Goal: Information Seeking & Learning: Compare options

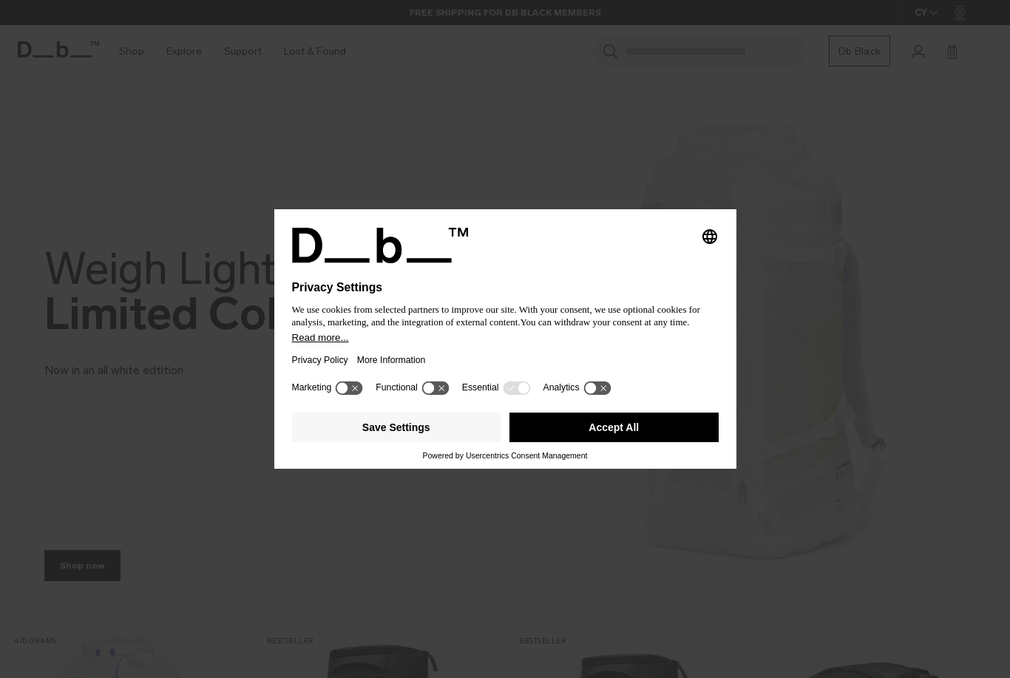
click at [440, 423] on button "Save Settings" at bounding box center [396, 427] width 209 height 30
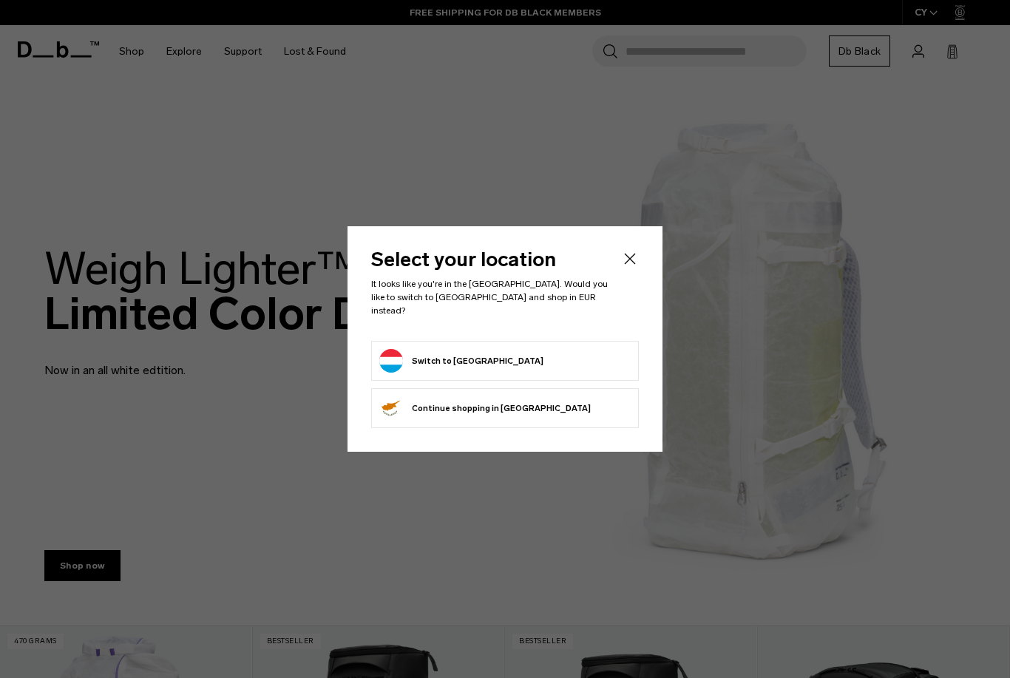
click at [492, 364] on button "Switch to Luxembourg" at bounding box center [461, 361] width 164 height 24
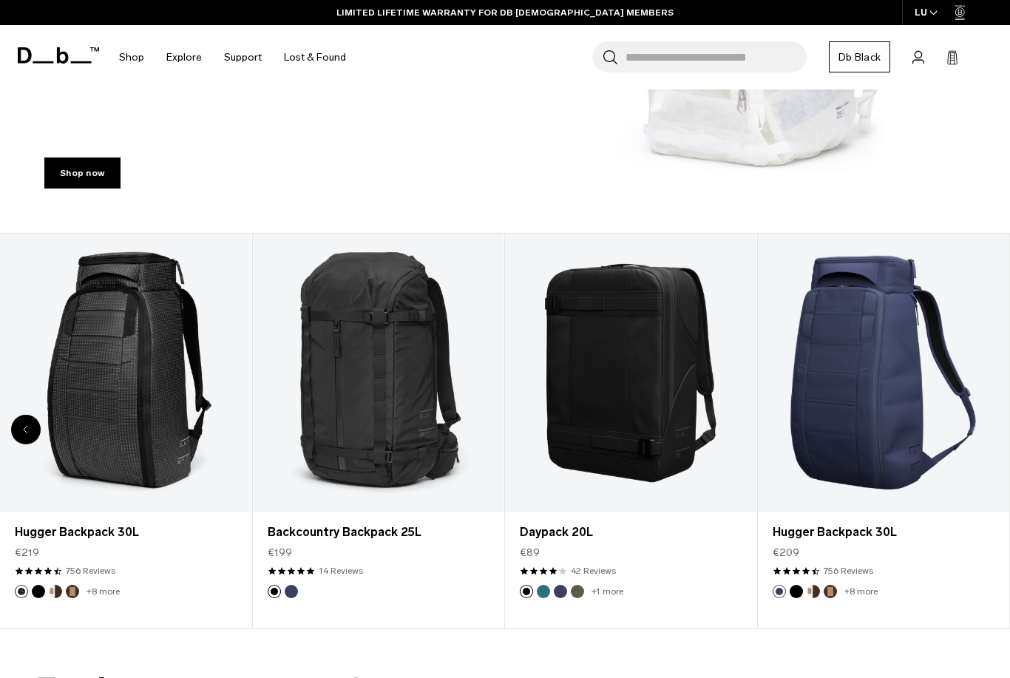
scroll to position [384, 0]
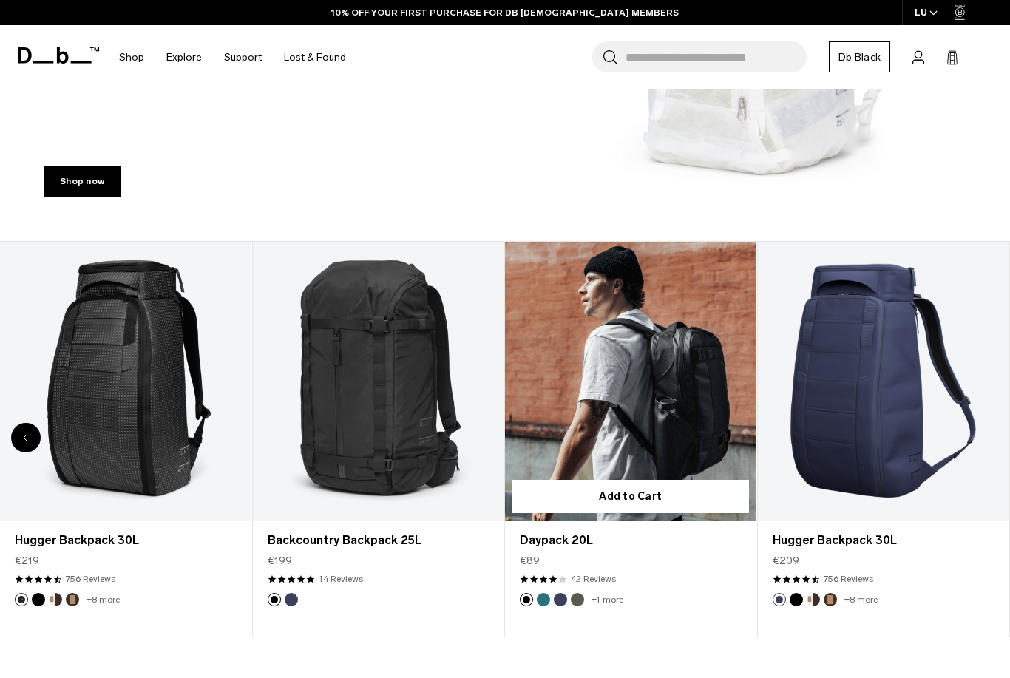
click at [671, 296] on link "Daypack 20L" at bounding box center [630, 381] width 251 height 279
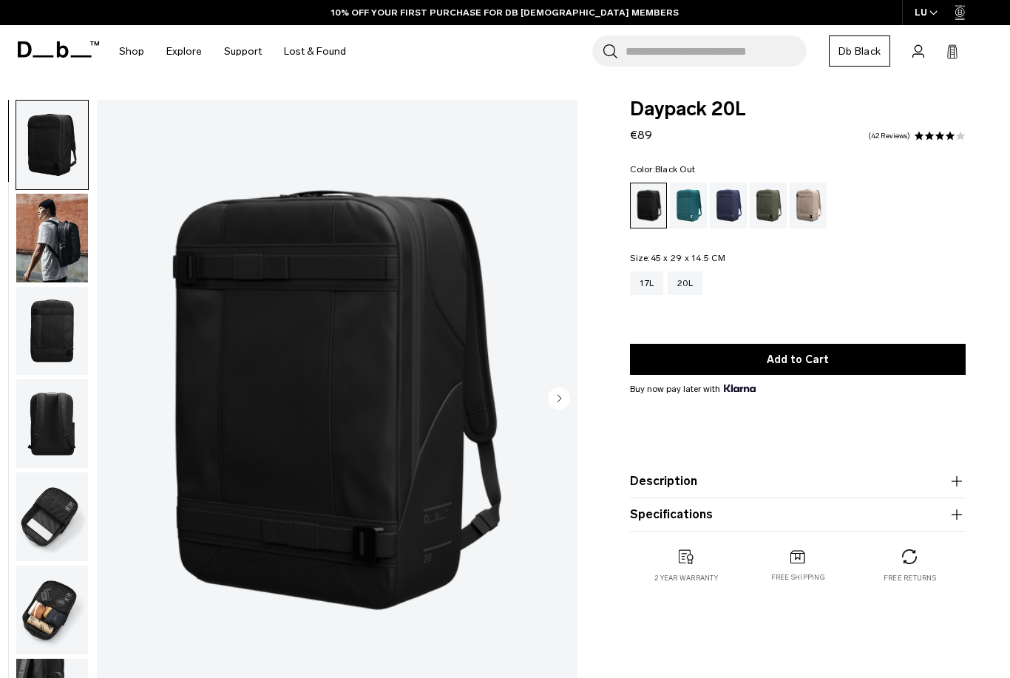
click at [692, 217] on div "Midnight Teal" at bounding box center [689, 206] width 38 height 46
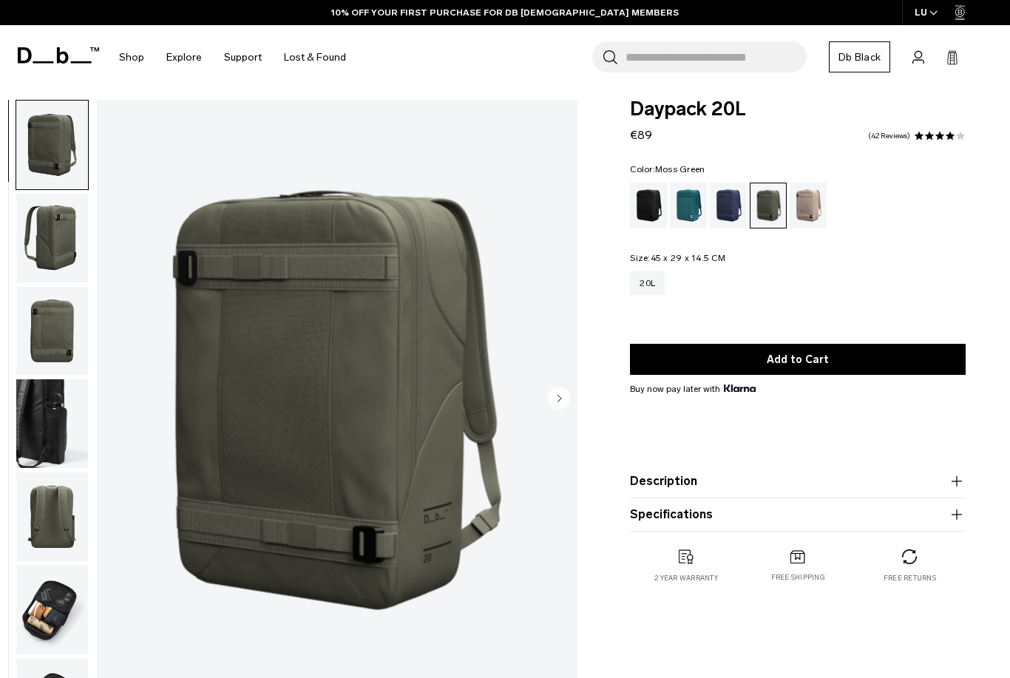
click at [564, 387] on circle "Next slide" at bounding box center [559, 398] width 22 height 22
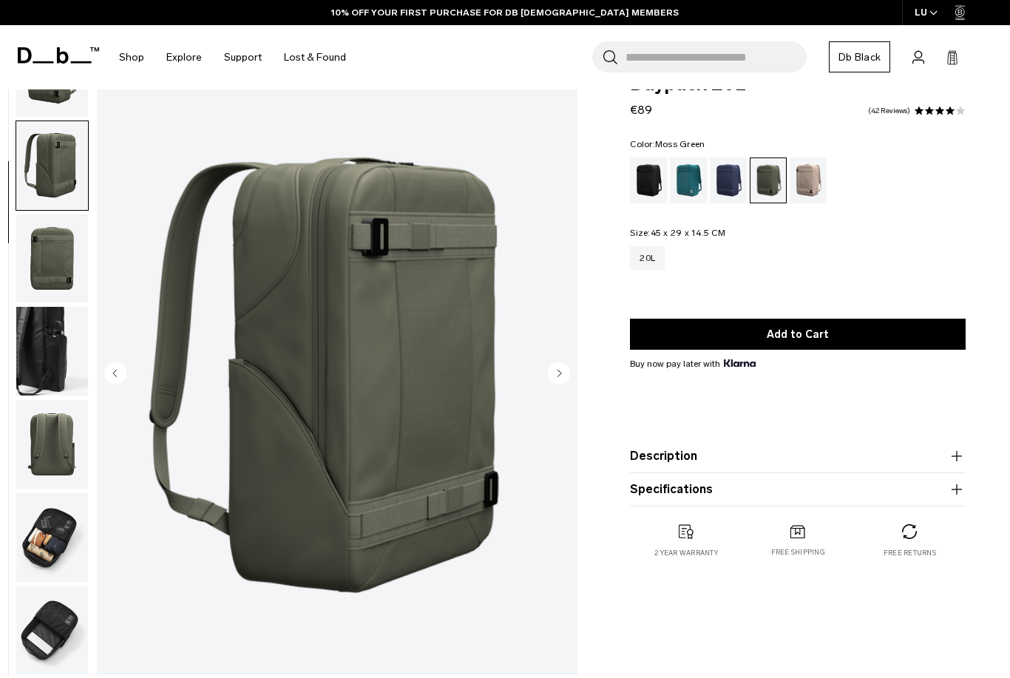
scroll to position [26, 0]
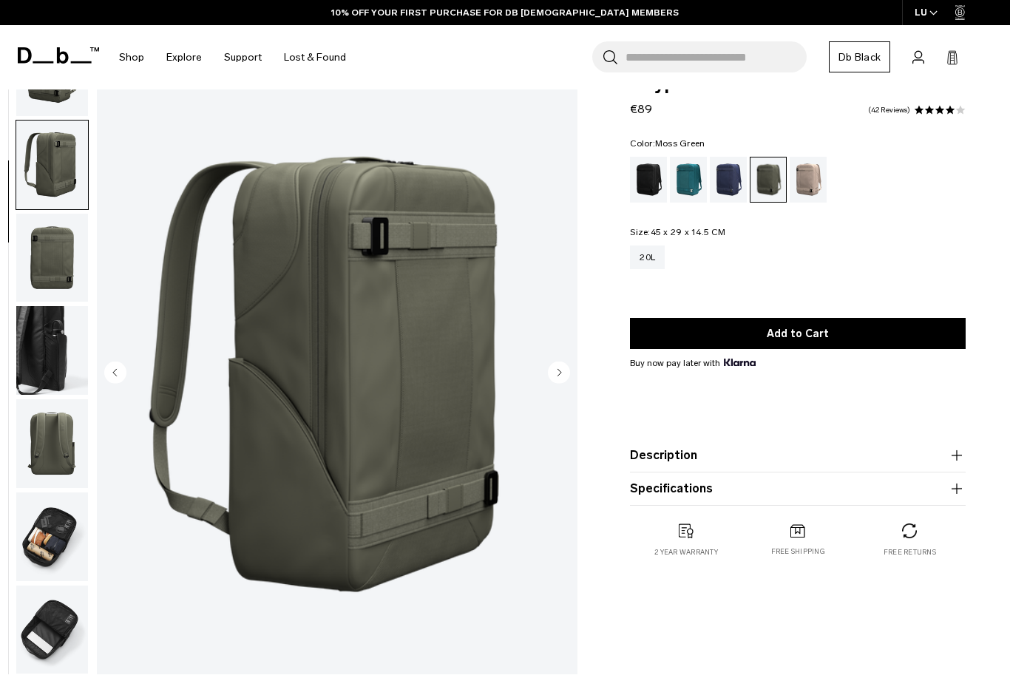
click at [562, 372] on circle "Next slide" at bounding box center [559, 372] width 22 height 22
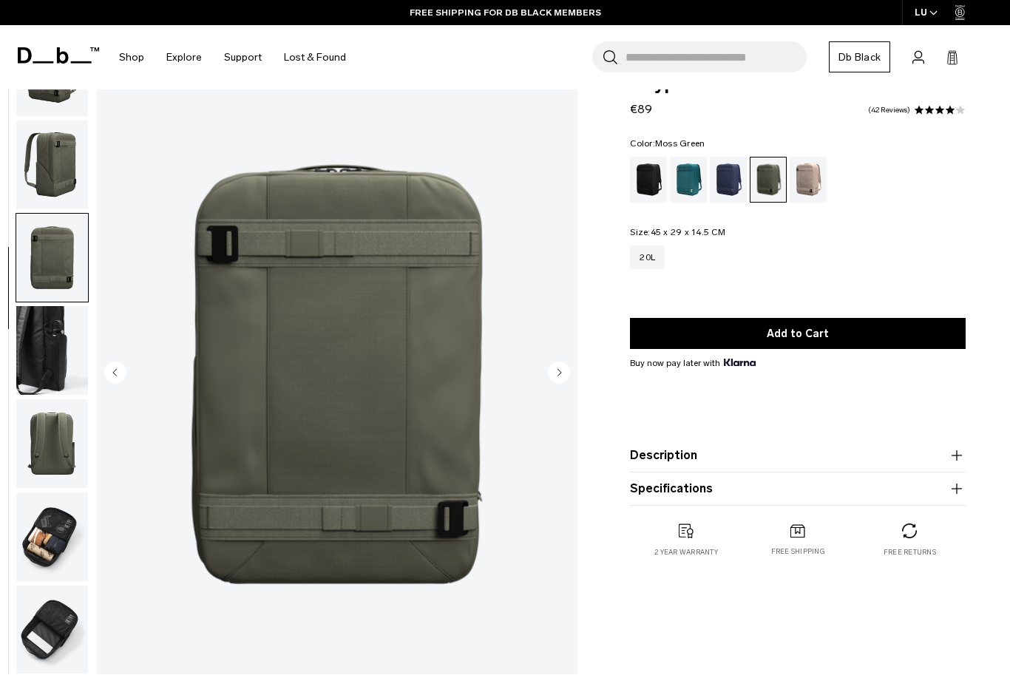
click at [569, 370] on circle "Next slide" at bounding box center [559, 372] width 22 height 22
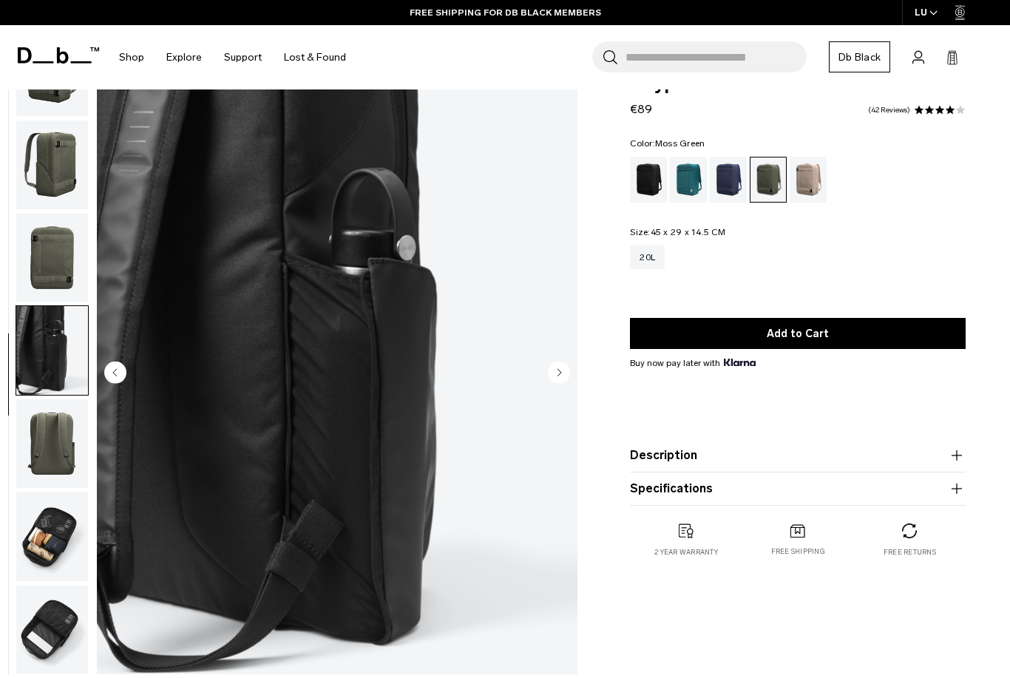
click at [572, 372] on img "4 / 7" at bounding box center [337, 374] width 480 height 600
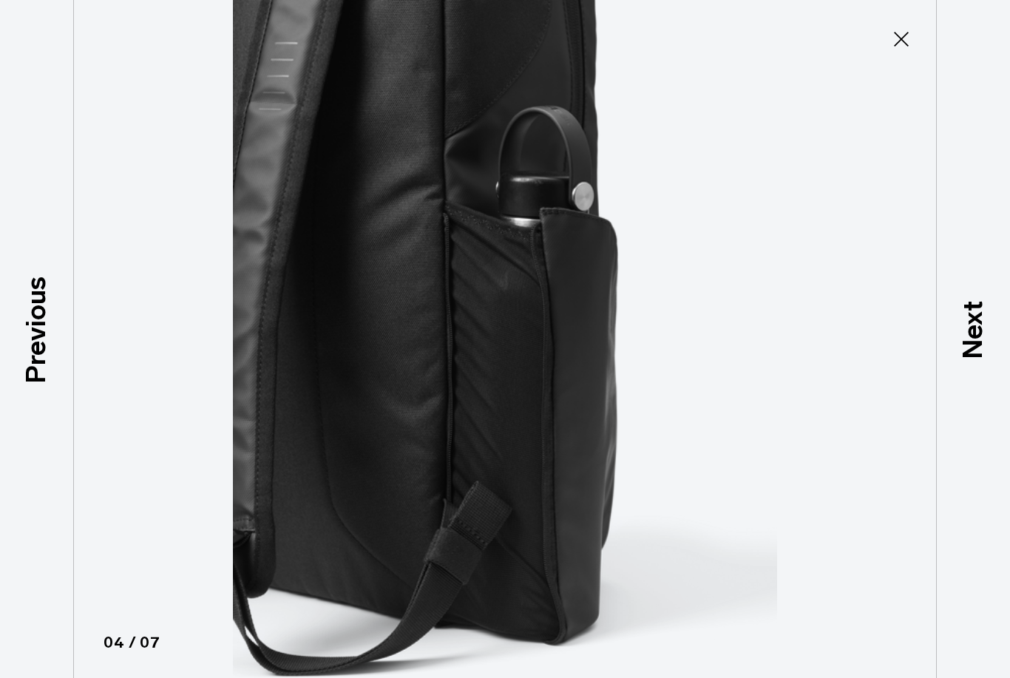
click at [903, 27] on icon at bounding box center [901, 39] width 24 height 24
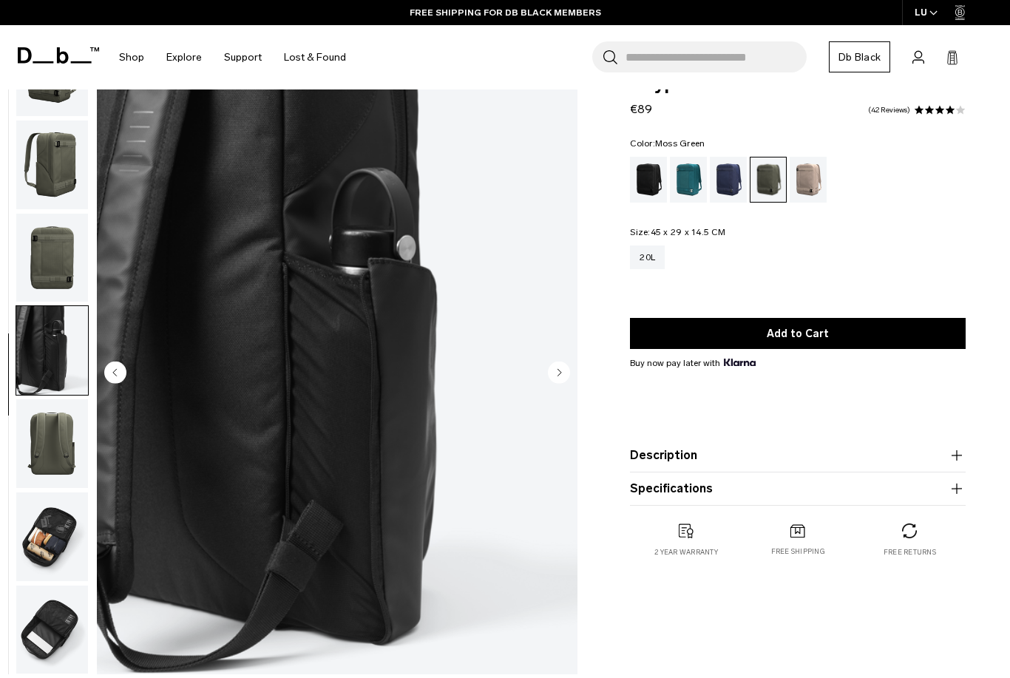
click at [560, 371] on circle "Next slide" at bounding box center [559, 372] width 22 height 22
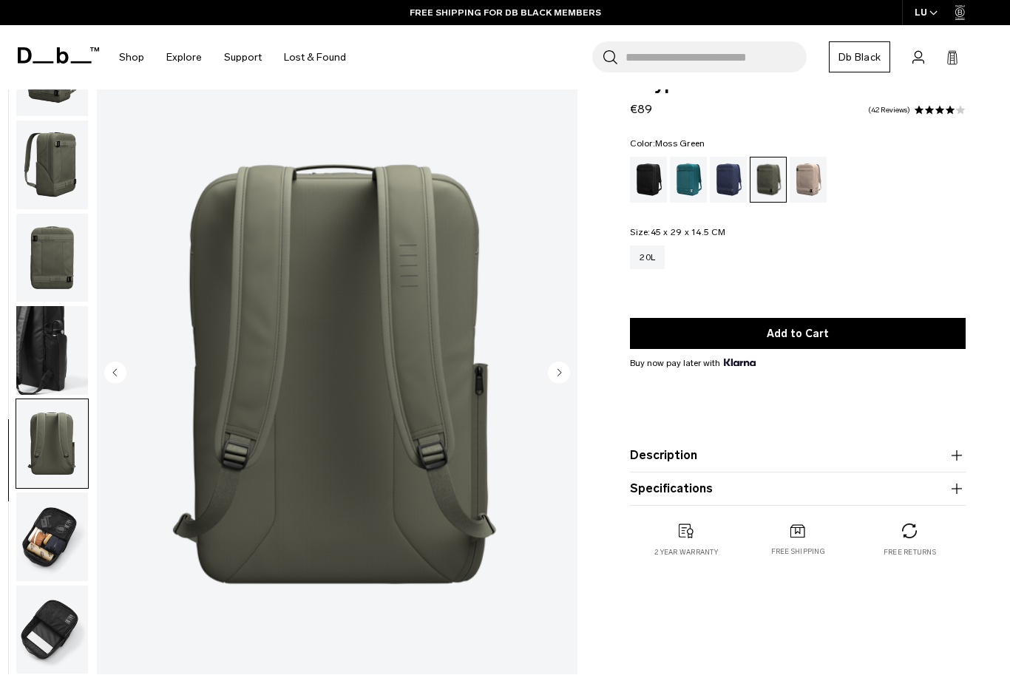
click at [571, 371] on img "5 / 7" at bounding box center [337, 374] width 480 height 600
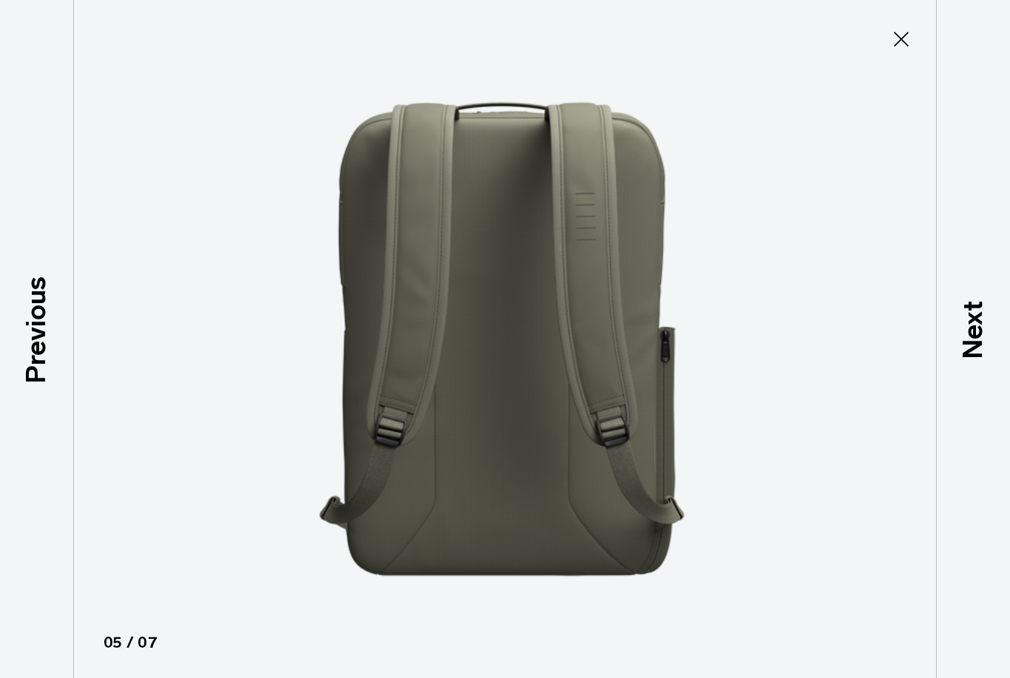
scroll to position [0, 0]
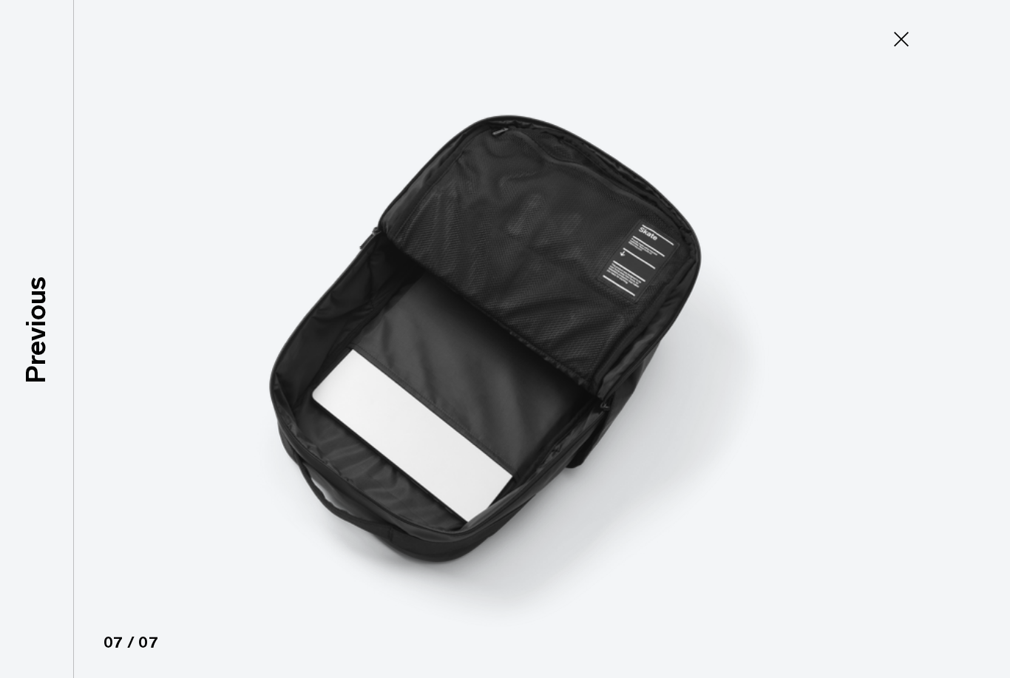
click at [892, 25] on button "Close" at bounding box center [901, 39] width 49 height 31
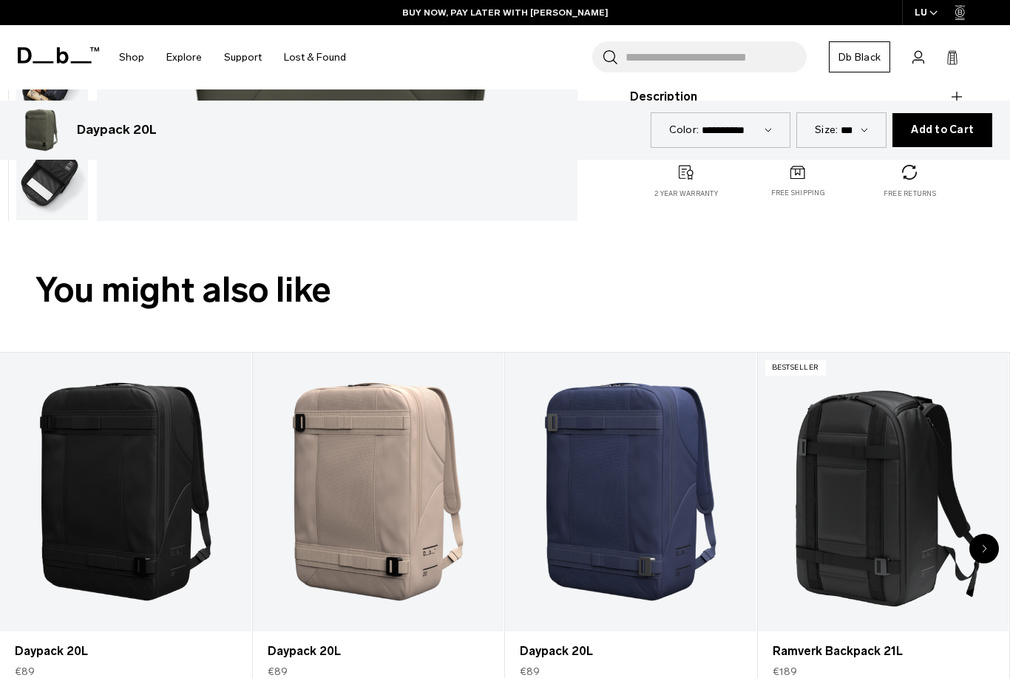
scroll to position [602, 0]
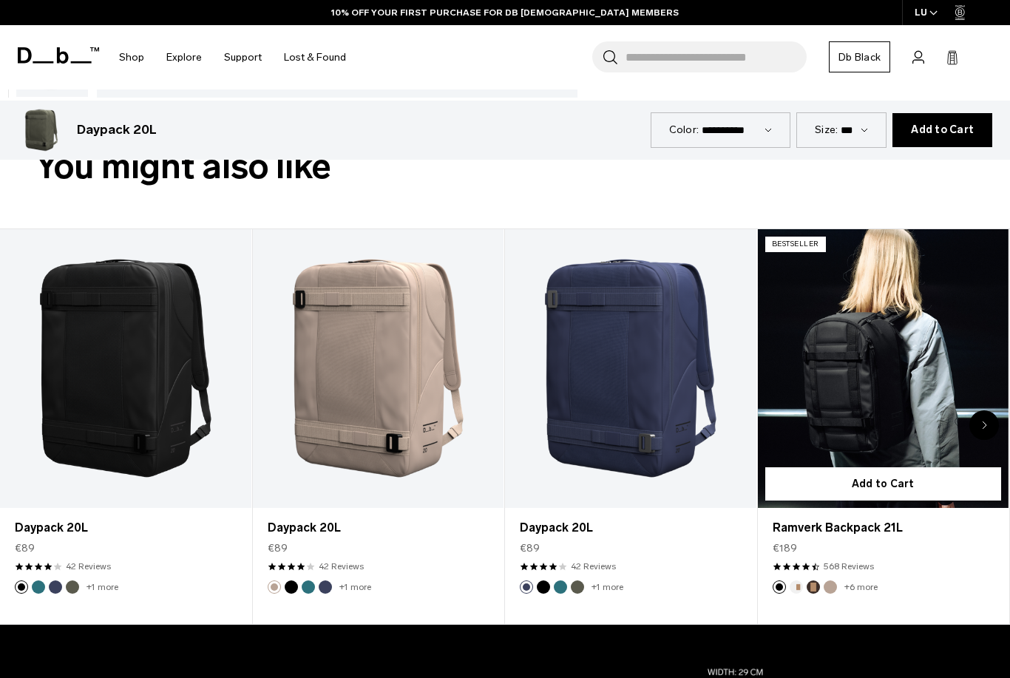
click at [908, 331] on link "Ramverk Backpack 21L" at bounding box center [883, 368] width 251 height 279
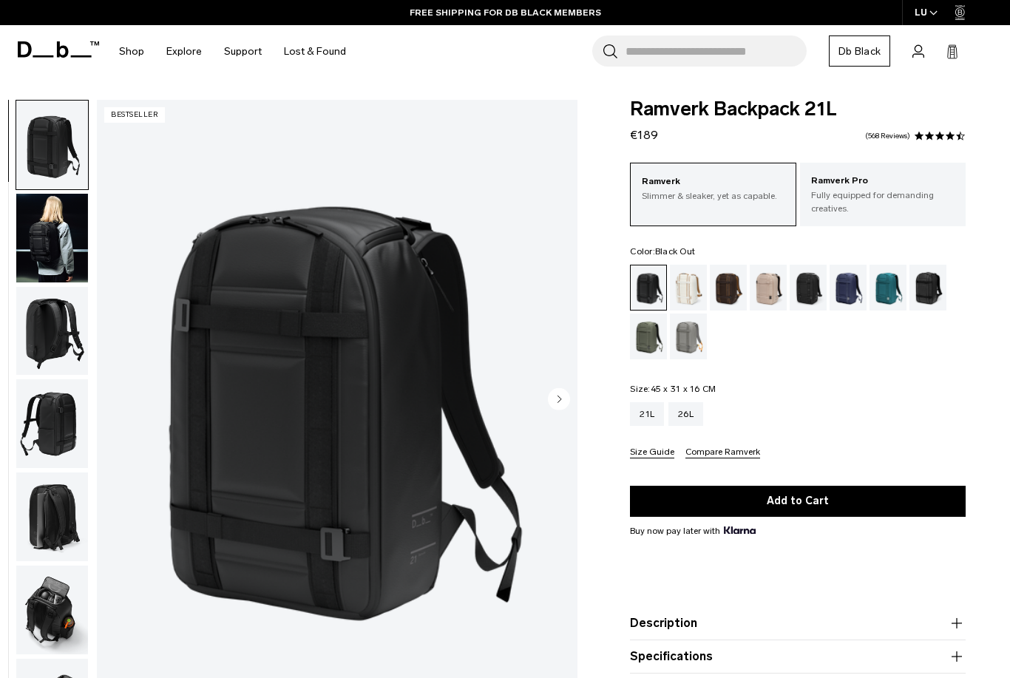
click at [54, 415] on img "button" at bounding box center [52, 423] width 72 height 89
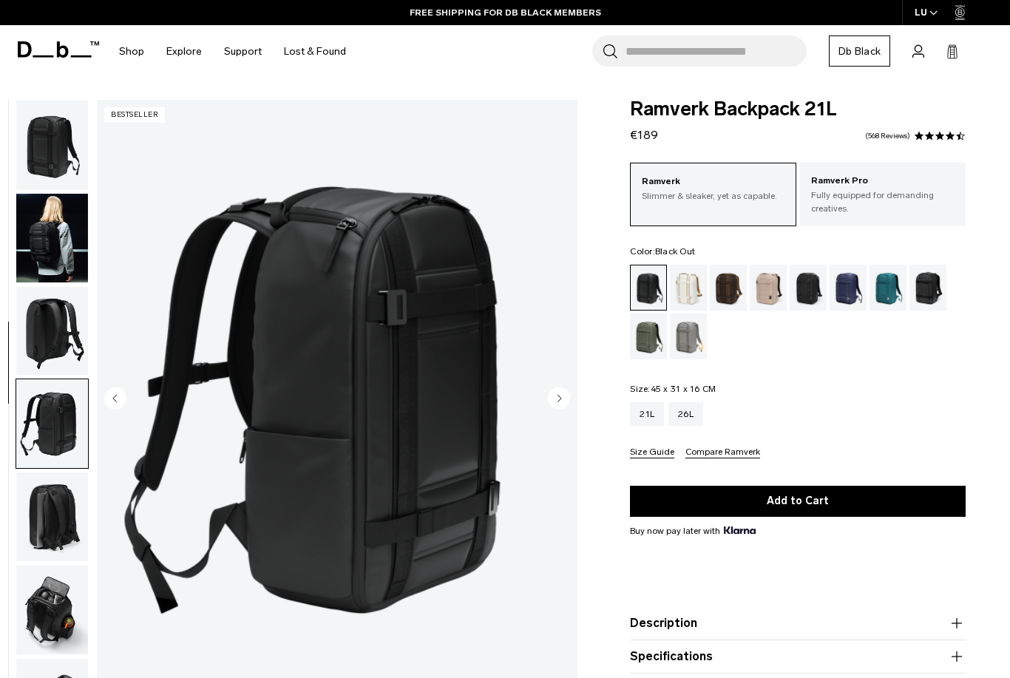
click at [71, 236] on img "button" at bounding box center [52, 238] width 72 height 89
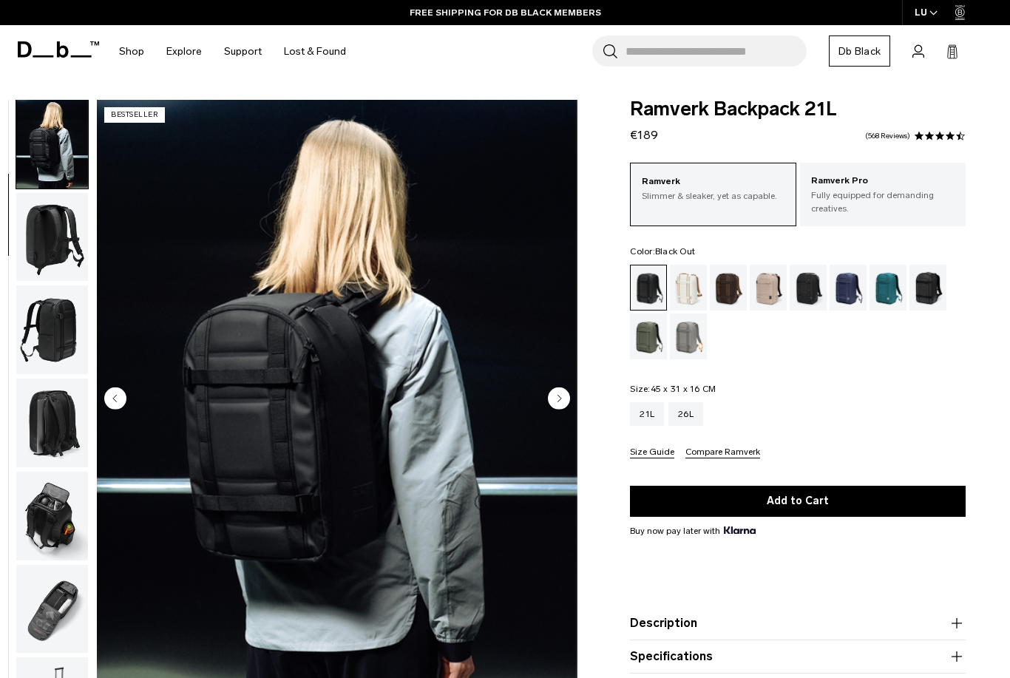
click at [64, 249] on img "button" at bounding box center [52, 237] width 72 height 89
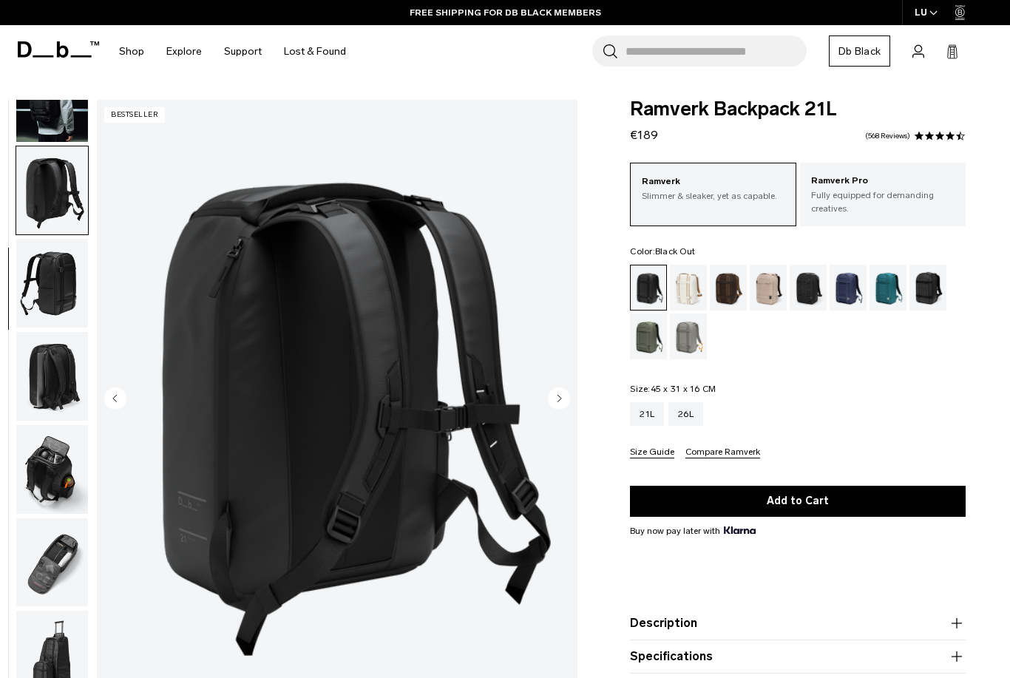
scroll to position [149, 0]
click at [59, 271] on img "button" at bounding box center [52, 283] width 72 height 89
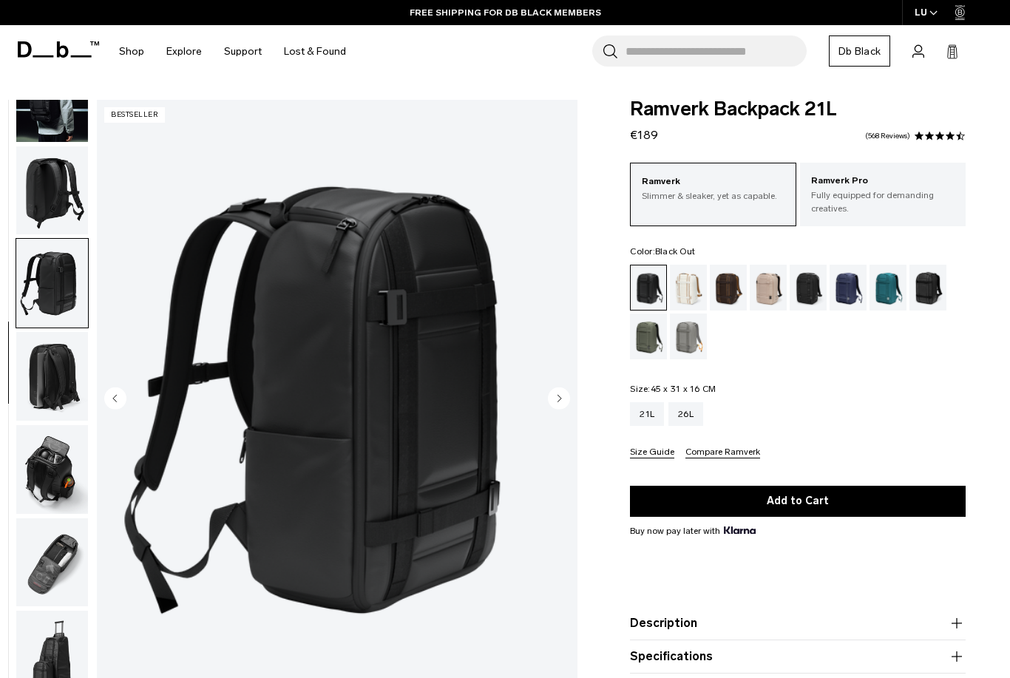
click at [61, 186] on img "button" at bounding box center [52, 190] width 72 height 89
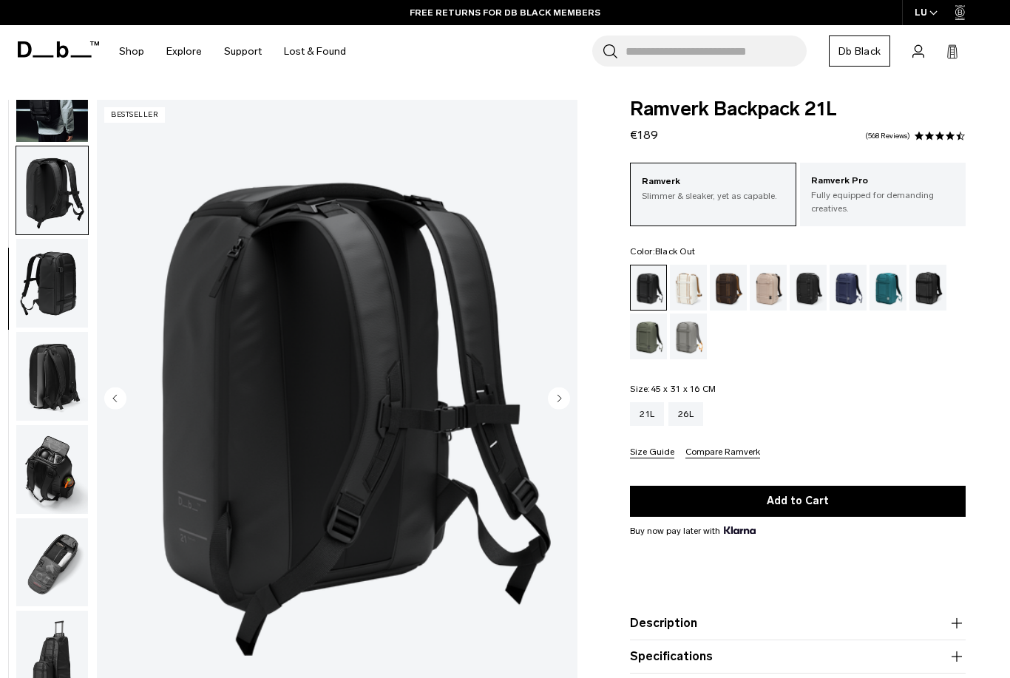
click at [50, 380] on img "button" at bounding box center [52, 376] width 72 height 89
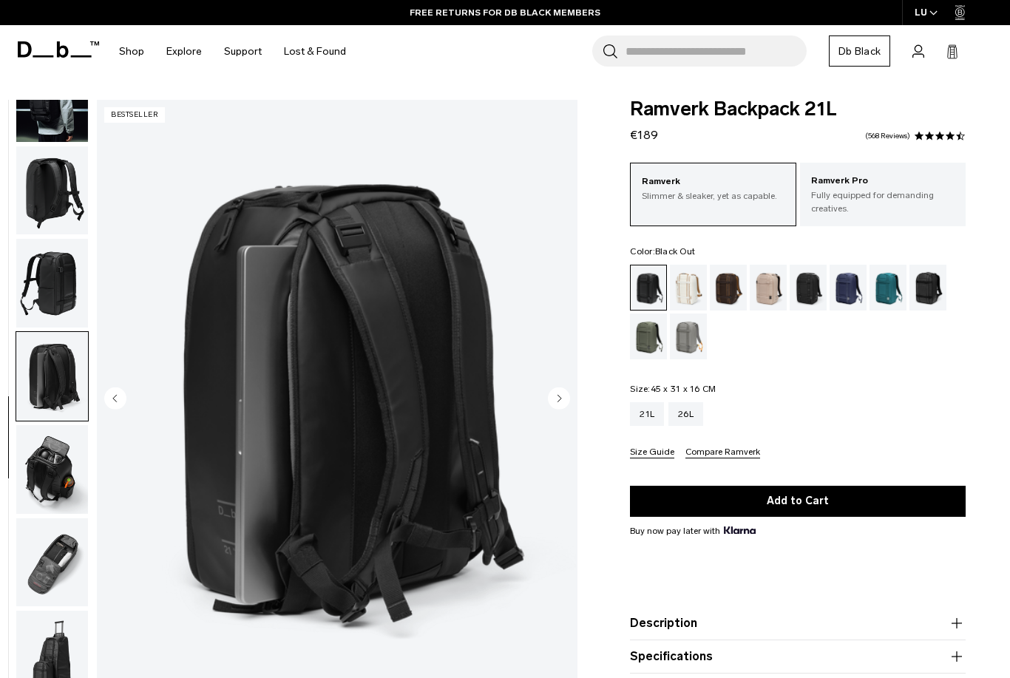
click at [65, 390] on img "button" at bounding box center [52, 376] width 72 height 89
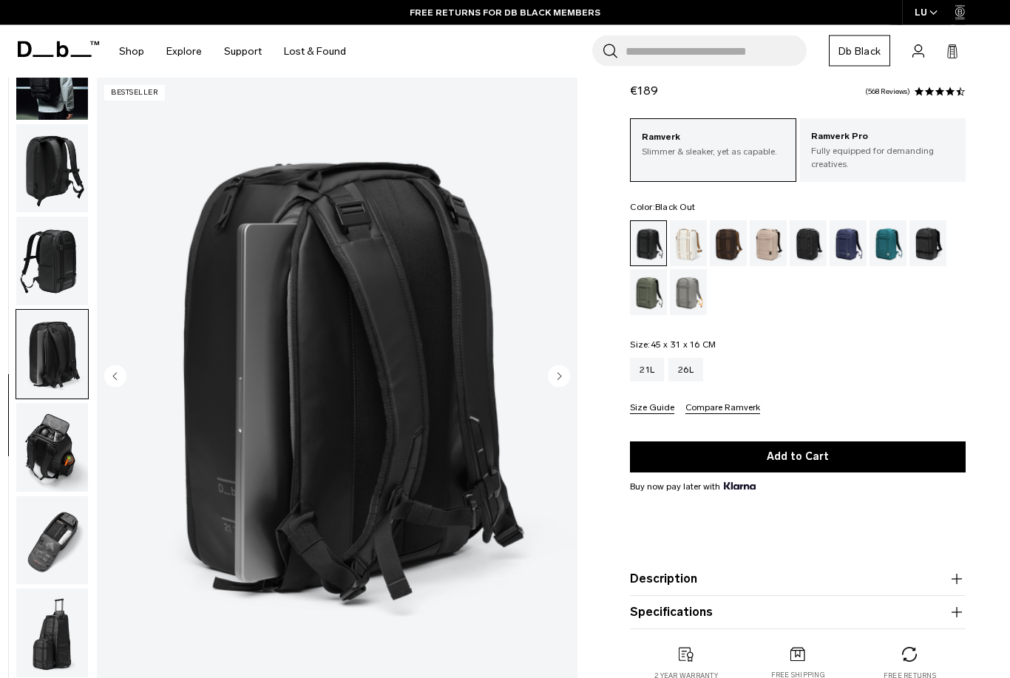
scroll to position [44, 0]
click at [52, 444] on img "button" at bounding box center [52, 447] width 72 height 89
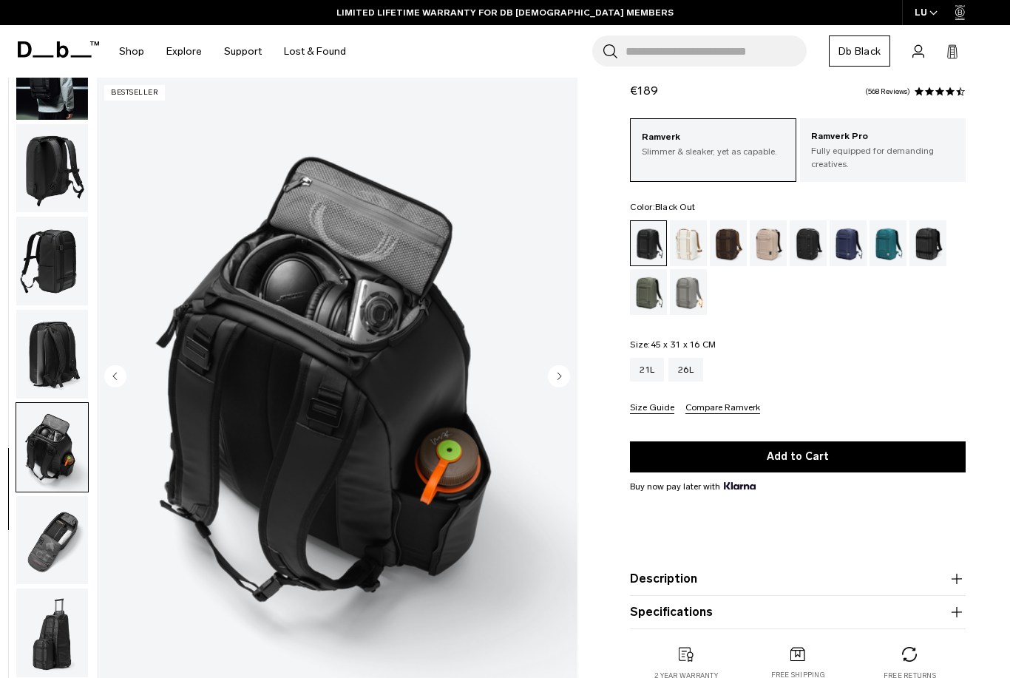
click at [52, 465] on img "button" at bounding box center [52, 447] width 72 height 89
click at [56, 548] on img "button" at bounding box center [52, 540] width 72 height 89
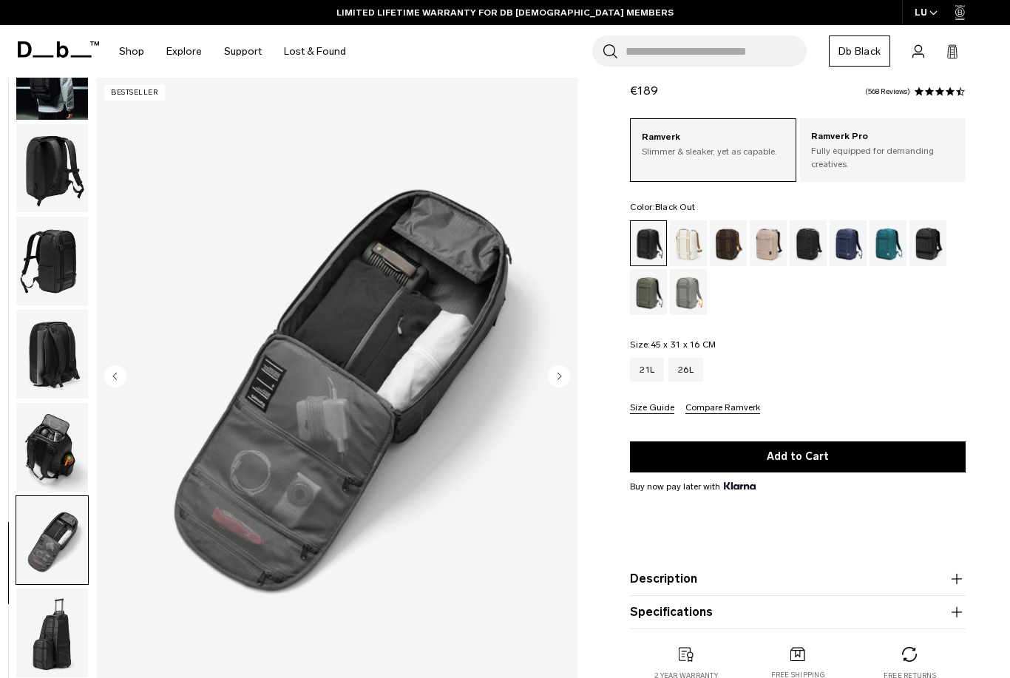
click at [61, 619] on img "button" at bounding box center [52, 632] width 72 height 89
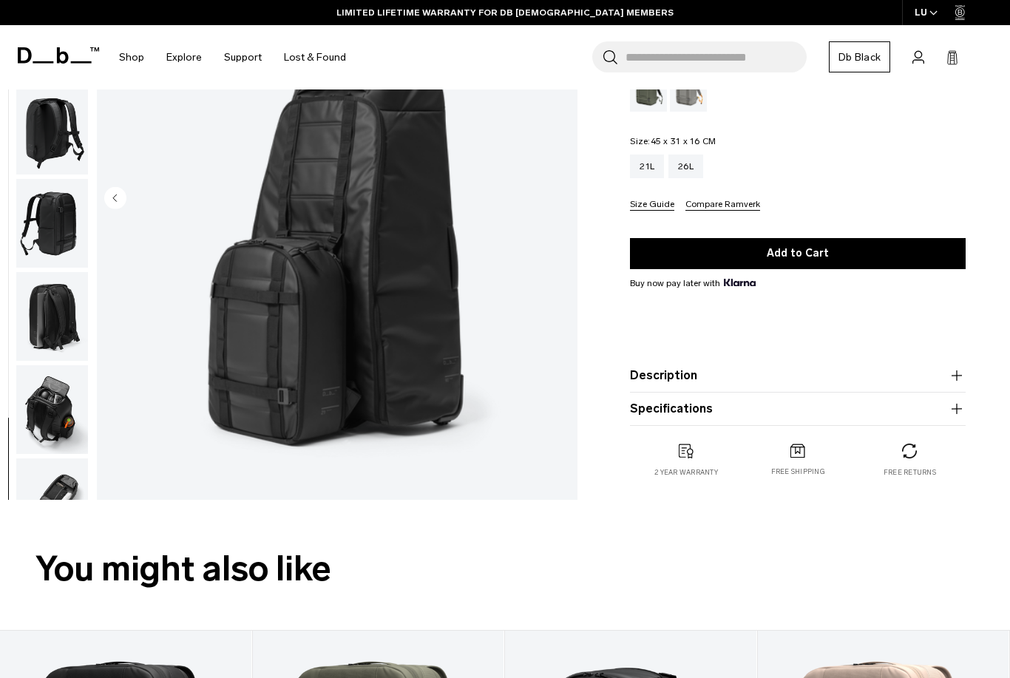
scroll to position [0, 0]
click at [62, 403] on img "button" at bounding box center [52, 409] width 72 height 89
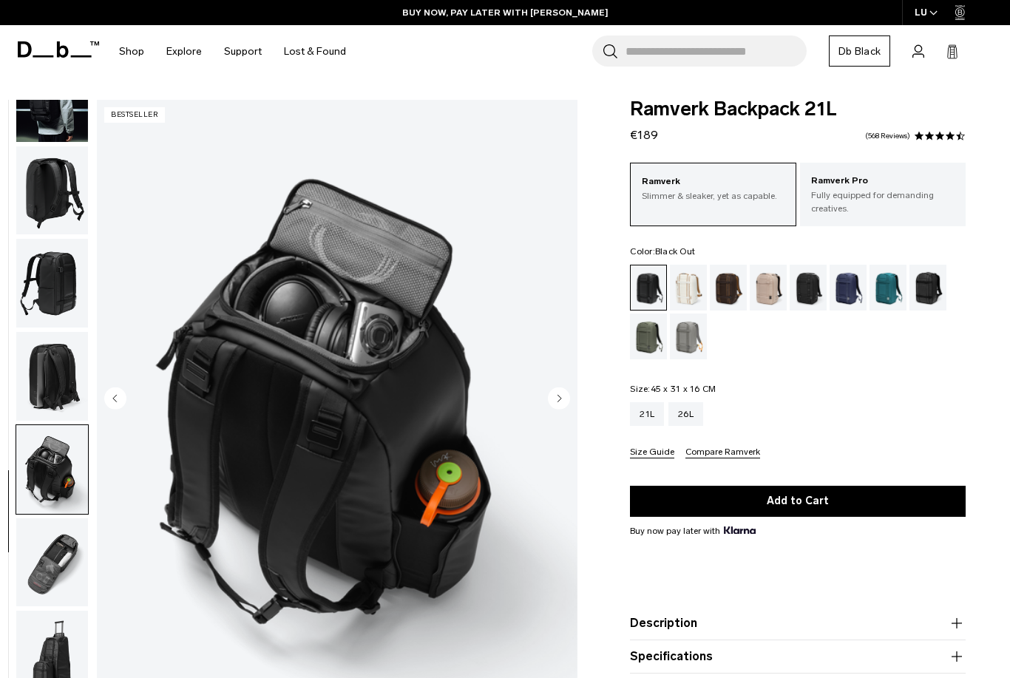
click at [66, 371] on img "button" at bounding box center [52, 376] width 72 height 89
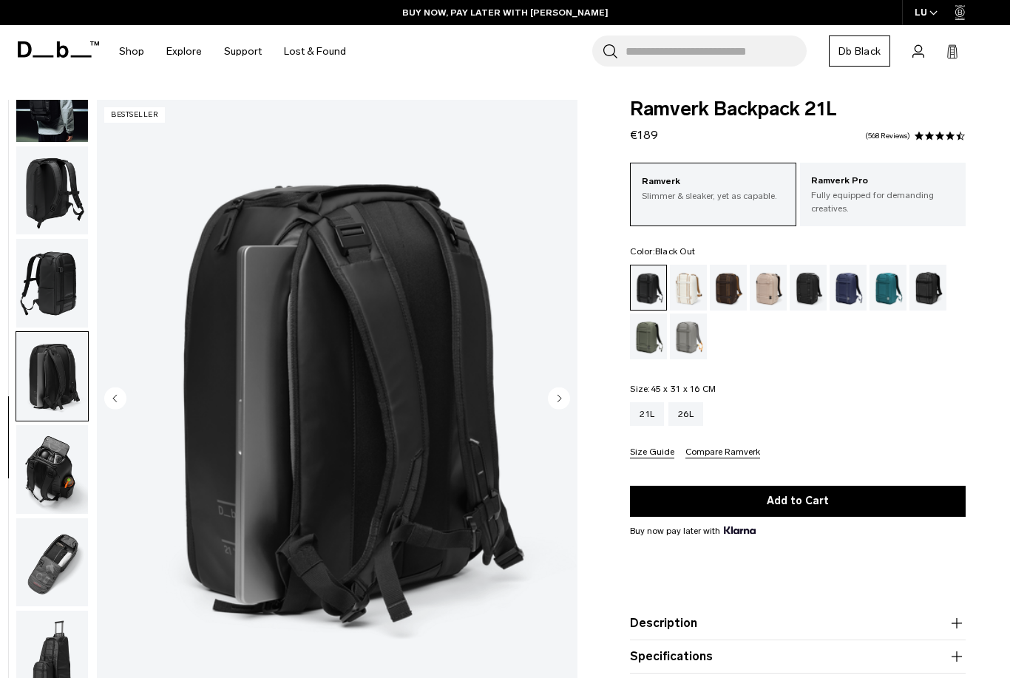
click at [687, 289] on div "Oatmilk" at bounding box center [689, 288] width 38 height 46
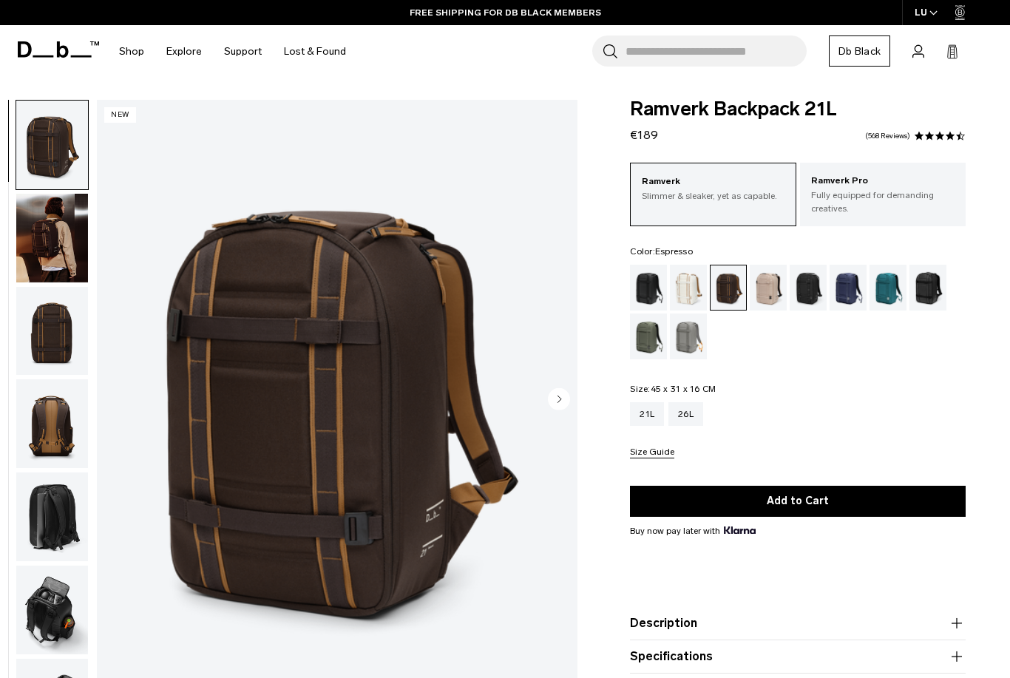
click at [843, 184] on p "Ramverk Pro" at bounding box center [882, 181] width 143 height 15
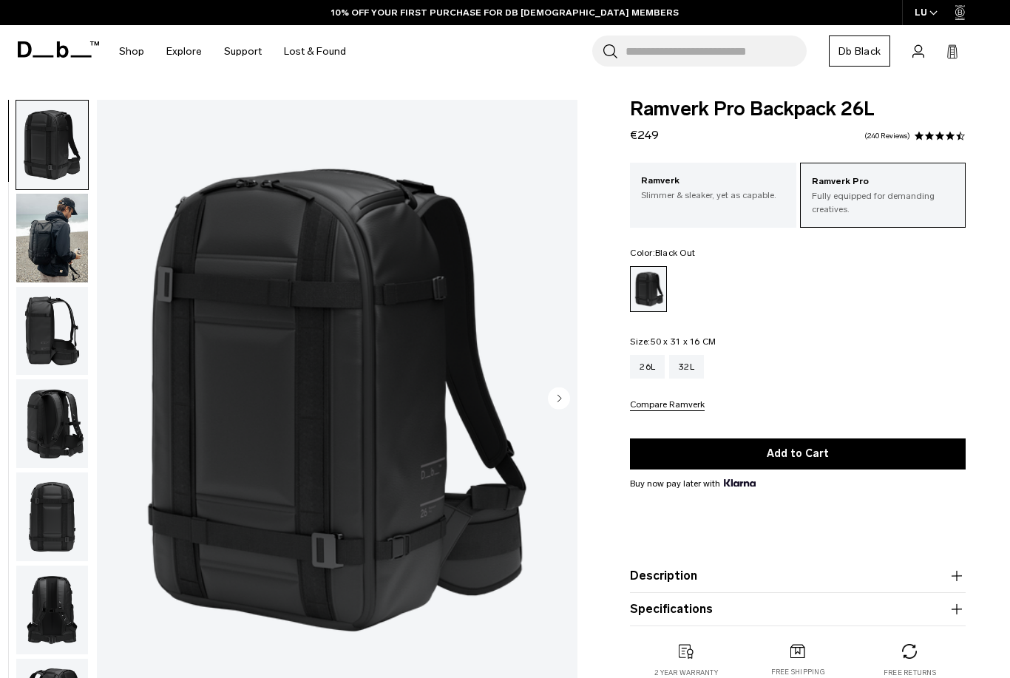
click at [757, 194] on p "Slimmer & sleaker, yet as capable." at bounding box center [712, 194] width 143 height 13
click at [57, 236] on img "button" at bounding box center [52, 238] width 72 height 89
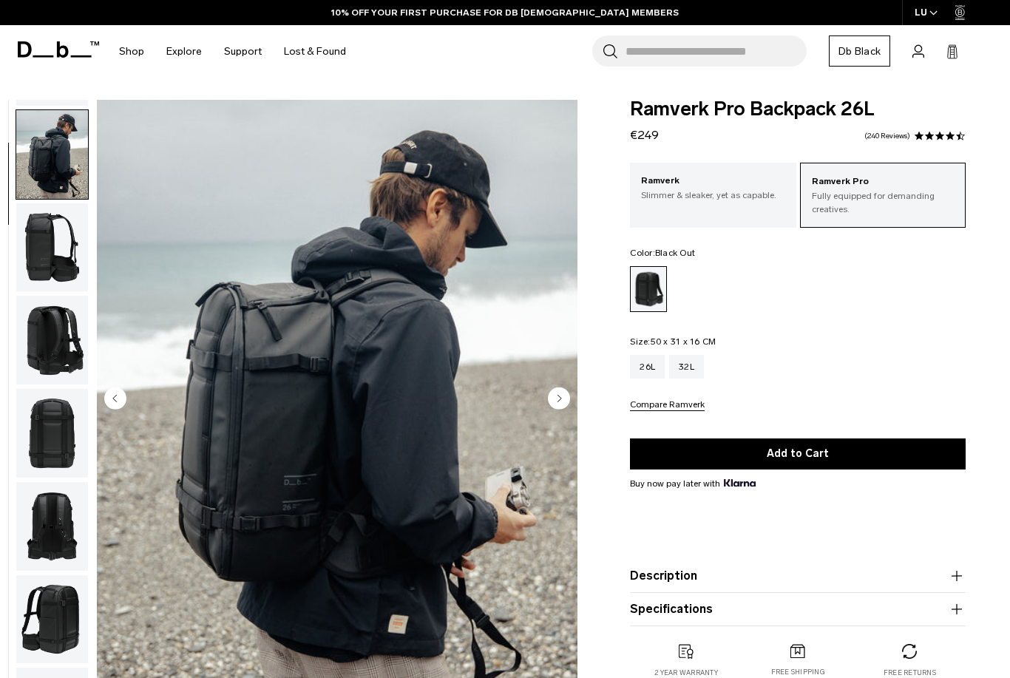
scroll to position [94, 0]
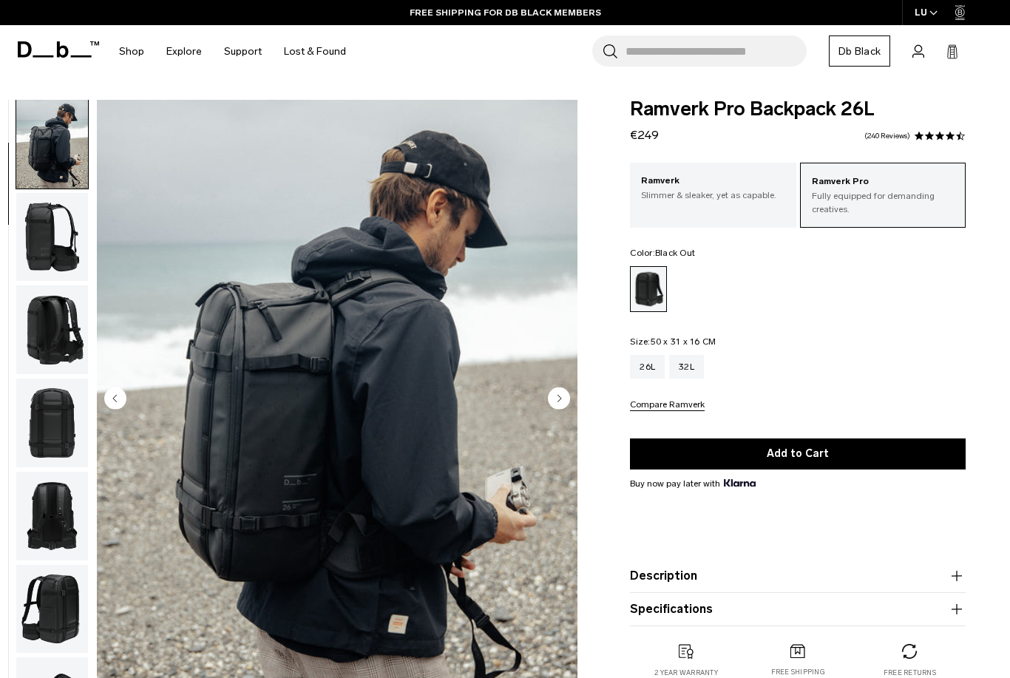
click at [42, 236] on img "button" at bounding box center [52, 237] width 72 height 89
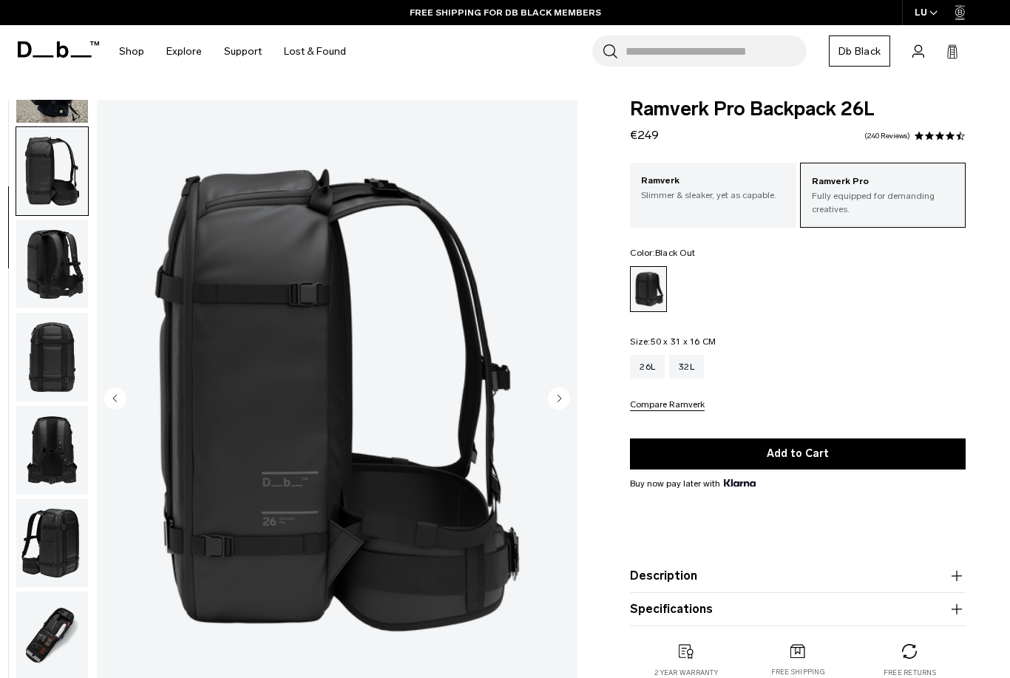
scroll to position [188, 0]
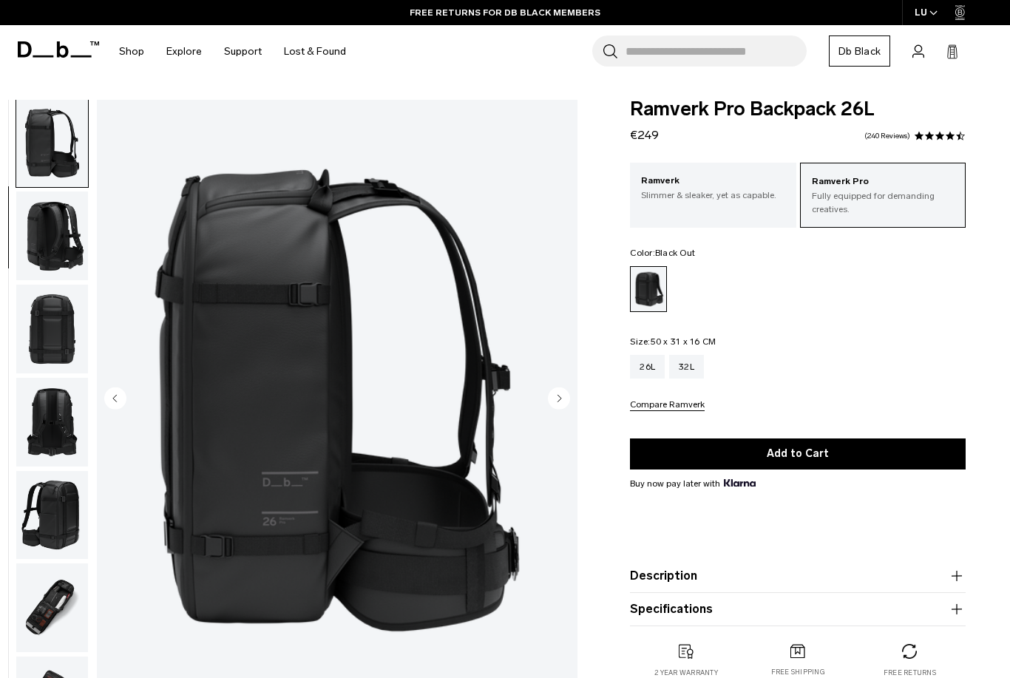
click at [48, 242] on img "button" at bounding box center [52, 235] width 72 height 89
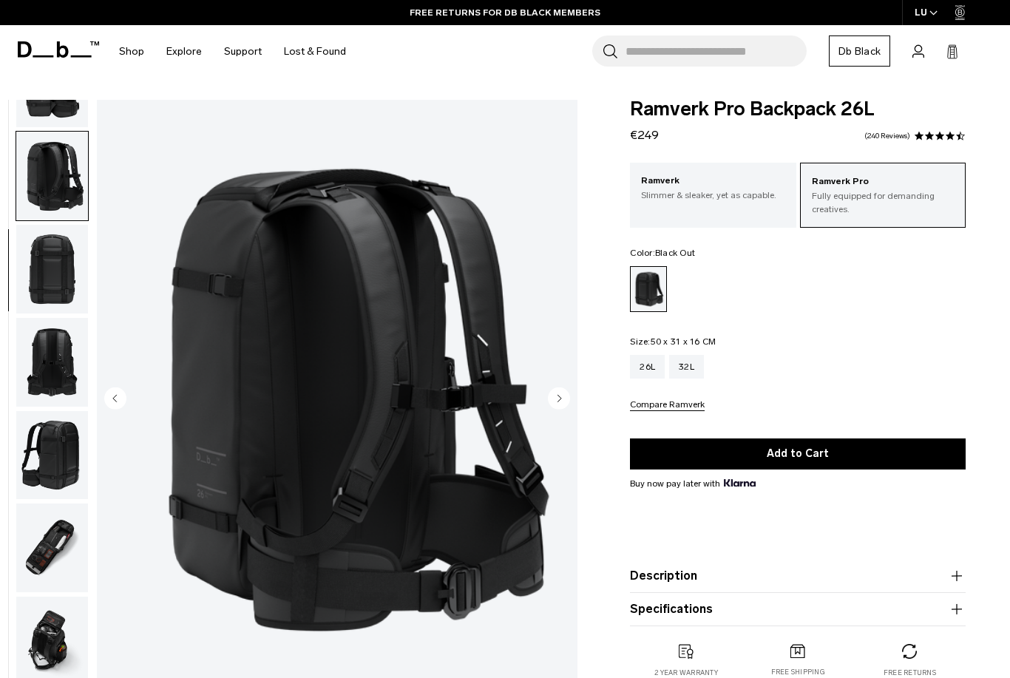
scroll to position [282, 0]
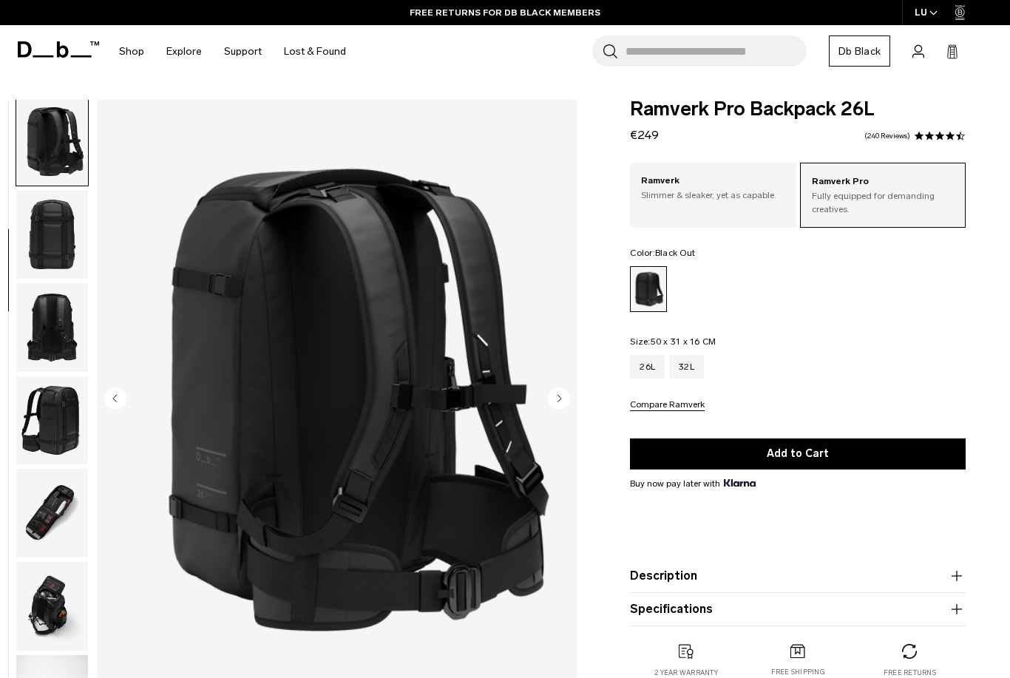
click at [43, 252] on img "button" at bounding box center [52, 234] width 72 height 89
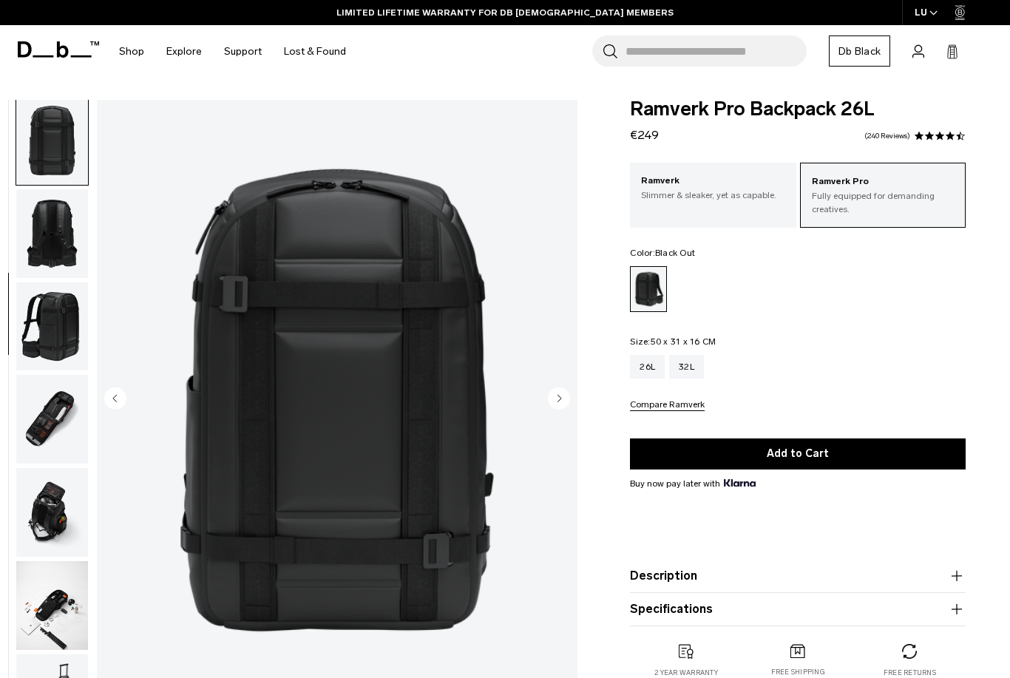
click at [48, 231] on img "button" at bounding box center [52, 233] width 72 height 89
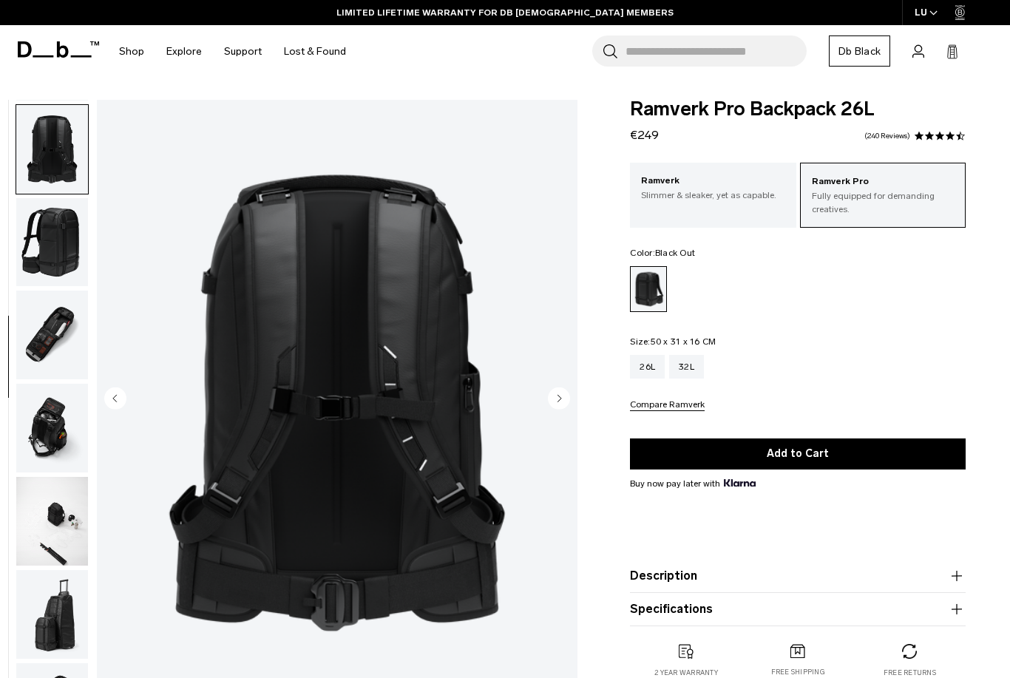
scroll to position [470, 0]
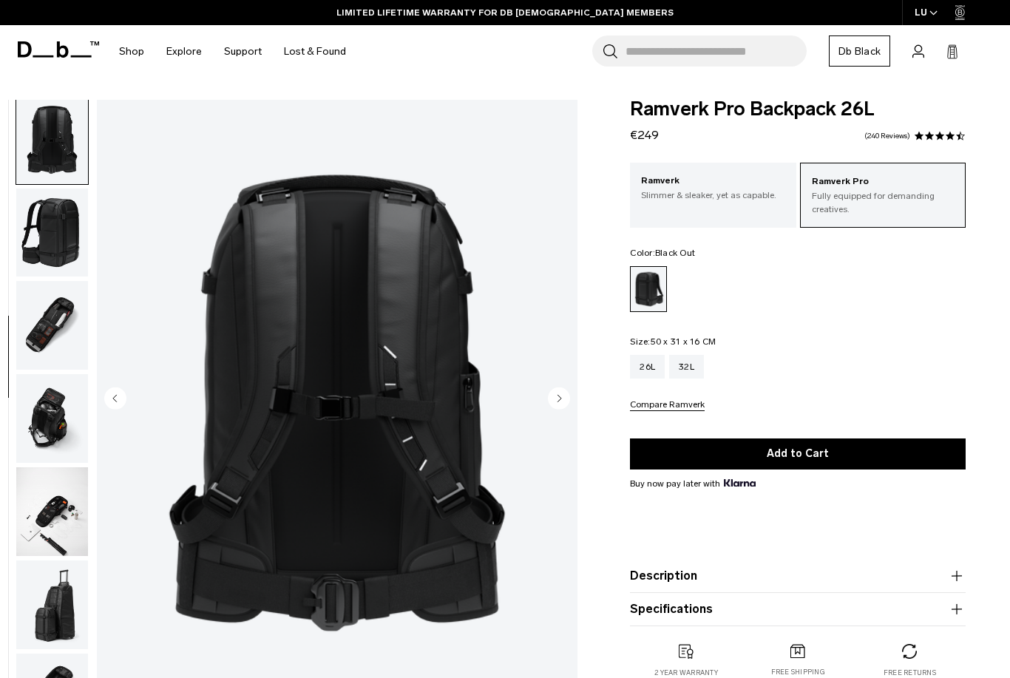
click at [43, 232] on img "button" at bounding box center [52, 232] width 72 height 89
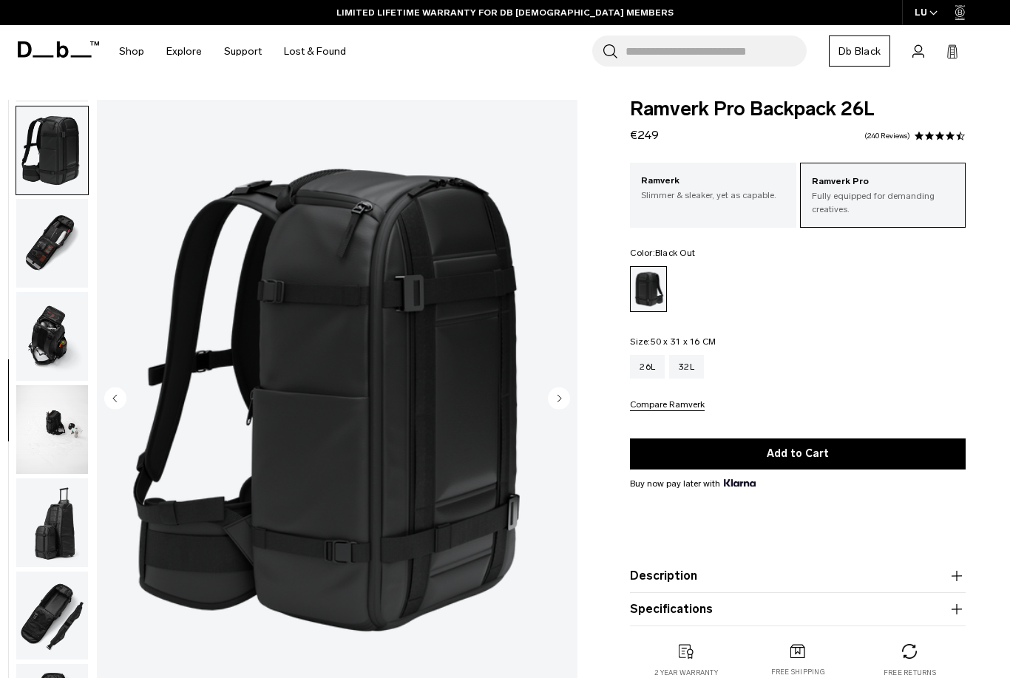
scroll to position [564, 0]
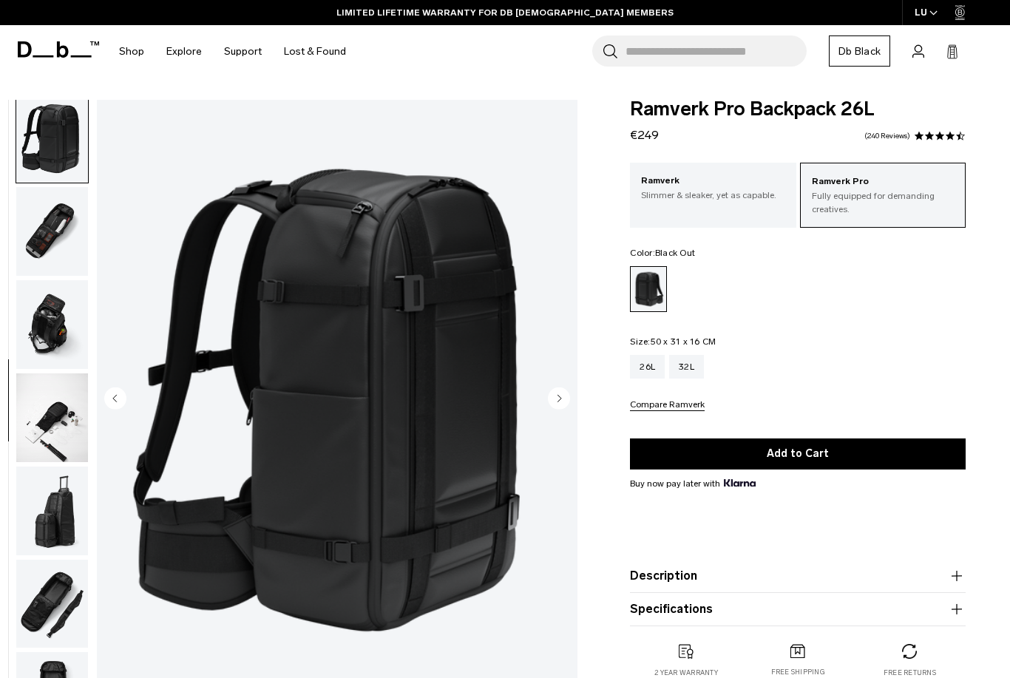
click at [38, 246] on img "button" at bounding box center [52, 231] width 72 height 89
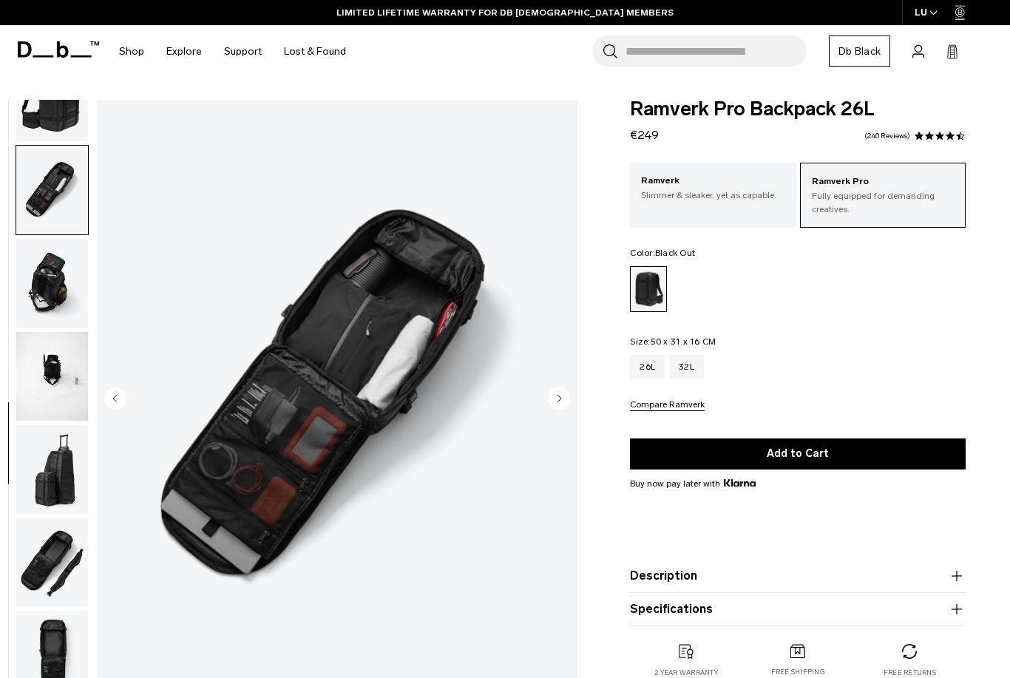
scroll to position [619, 0]
click at [47, 259] on img "button" at bounding box center [52, 283] width 72 height 89
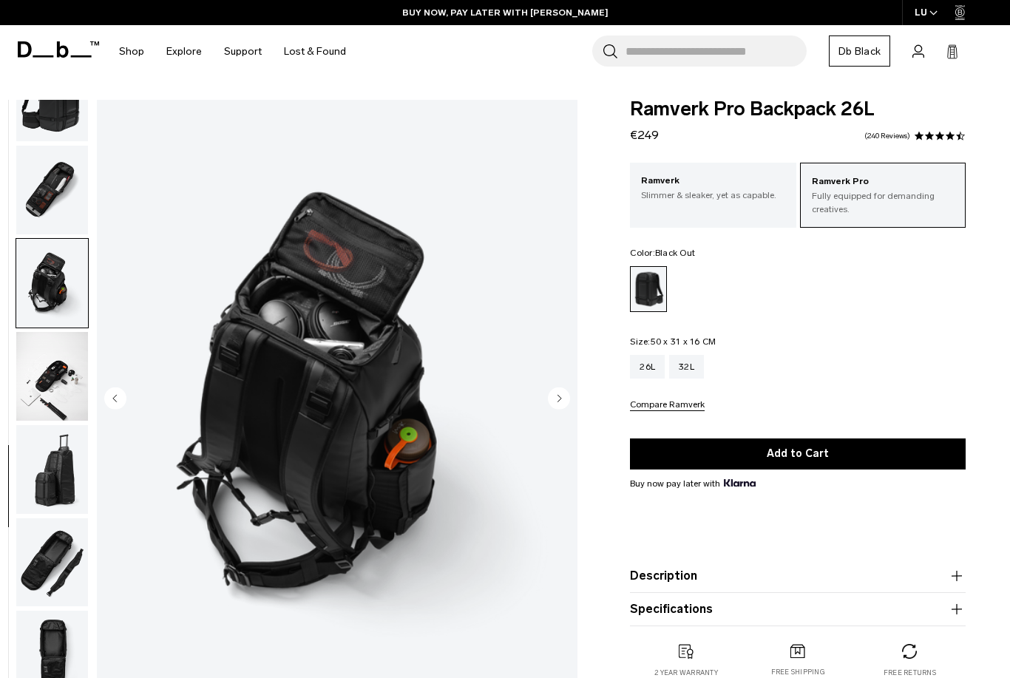
click at [54, 373] on img "button" at bounding box center [52, 376] width 72 height 89
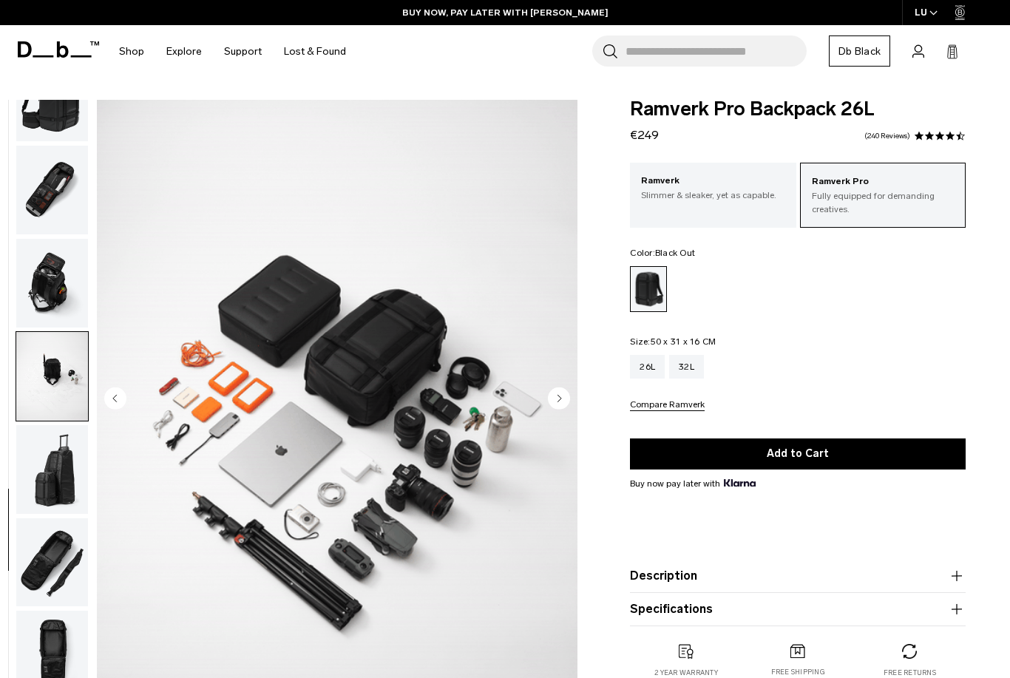
scroll to position [44, 0]
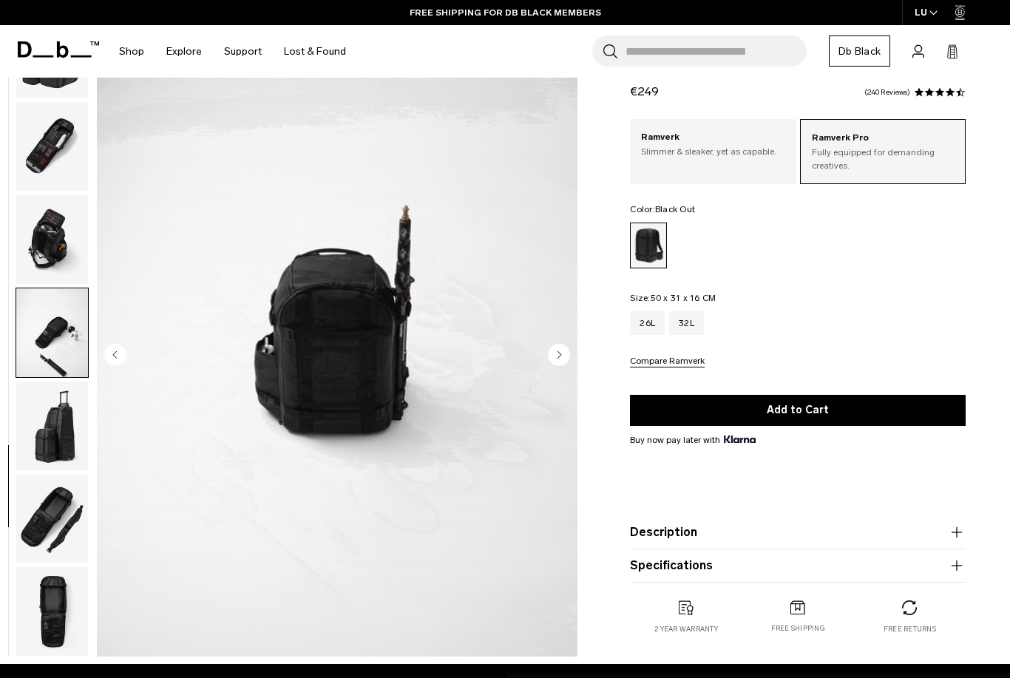
click at [50, 429] on img "button" at bounding box center [52, 425] width 72 height 89
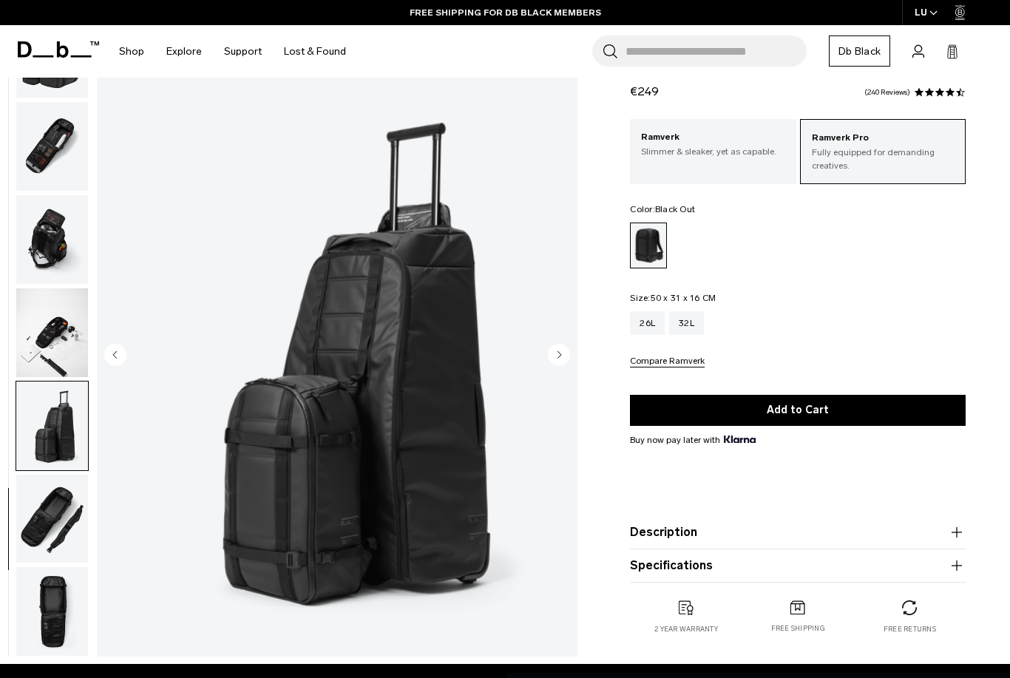
click at [45, 494] on img "button" at bounding box center [52, 519] width 72 height 89
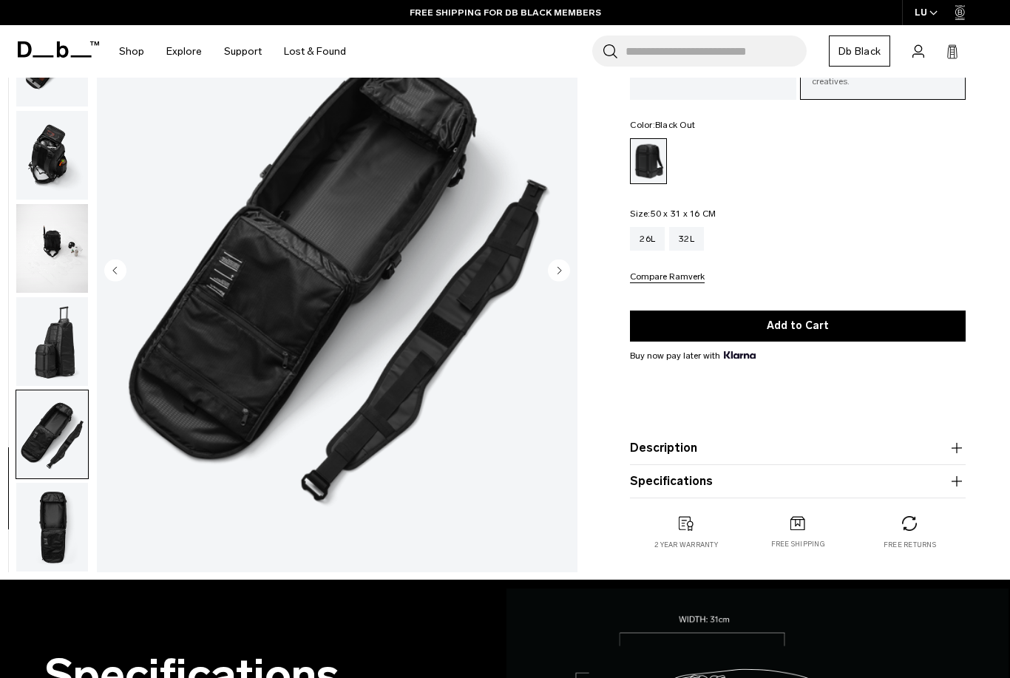
scroll to position [129, 0]
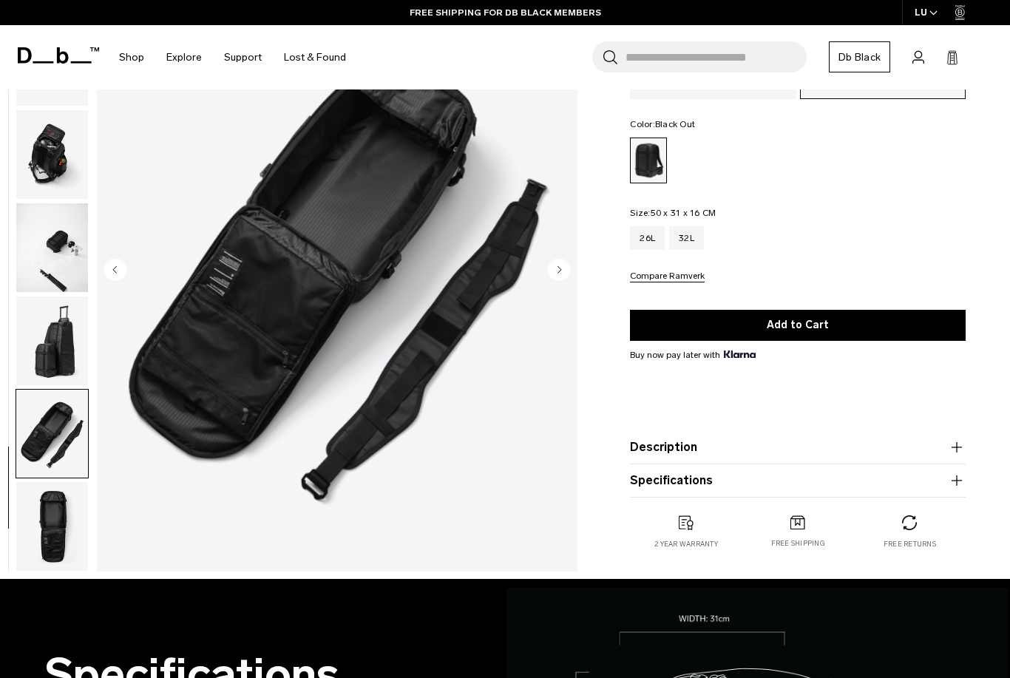
click at [44, 513] on img "button" at bounding box center [52, 526] width 72 height 89
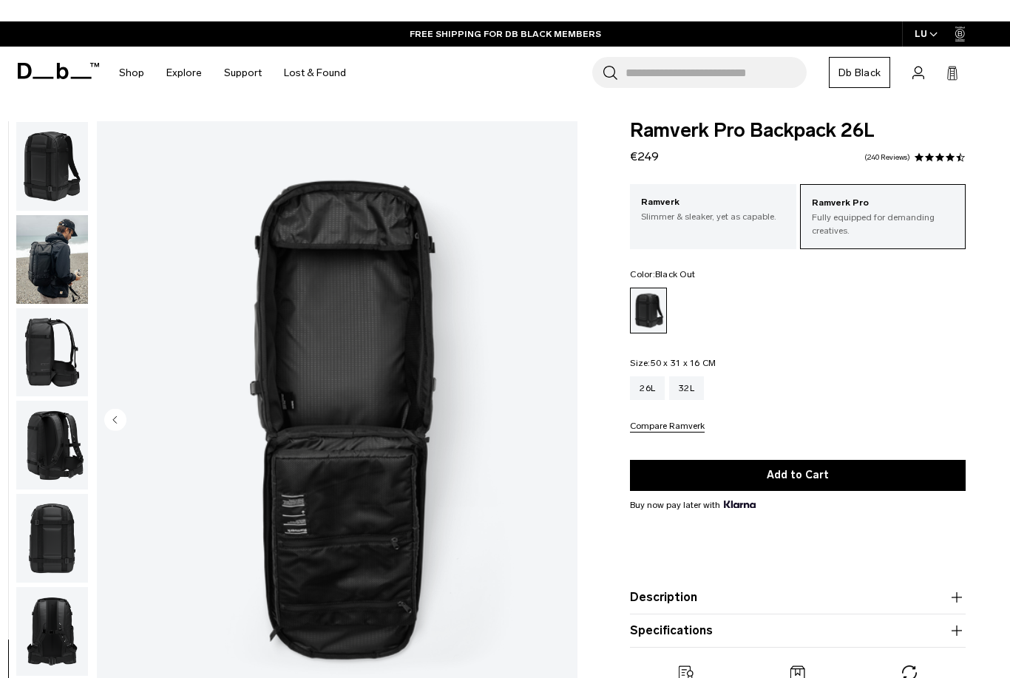
scroll to position [0, 0]
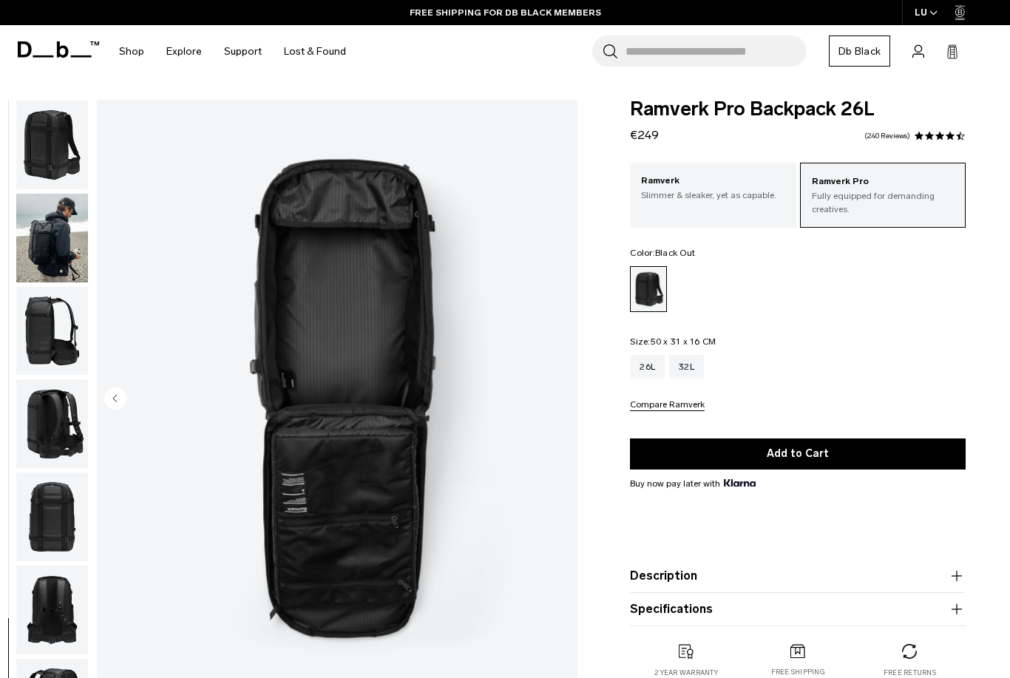
click at [58, 290] on img "button" at bounding box center [52, 331] width 72 height 89
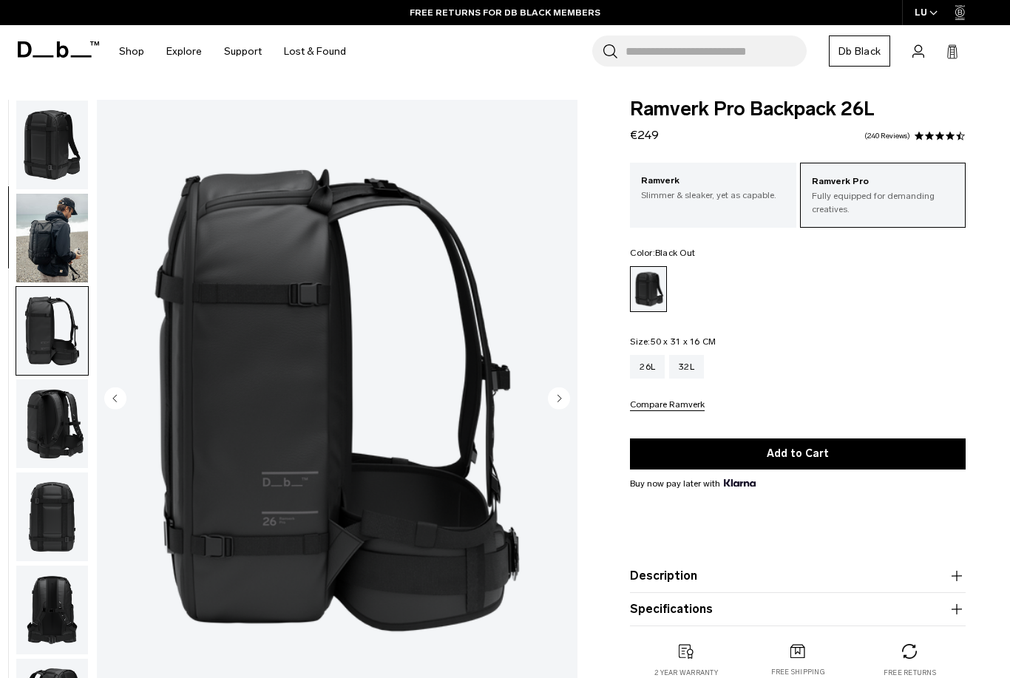
click at [47, 240] on img "button" at bounding box center [52, 238] width 72 height 89
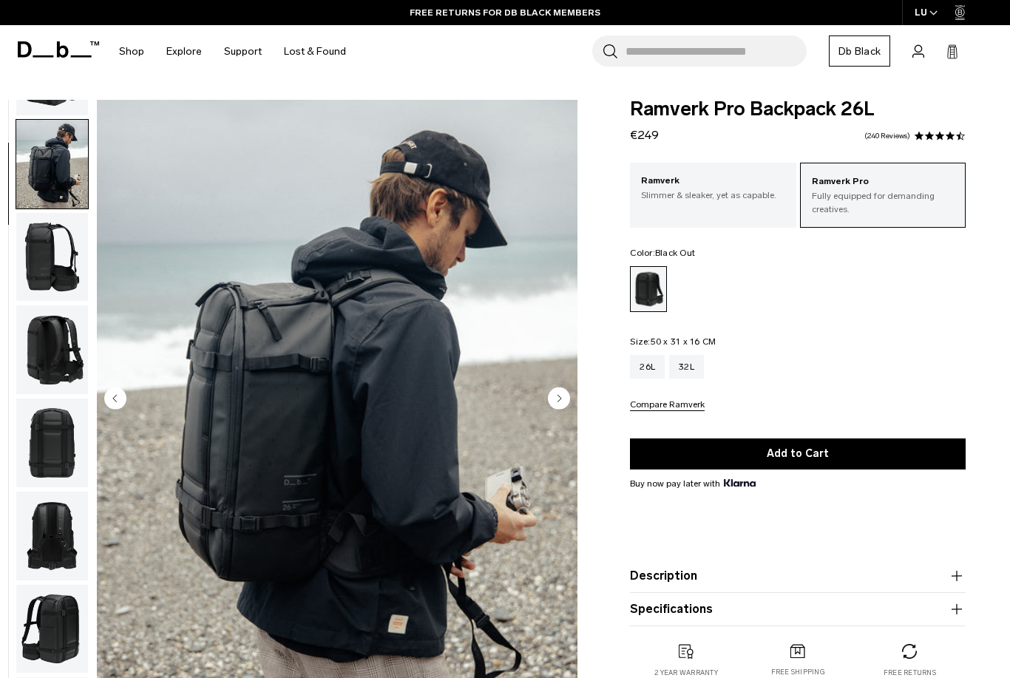
scroll to position [94, 0]
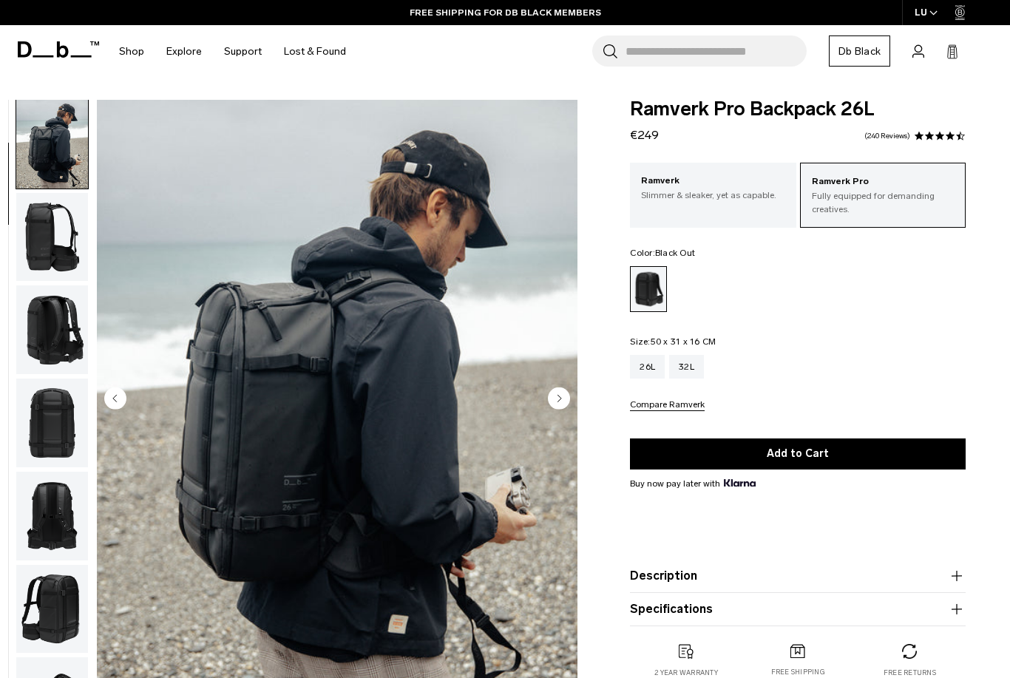
click at [735, 211] on div "Ramverk Slimmer & sleaker, yet as capable." at bounding box center [713, 188] width 166 height 50
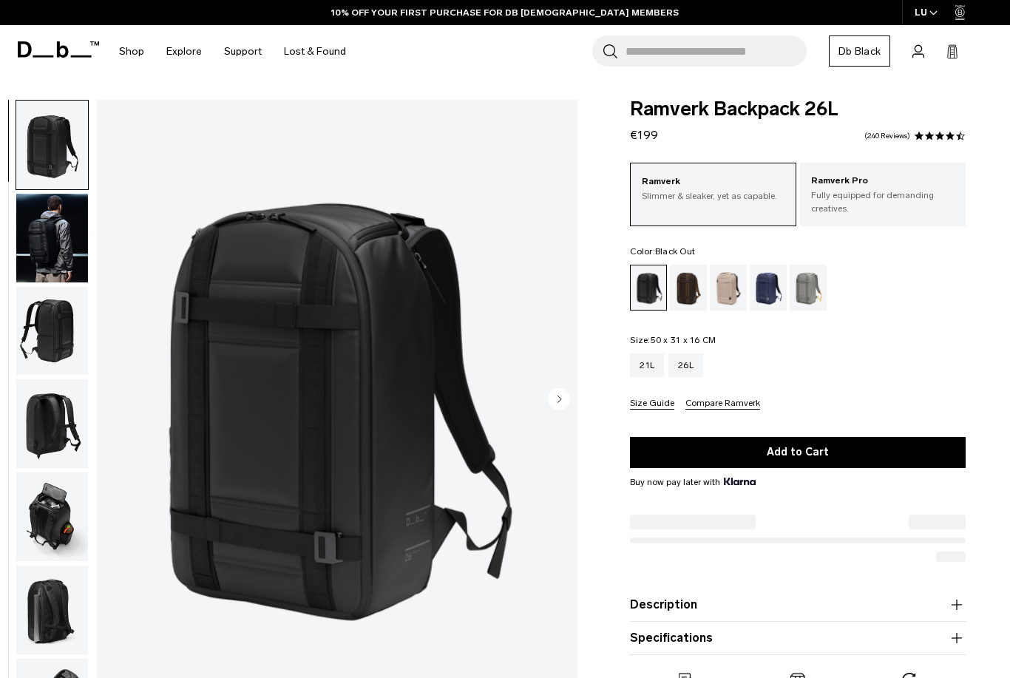
click at [67, 242] on img "button" at bounding box center [52, 238] width 72 height 89
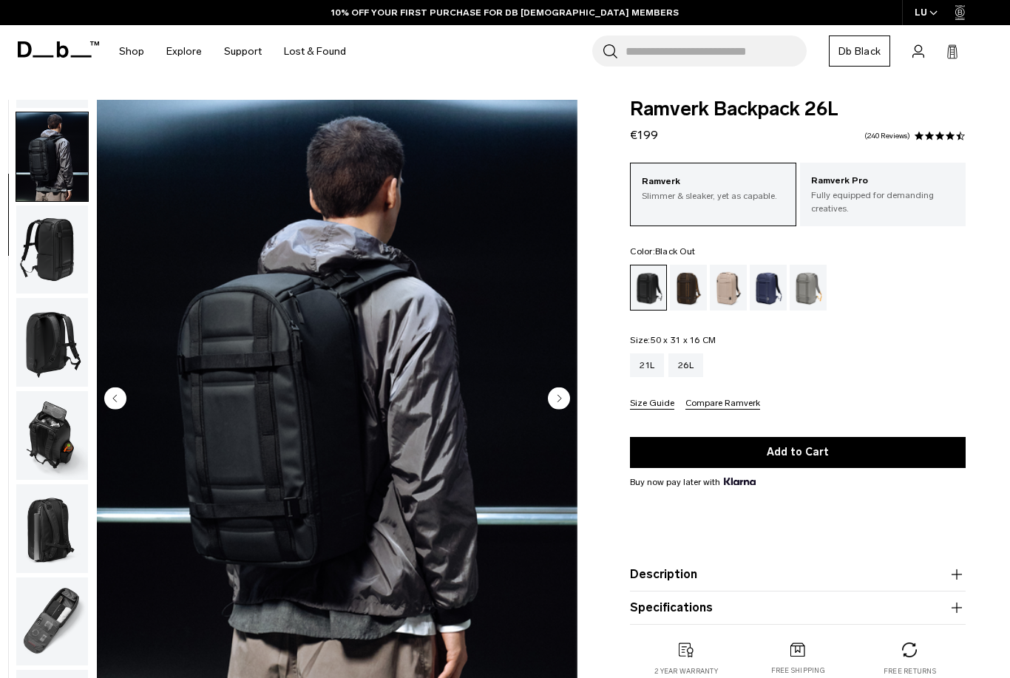
scroll to position [94, 0]
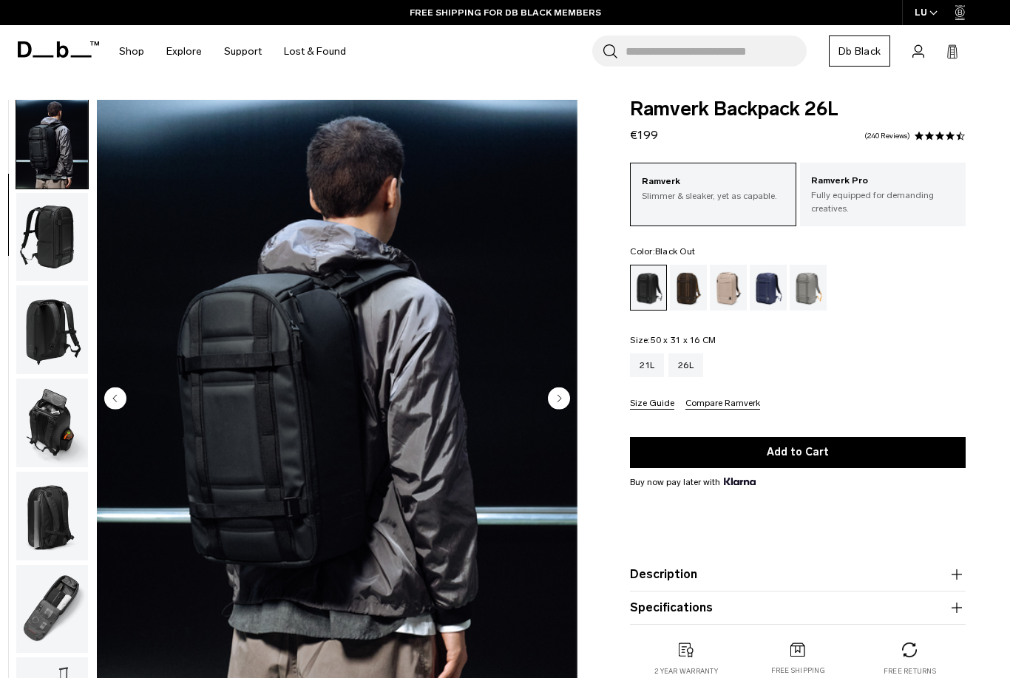
click at [51, 336] on img "button" at bounding box center [52, 329] width 72 height 89
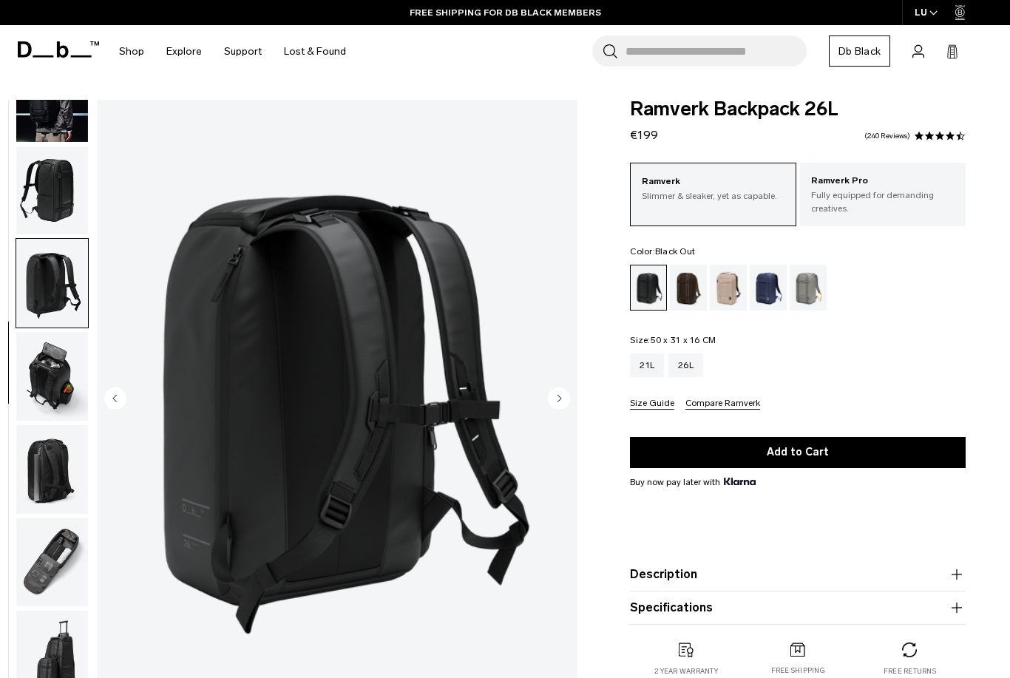
scroll to position [149, 0]
click at [51, 358] on img "button" at bounding box center [52, 376] width 72 height 89
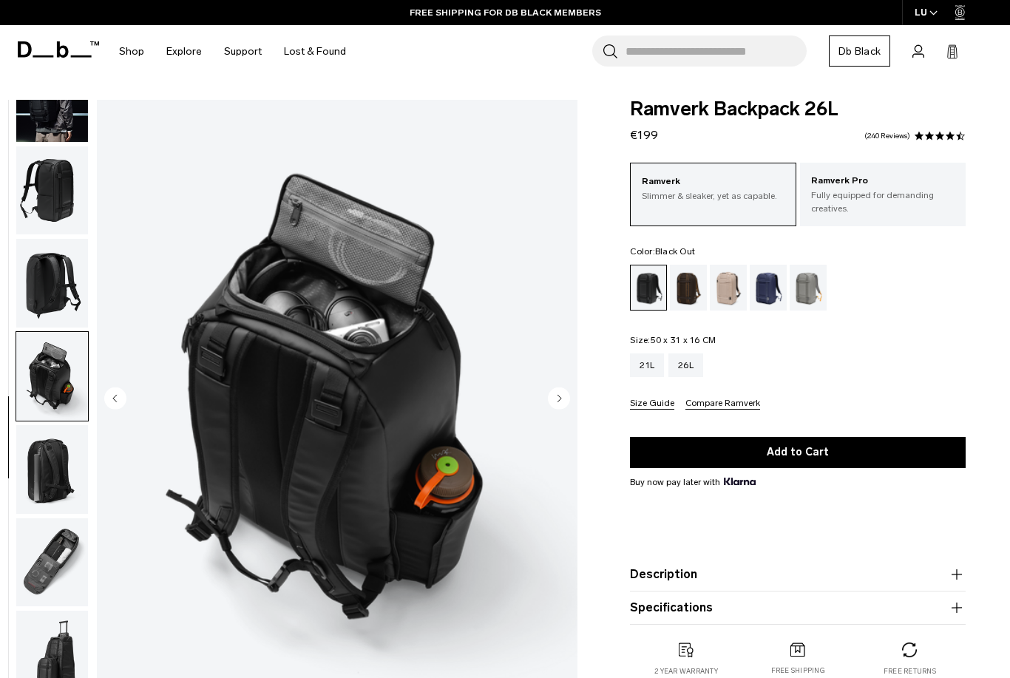
click at [42, 417] on img "button" at bounding box center [52, 376] width 72 height 89
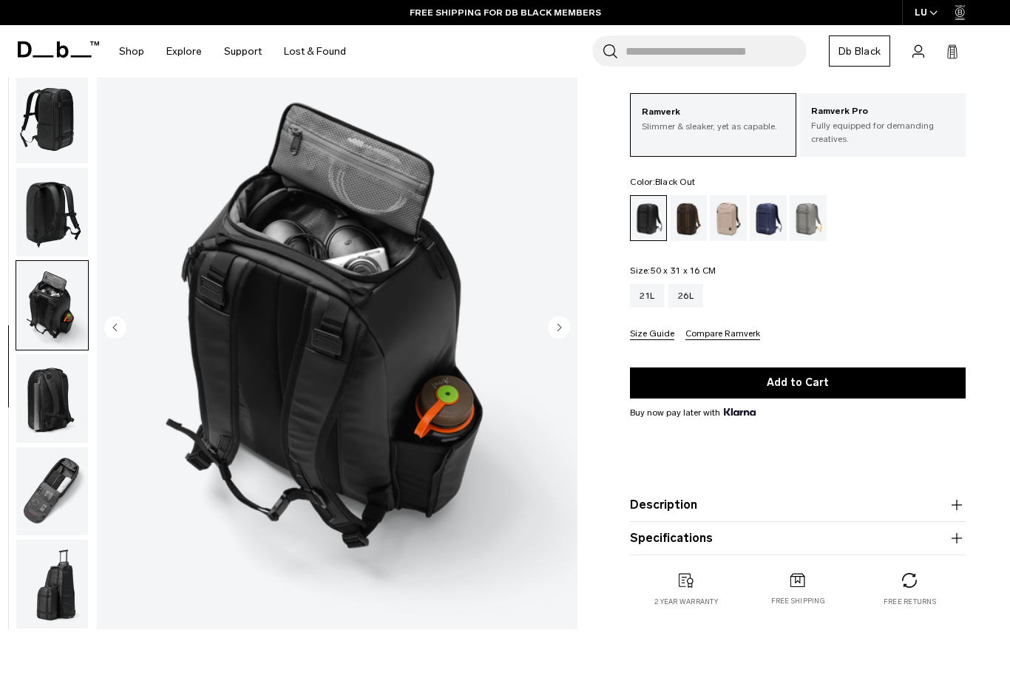
click at [54, 410] on img "button" at bounding box center [52, 398] width 72 height 89
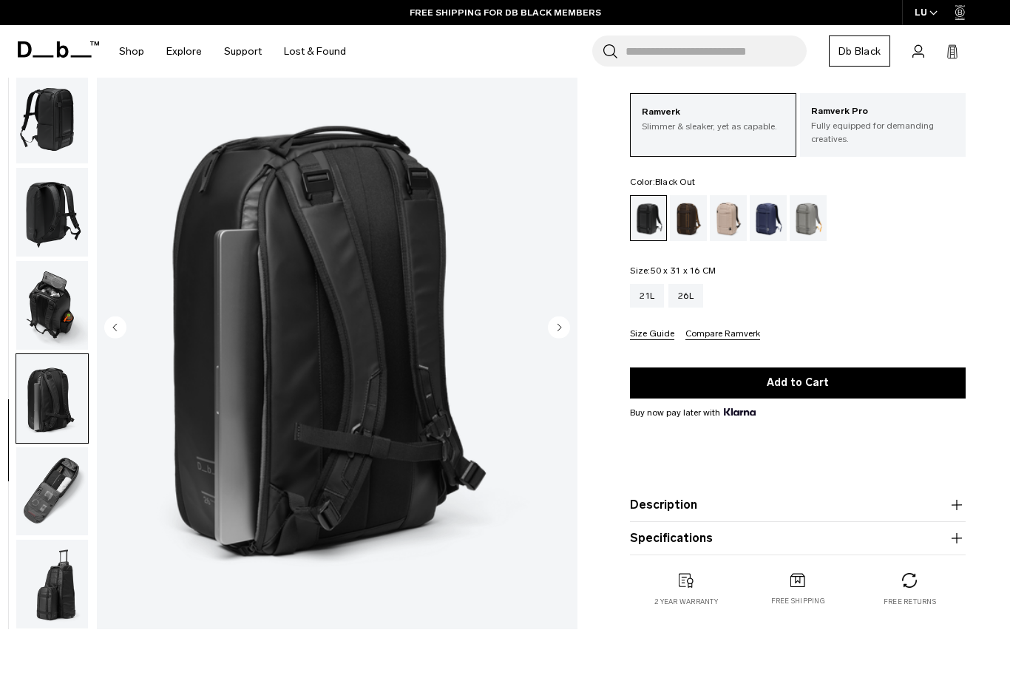
click at [54, 493] on img "button" at bounding box center [52, 491] width 72 height 89
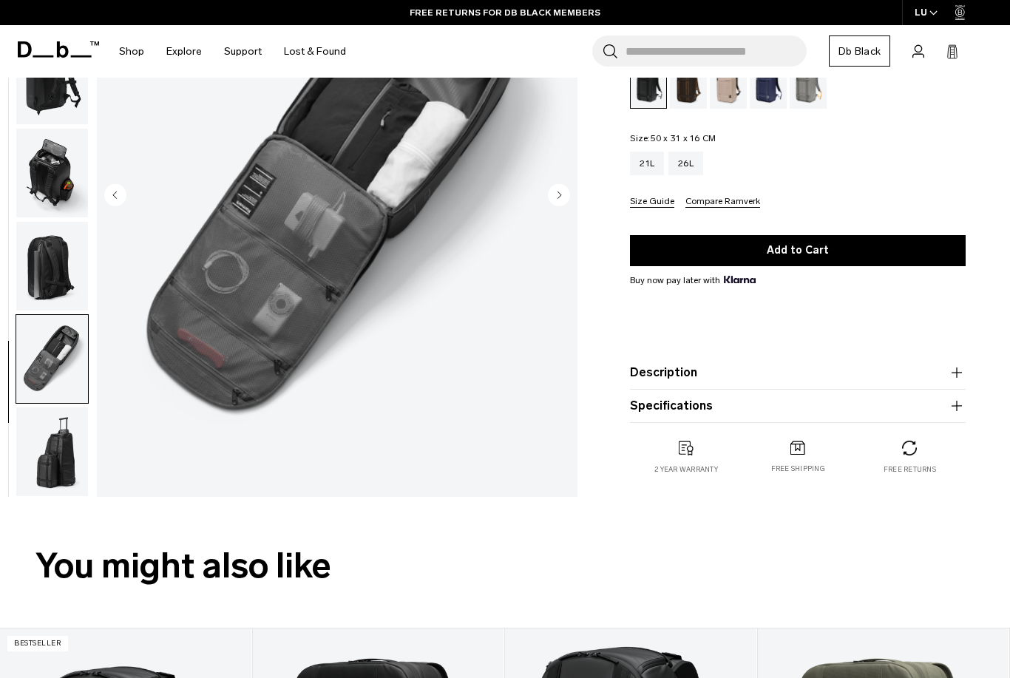
scroll to position [203, 0]
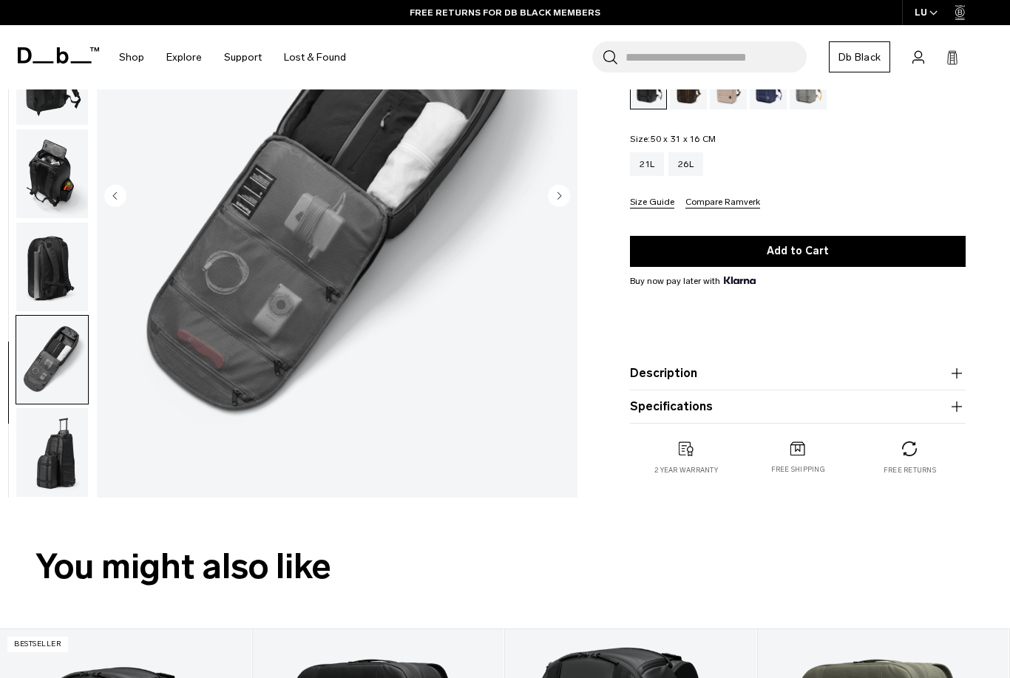
click at [51, 452] on img "button" at bounding box center [52, 452] width 72 height 89
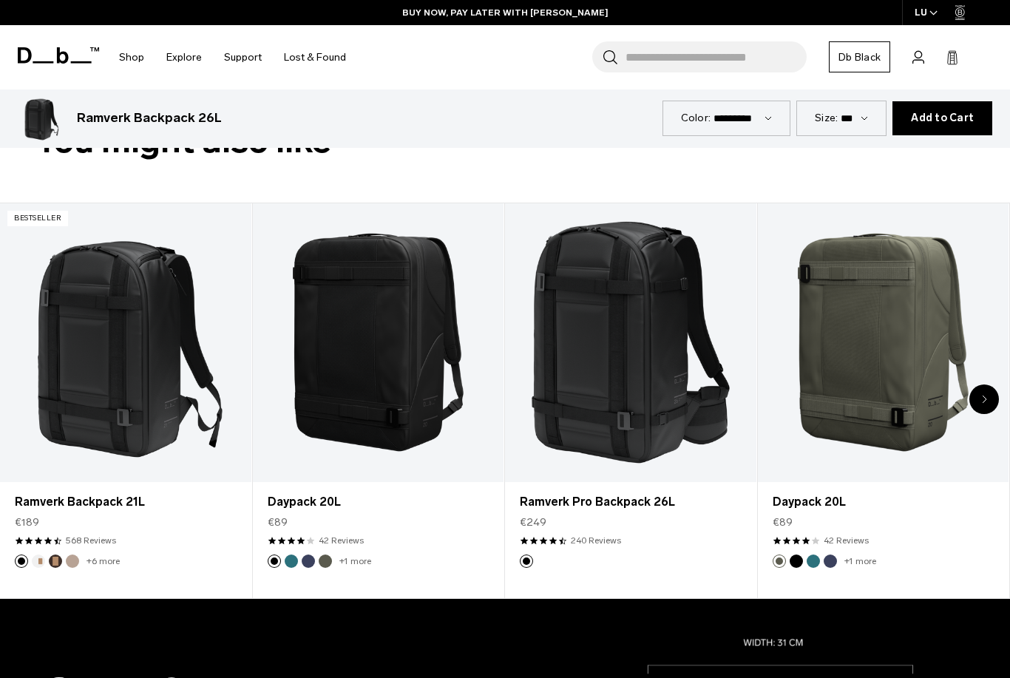
scroll to position [628, 0]
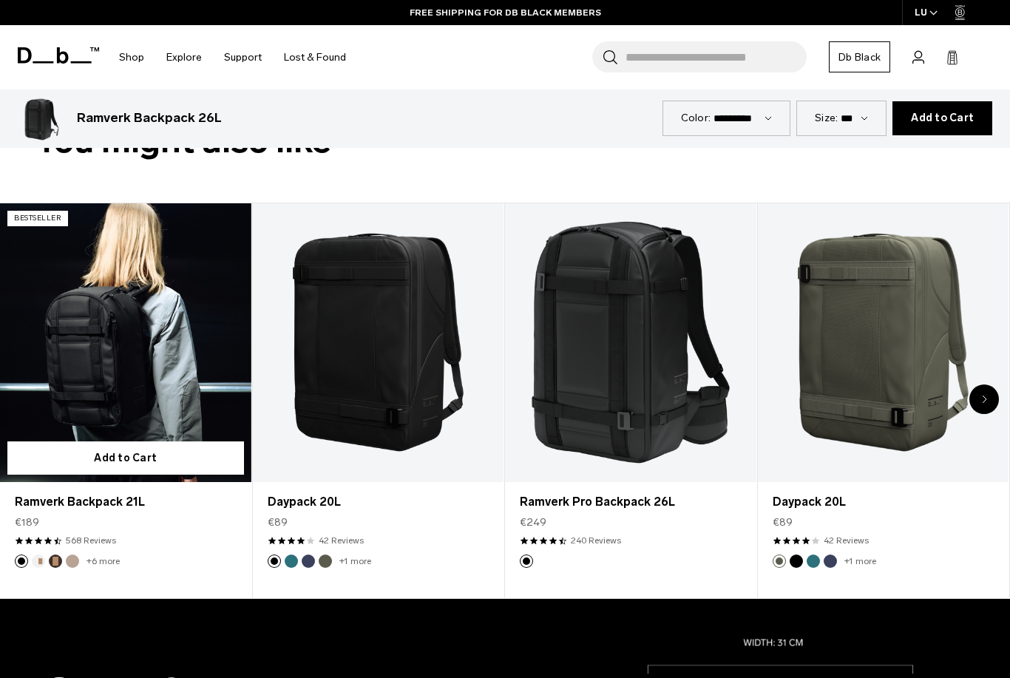
click at [161, 362] on link "Ramverk Backpack 21L" at bounding box center [125, 342] width 251 height 279
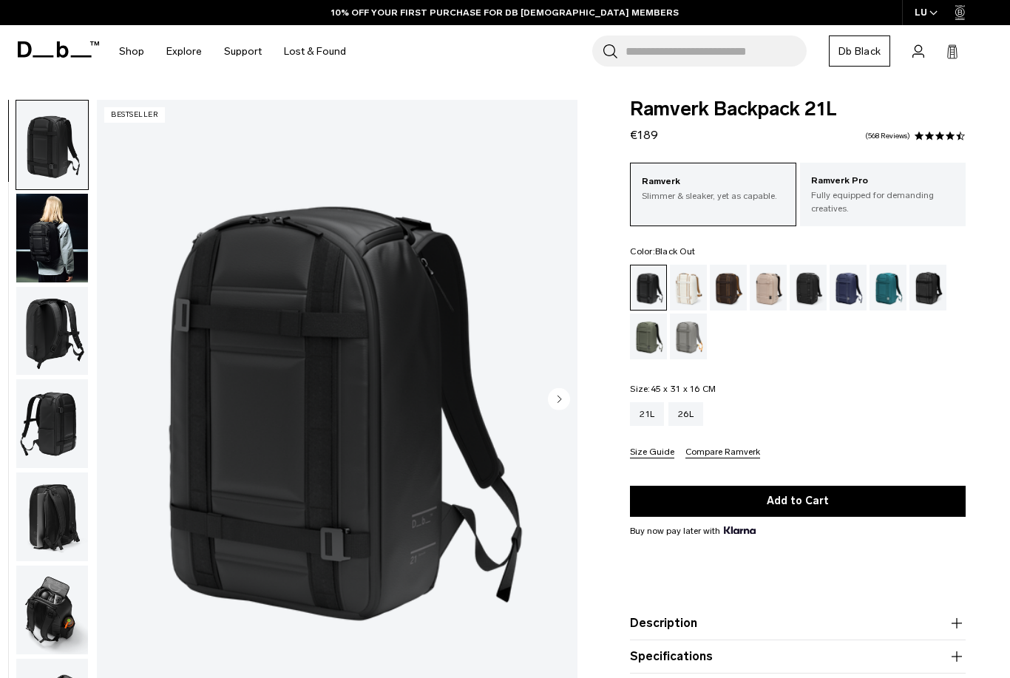
click at [50, 225] on img "button" at bounding box center [52, 238] width 72 height 89
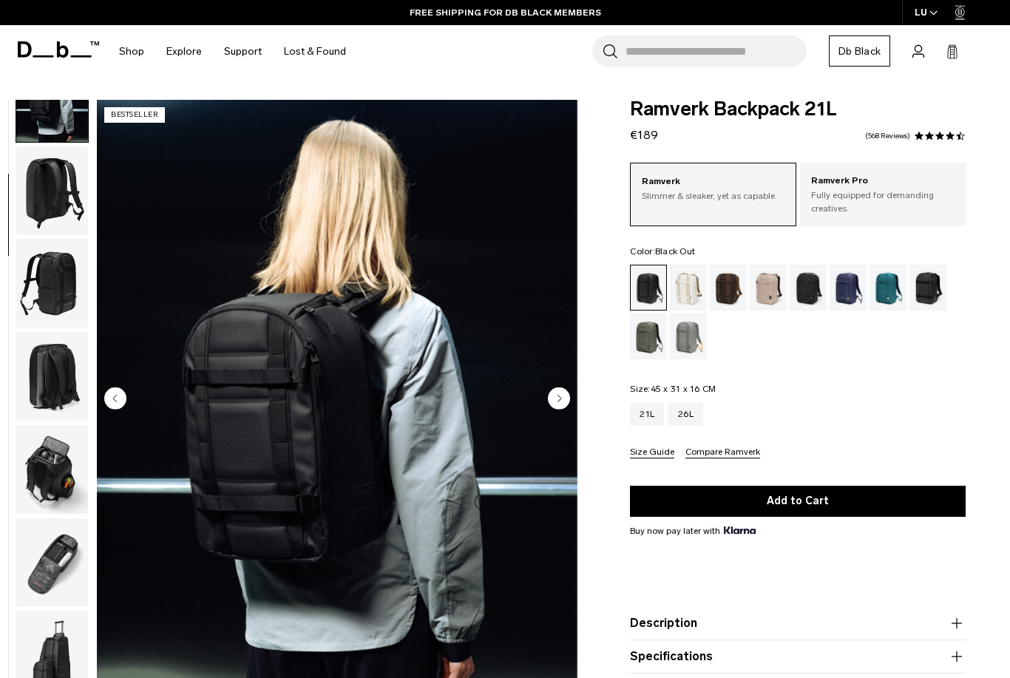
scroll to position [149, 0]
click at [55, 386] on img "button" at bounding box center [52, 376] width 72 height 89
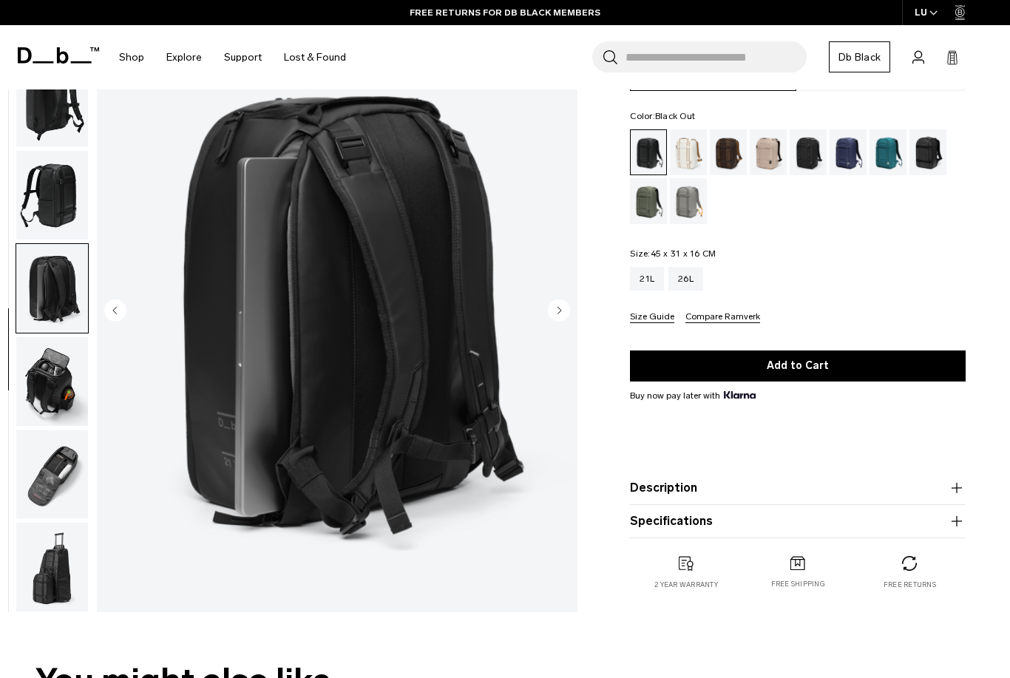
scroll to position [135, 0]
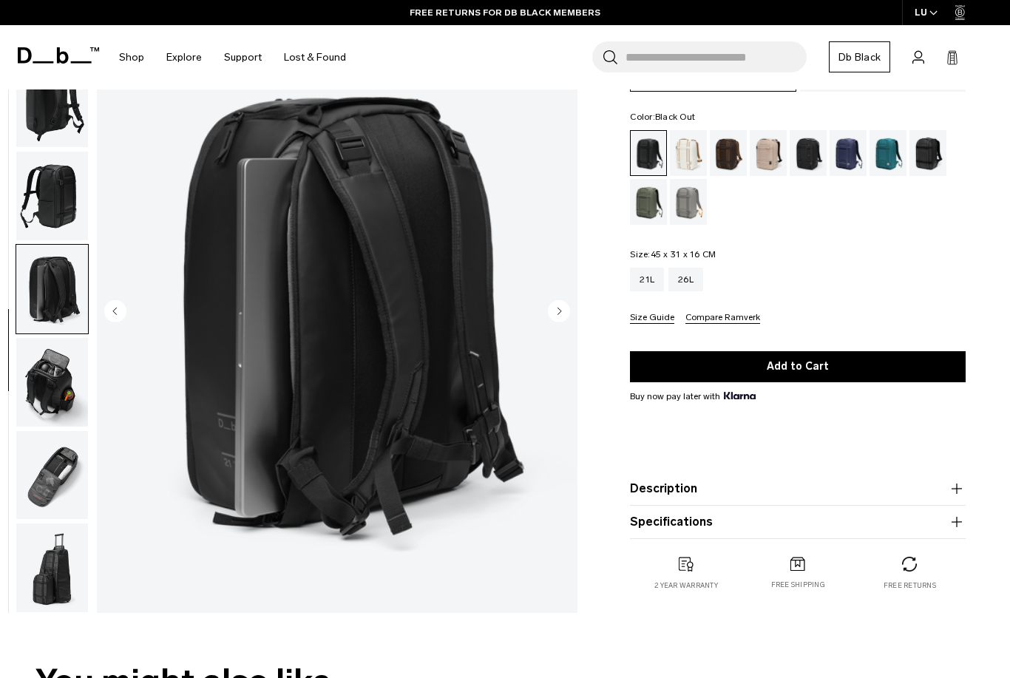
click at [654, 322] on button "Size Guide" at bounding box center [652, 318] width 44 height 11
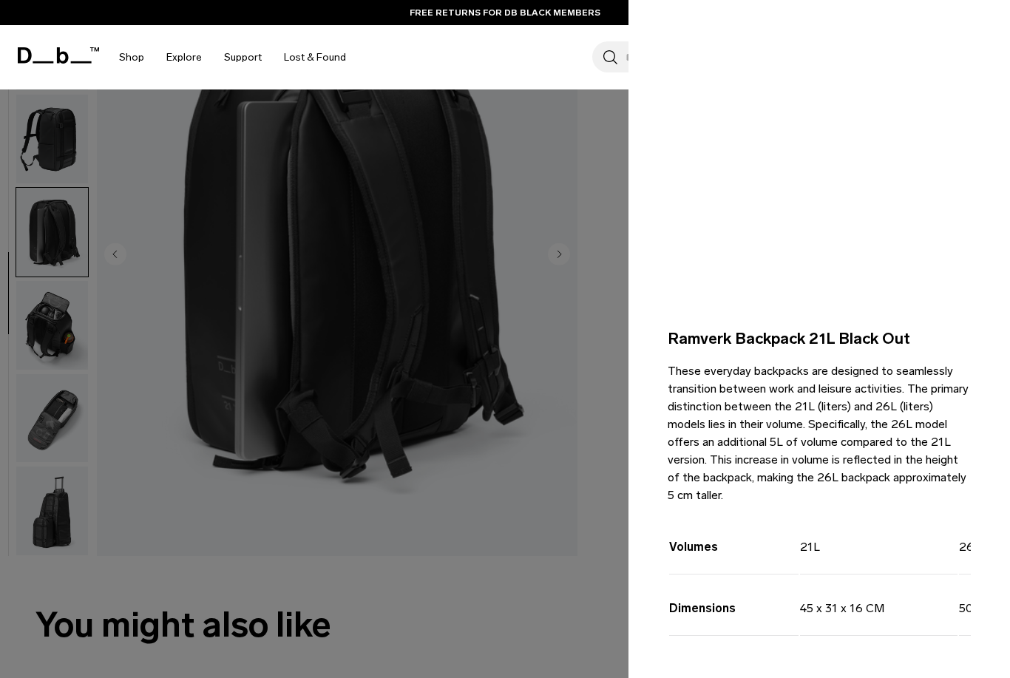
scroll to position [0, -1]
click at [578, 651] on div at bounding box center [505, 339] width 1010 height 678
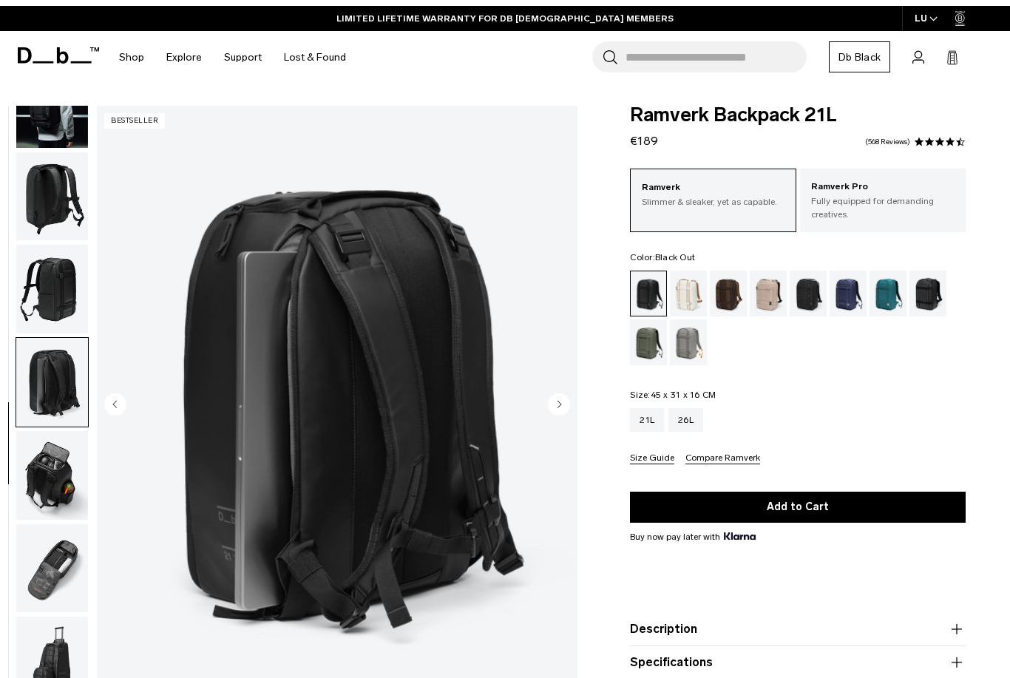
scroll to position [111, 0]
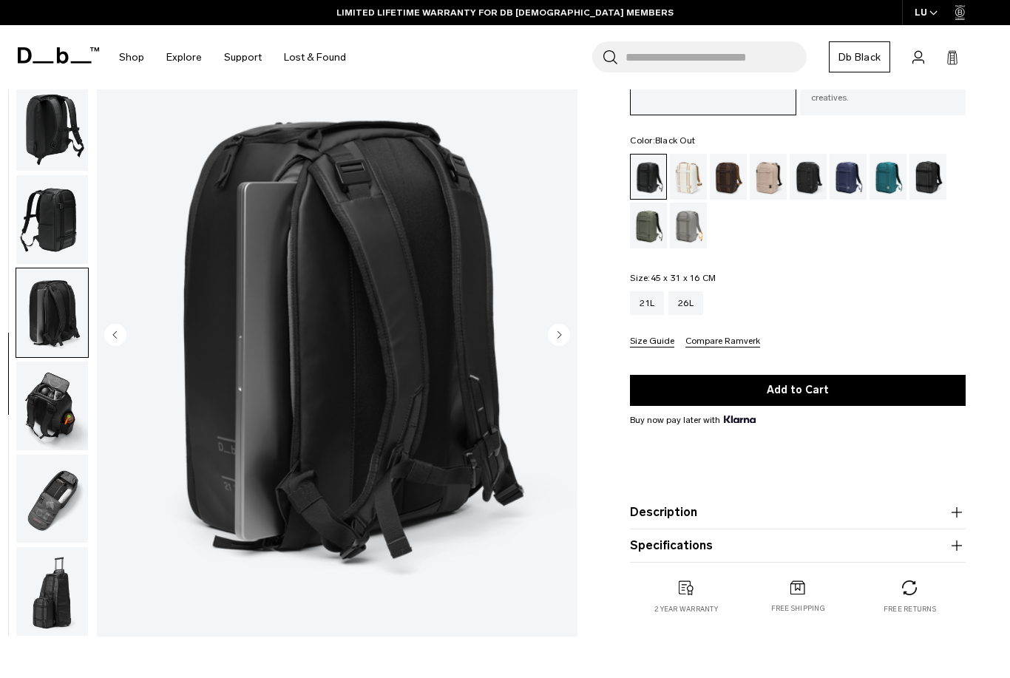
click at [929, 507] on button "Description" at bounding box center [798, 512] width 336 height 18
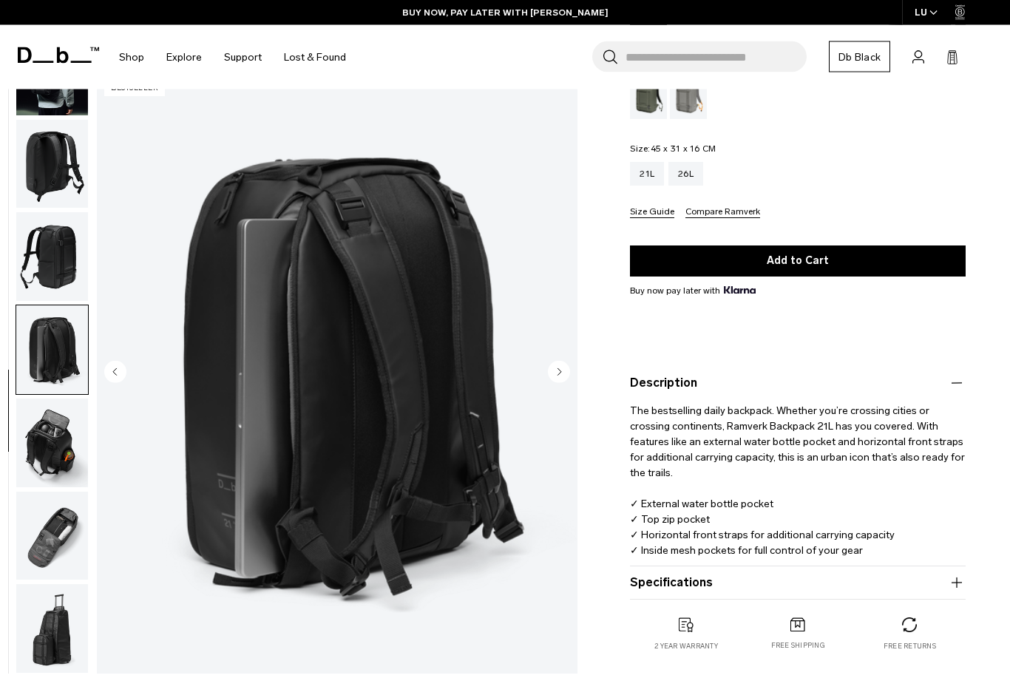
scroll to position [277, 0]
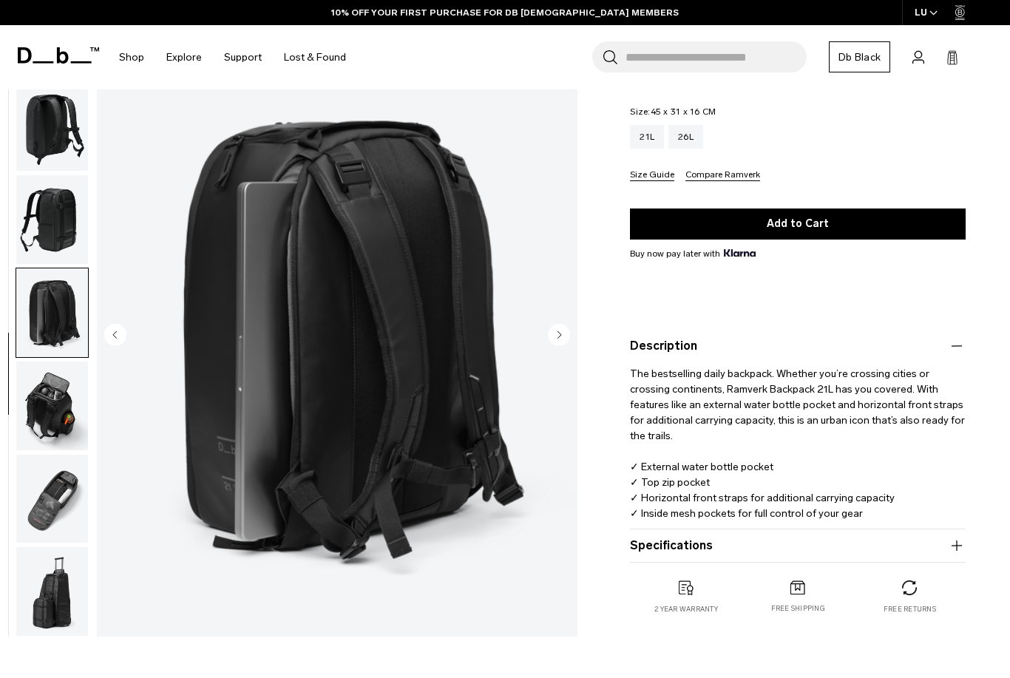
click at [871, 538] on button "Specifications" at bounding box center [798, 546] width 336 height 18
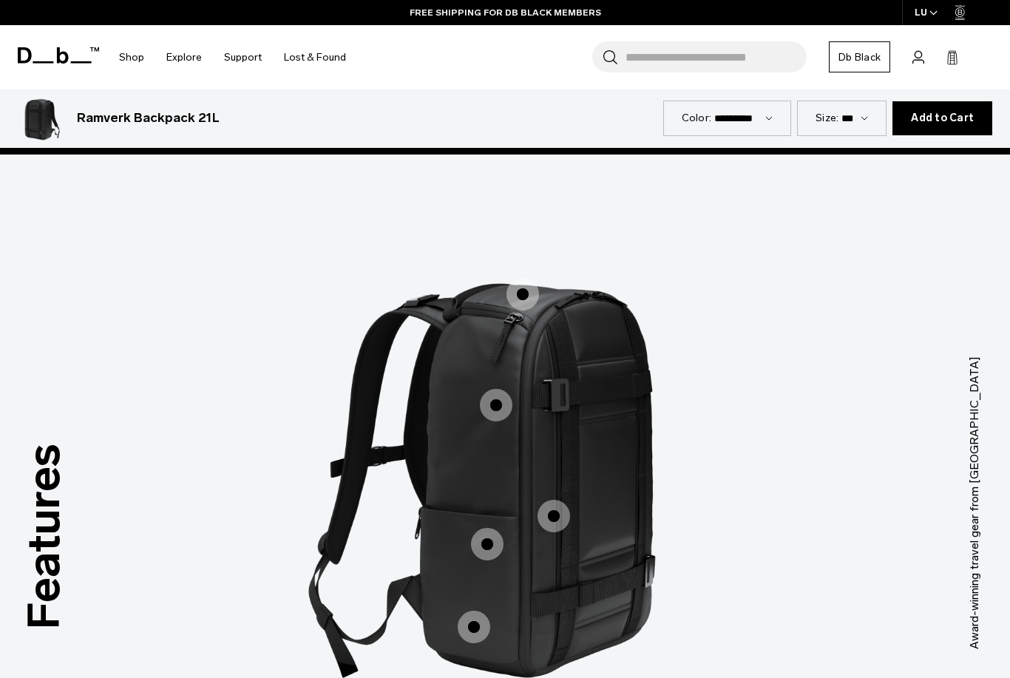
scroll to position [1875, 0]
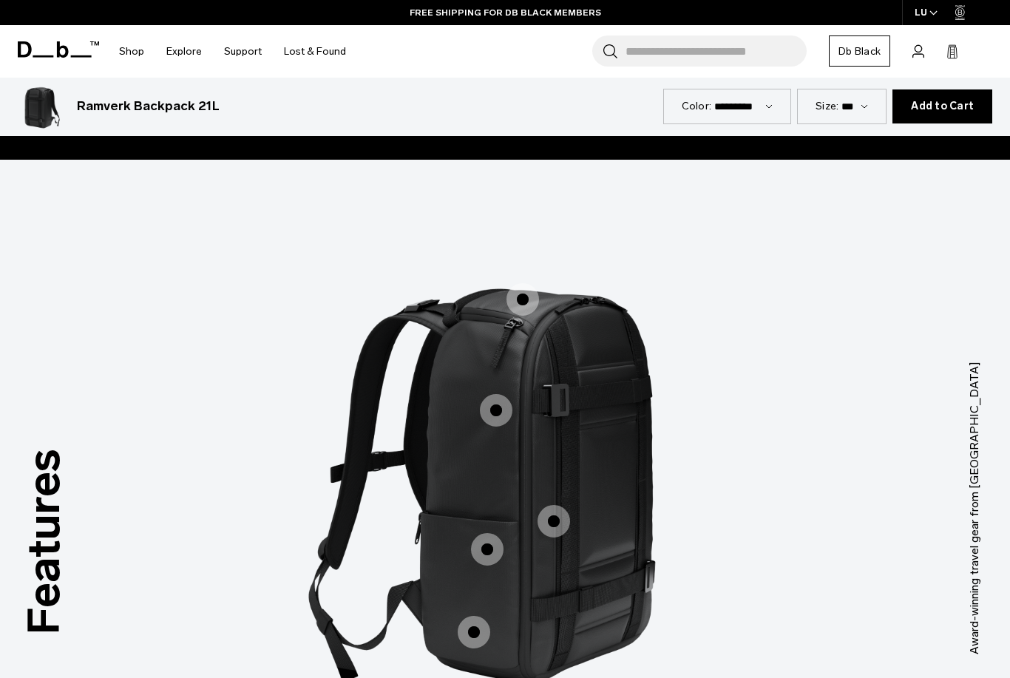
click at [521, 283] on span "1 / 3" at bounding box center [522, 299] width 33 height 33
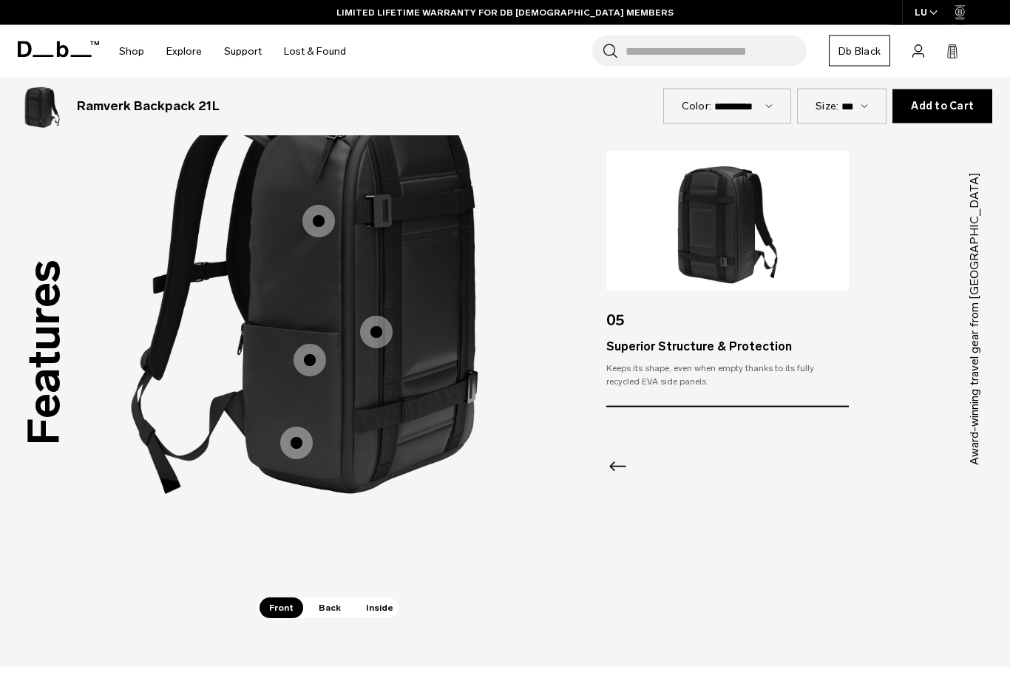
scroll to position [2095, 0]
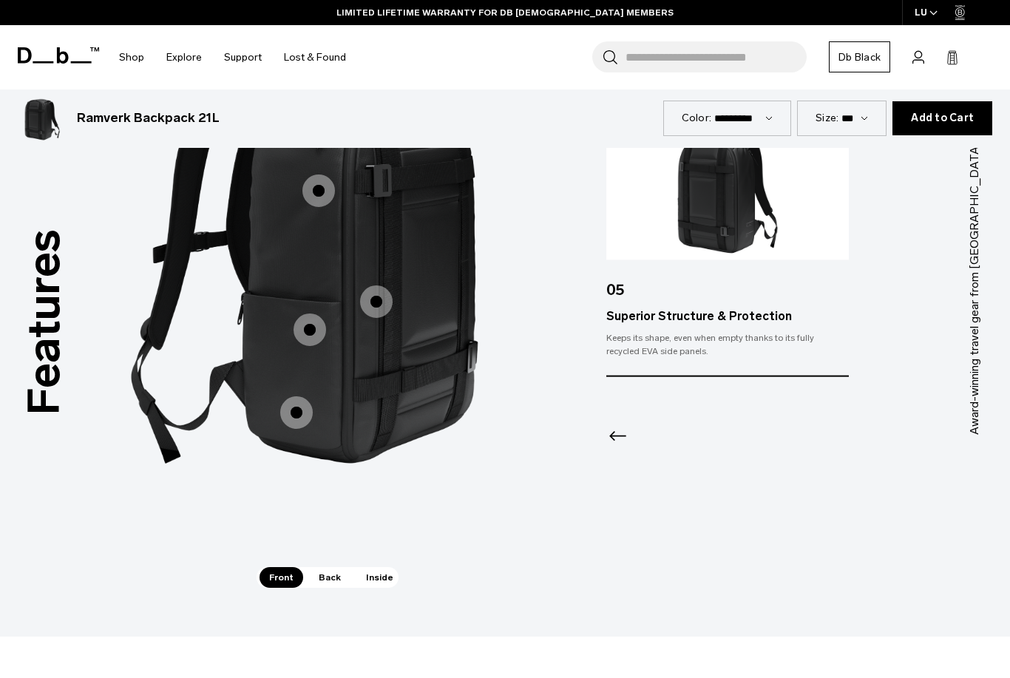
click at [290, 396] on span "1 / 3" at bounding box center [296, 412] width 33 height 33
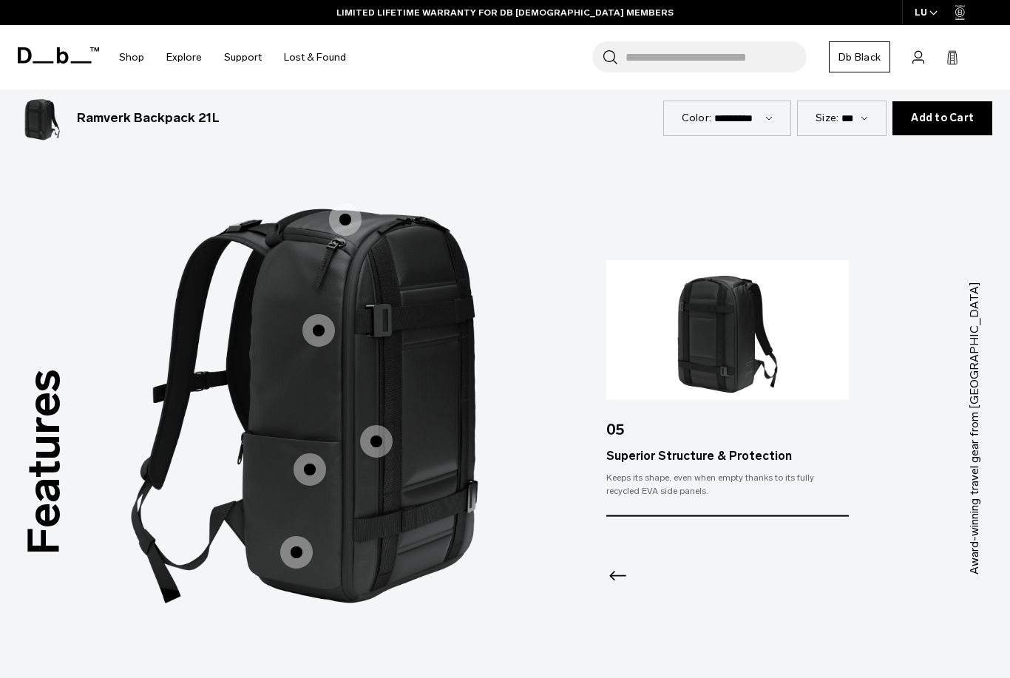
scroll to position [1952, 0]
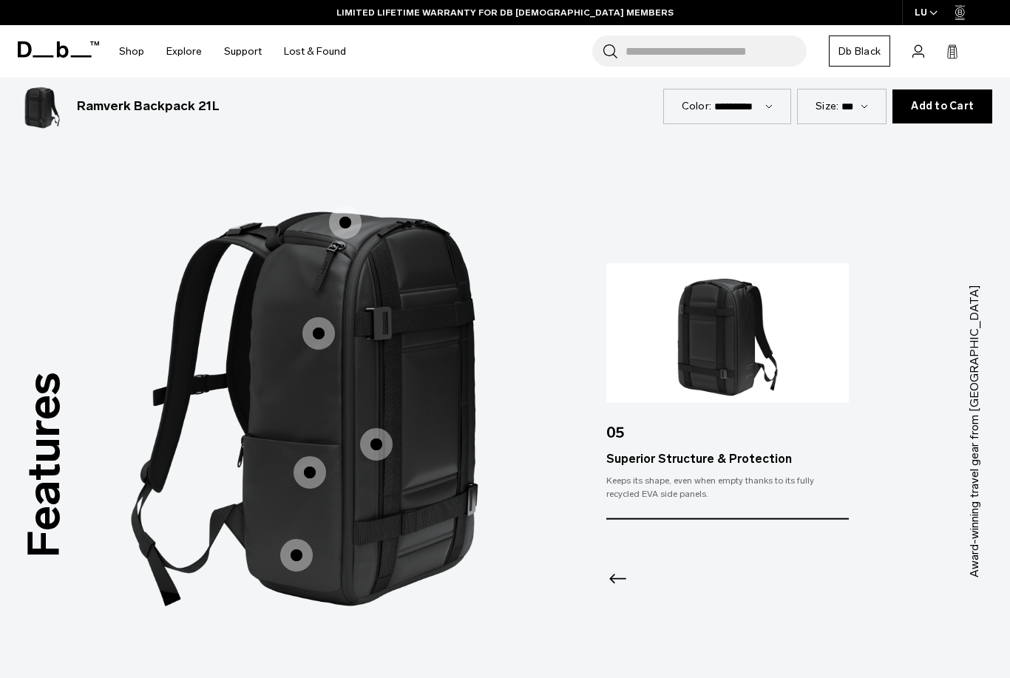
click at [317, 456] on span "1 / 3" at bounding box center [309, 472] width 33 height 33
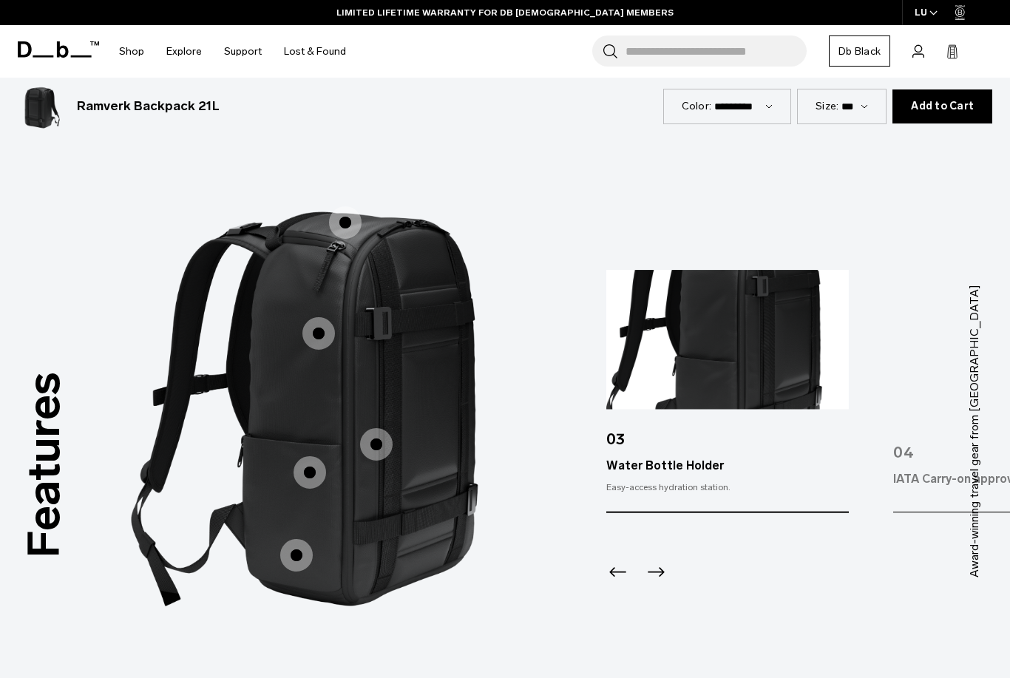
click at [381, 428] on span "1 / 3" at bounding box center [376, 444] width 33 height 33
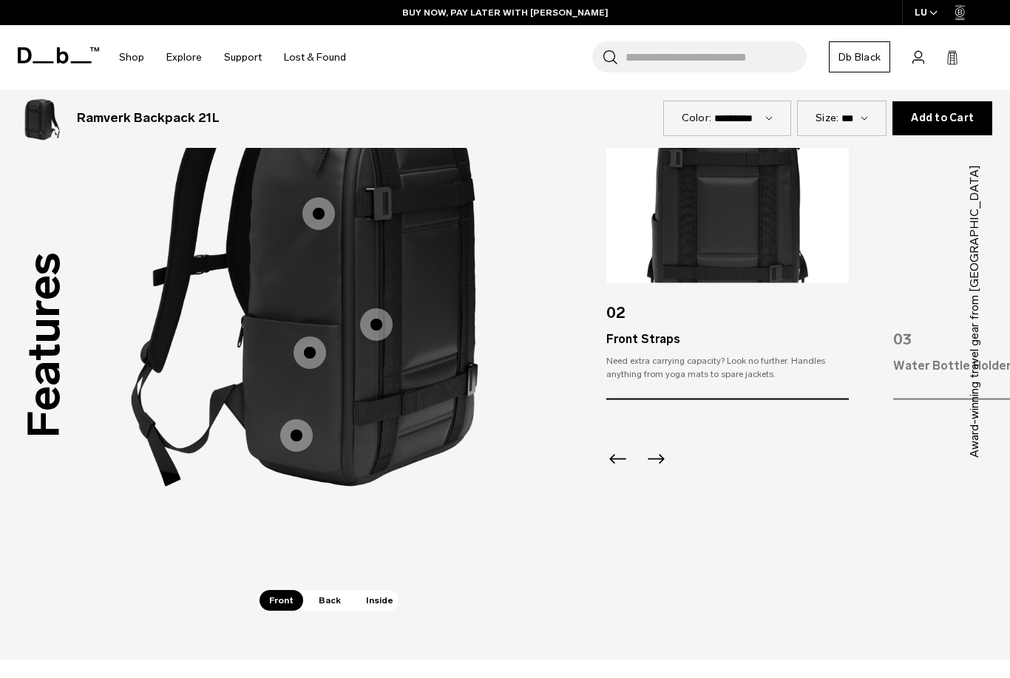
scroll to position [2071, 0]
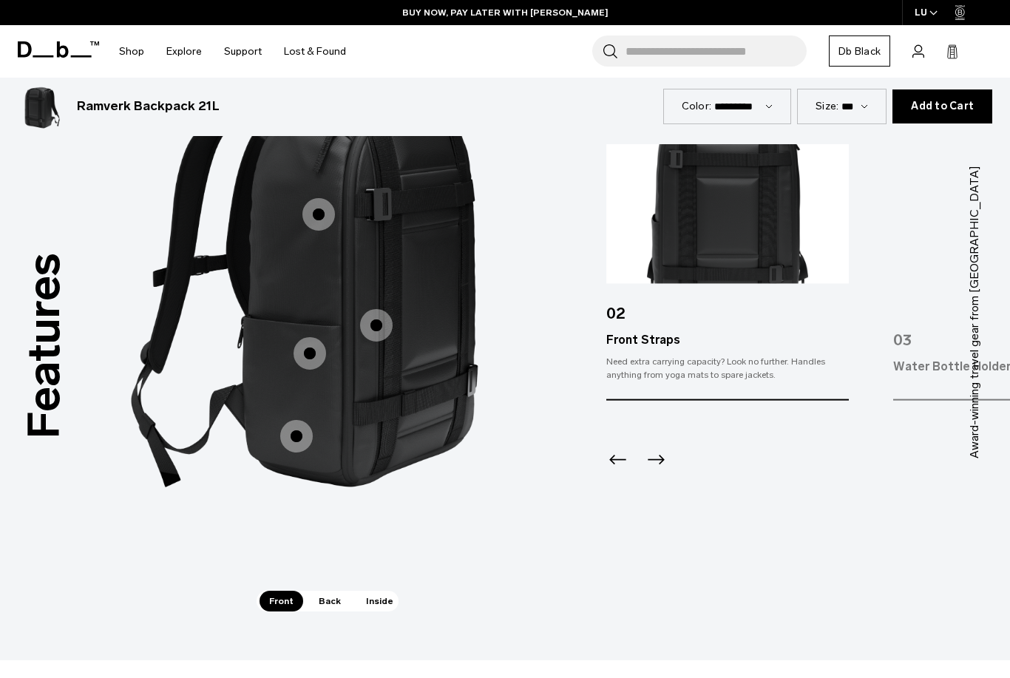
click at [330, 591] on span "Back" at bounding box center [329, 601] width 41 height 21
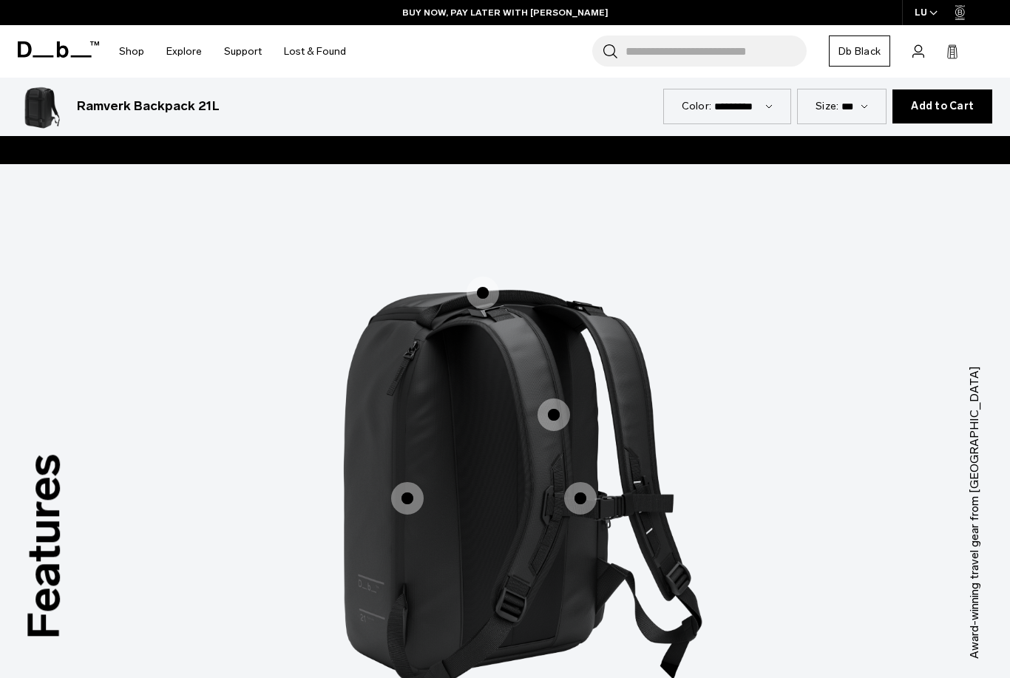
scroll to position [1859, 0]
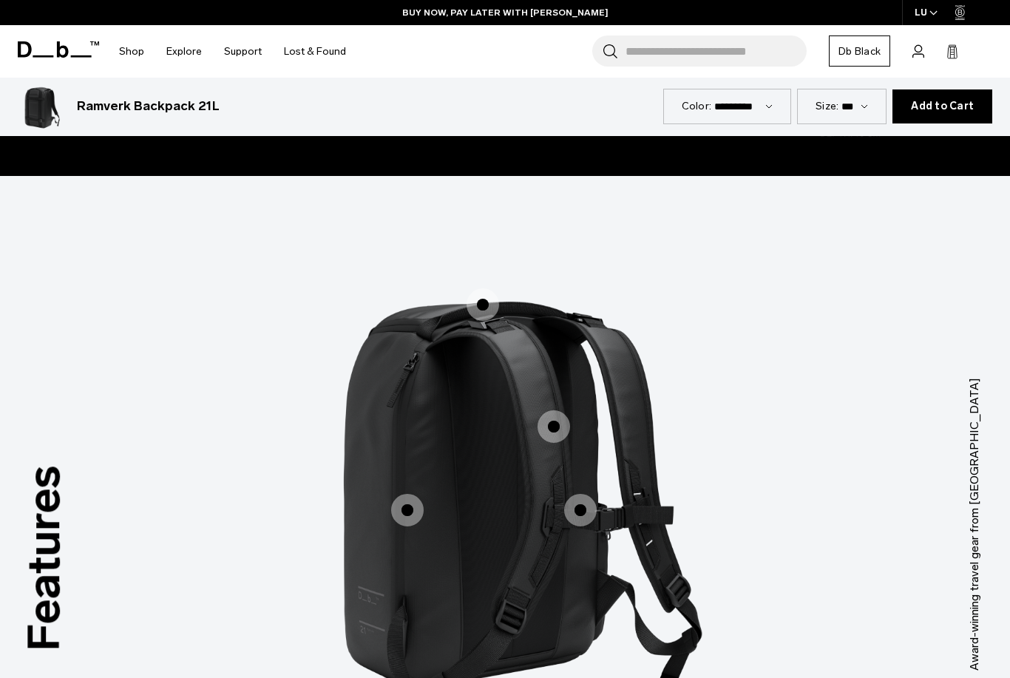
click at [412, 504] on span "2 / 3" at bounding box center [407, 510] width 33 height 33
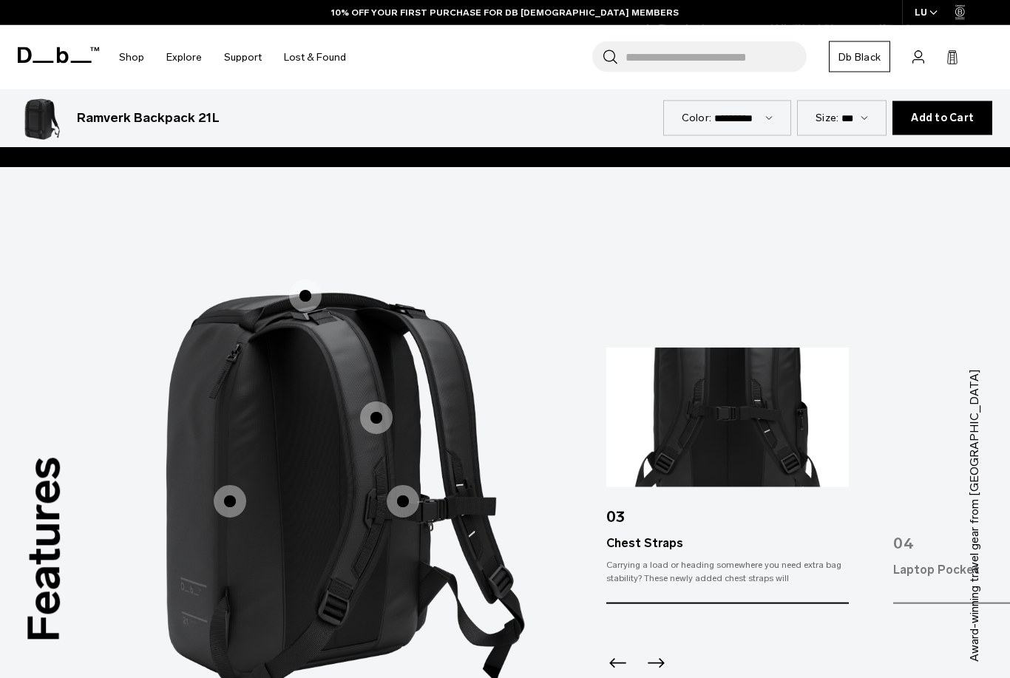
scroll to position [1848, 0]
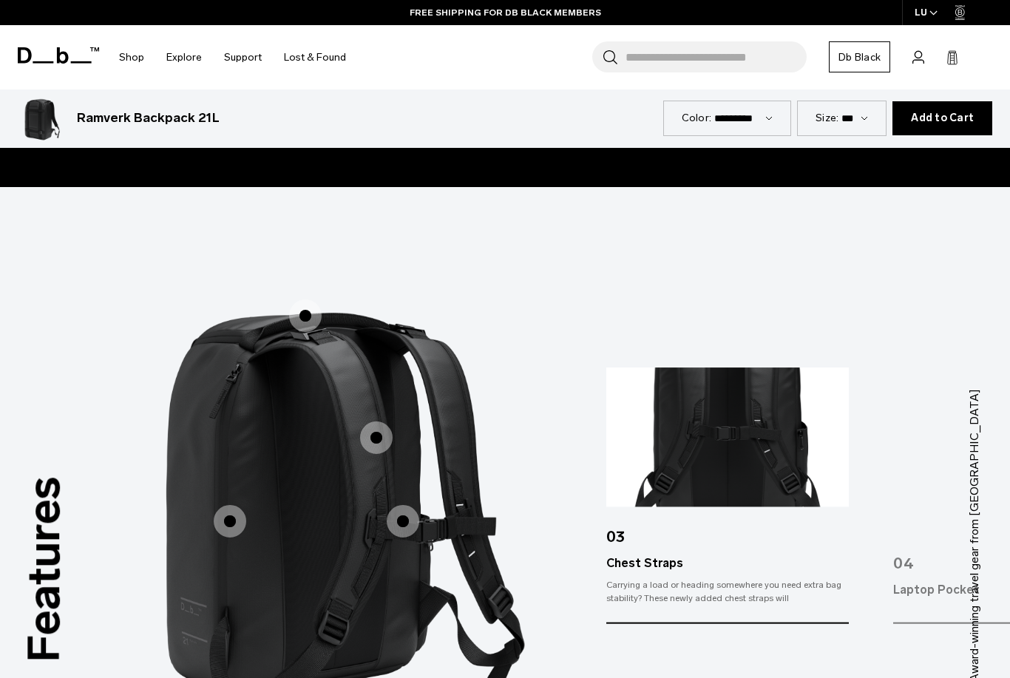
click at [414, 505] on span "2 / 3" at bounding box center [403, 521] width 33 height 33
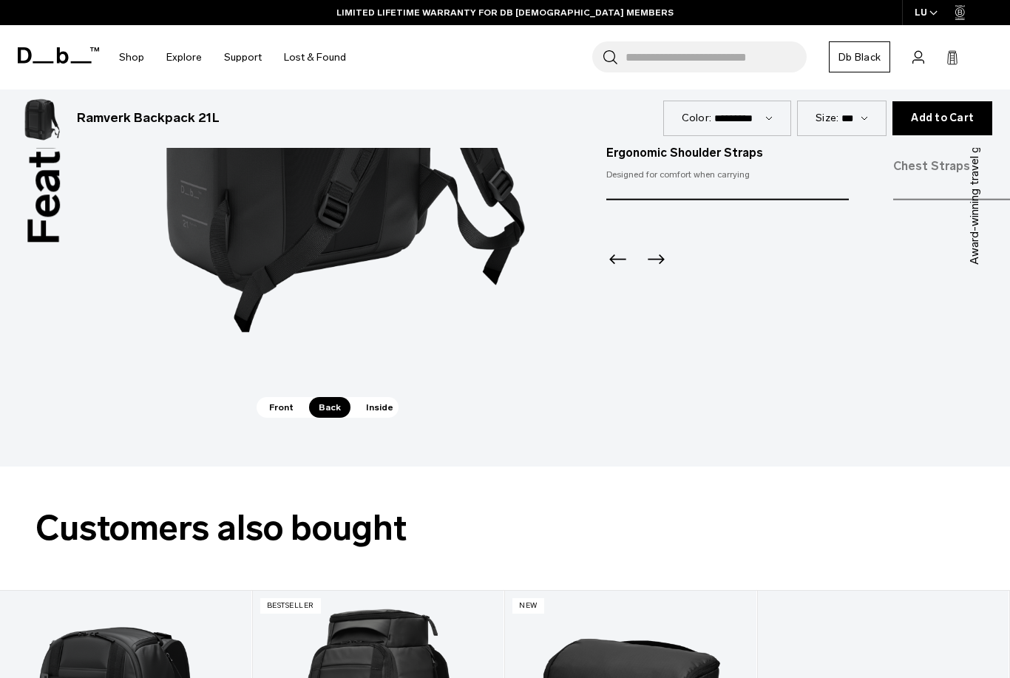
scroll to position [2254, 0]
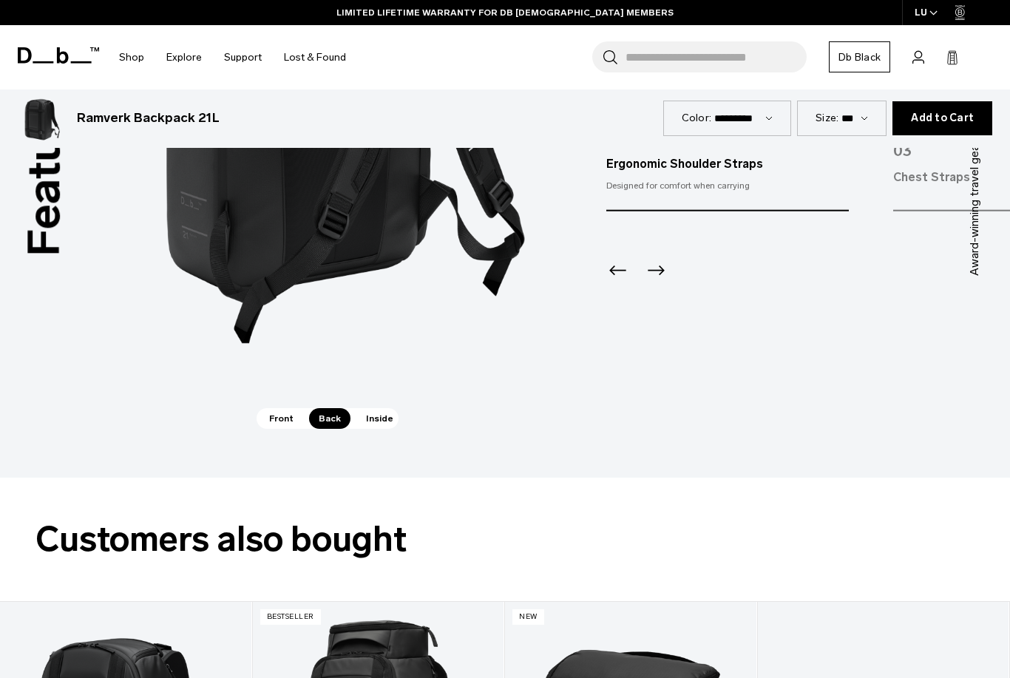
click at [398, 408] on div "Front Back Inside" at bounding box center [327, 418] width 142 height 21
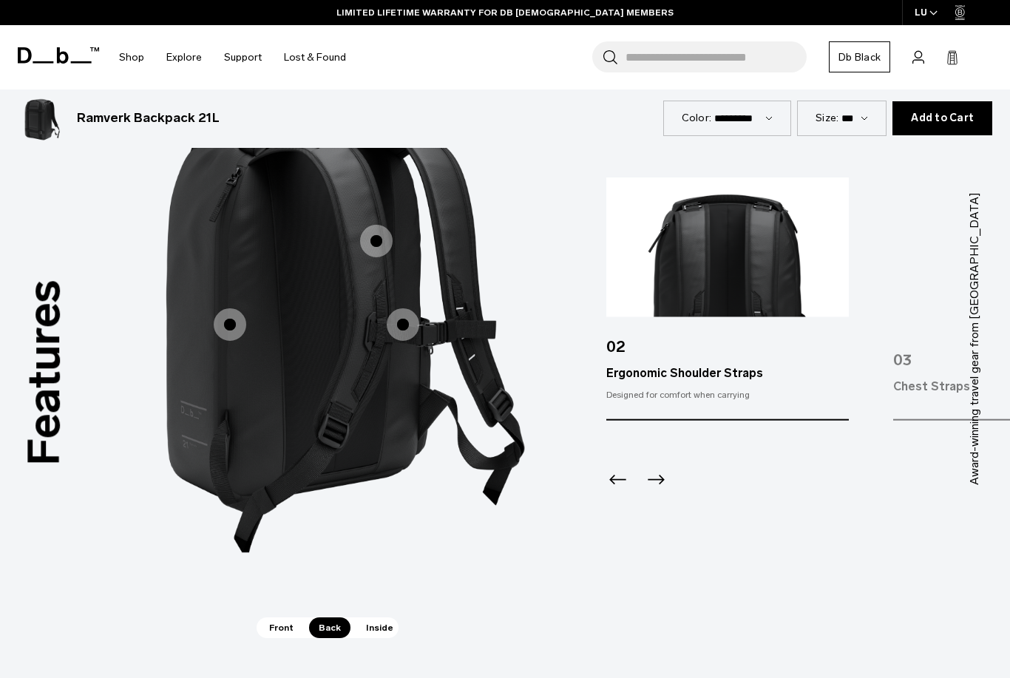
scroll to position [2043, 0]
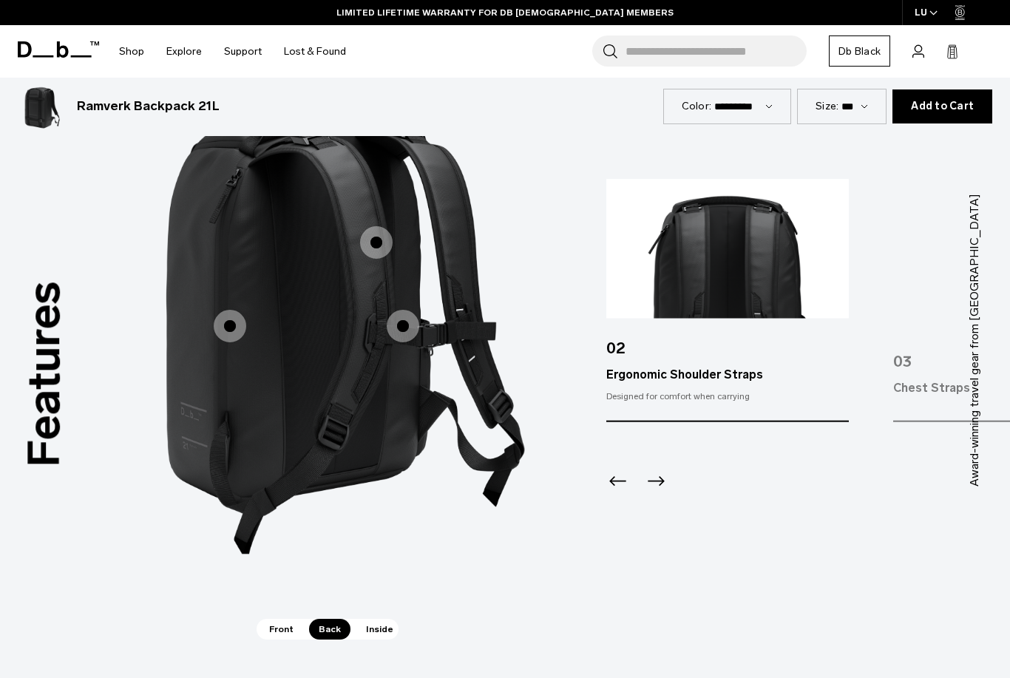
click at [374, 619] on span "Inside" at bounding box center [379, 629] width 47 height 21
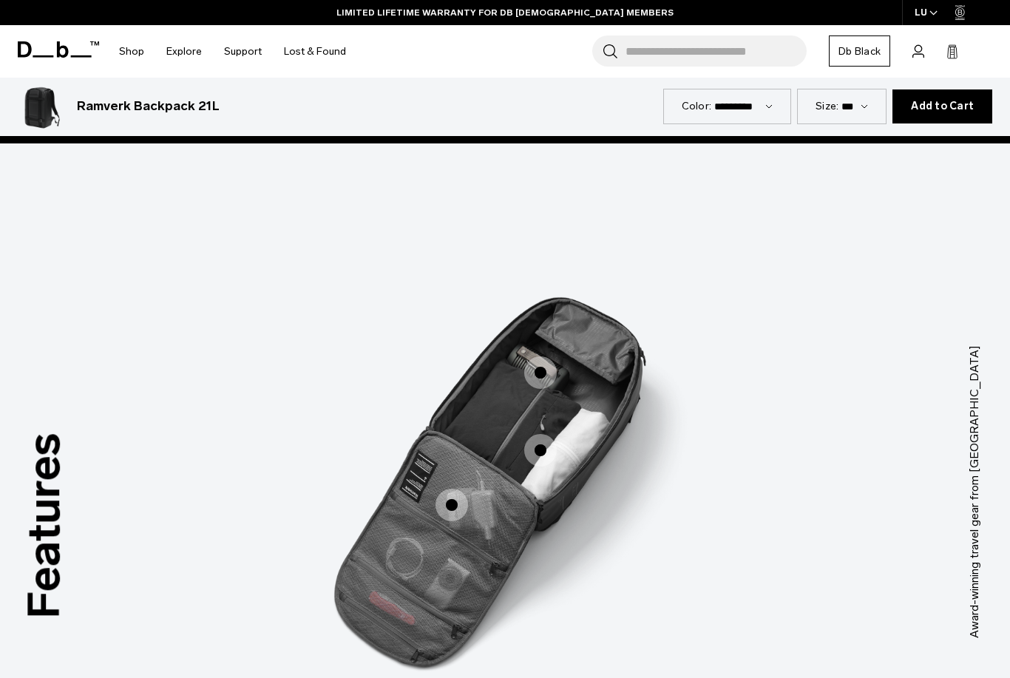
scroll to position [1891, 0]
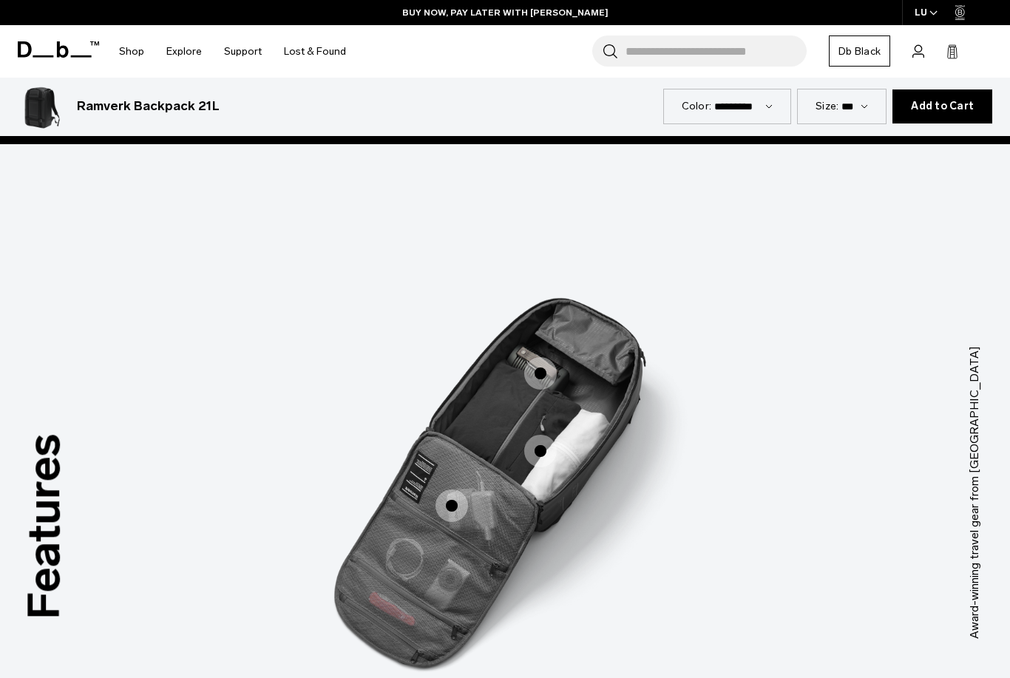
click at [526, 357] on span "3 / 3" at bounding box center [540, 373] width 33 height 33
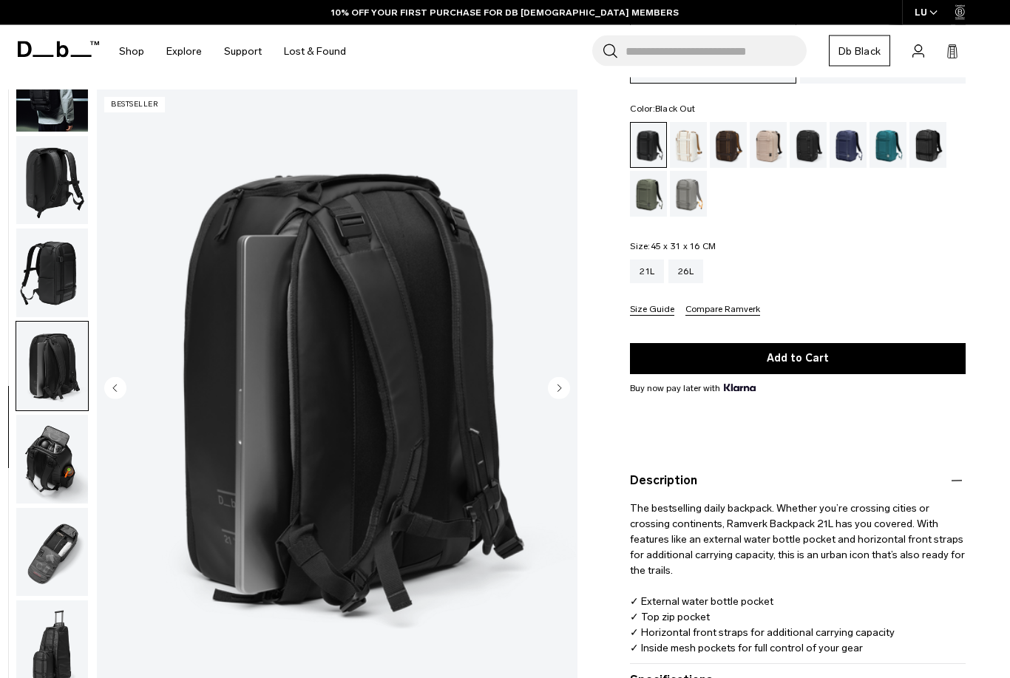
scroll to position [0, 0]
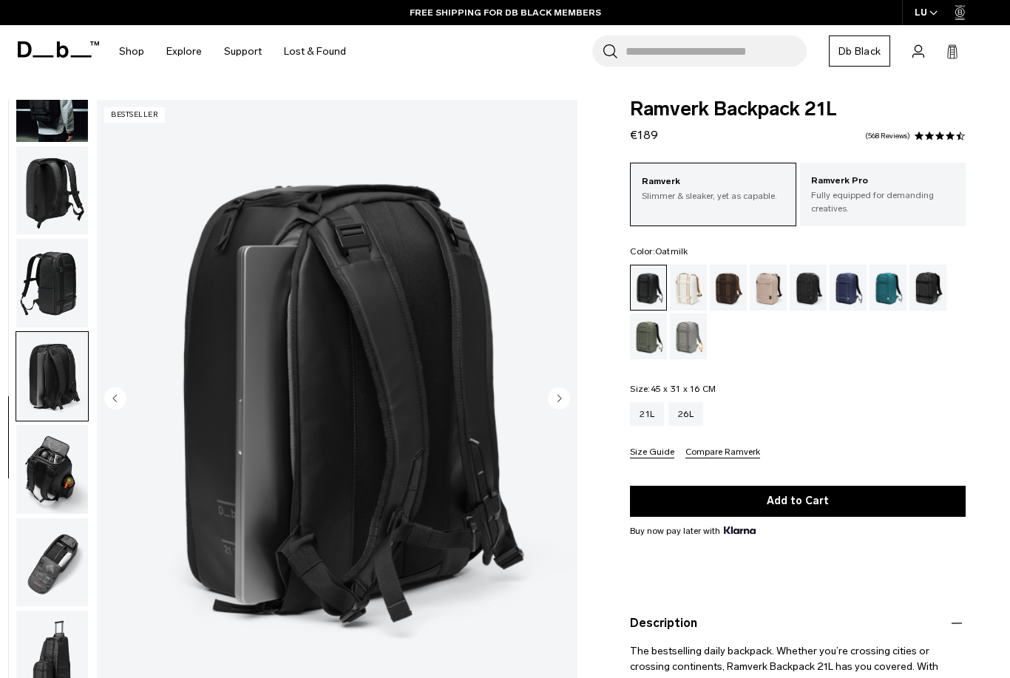
click at [699, 288] on div "Oatmilk" at bounding box center [689, 288] width 38 height 46
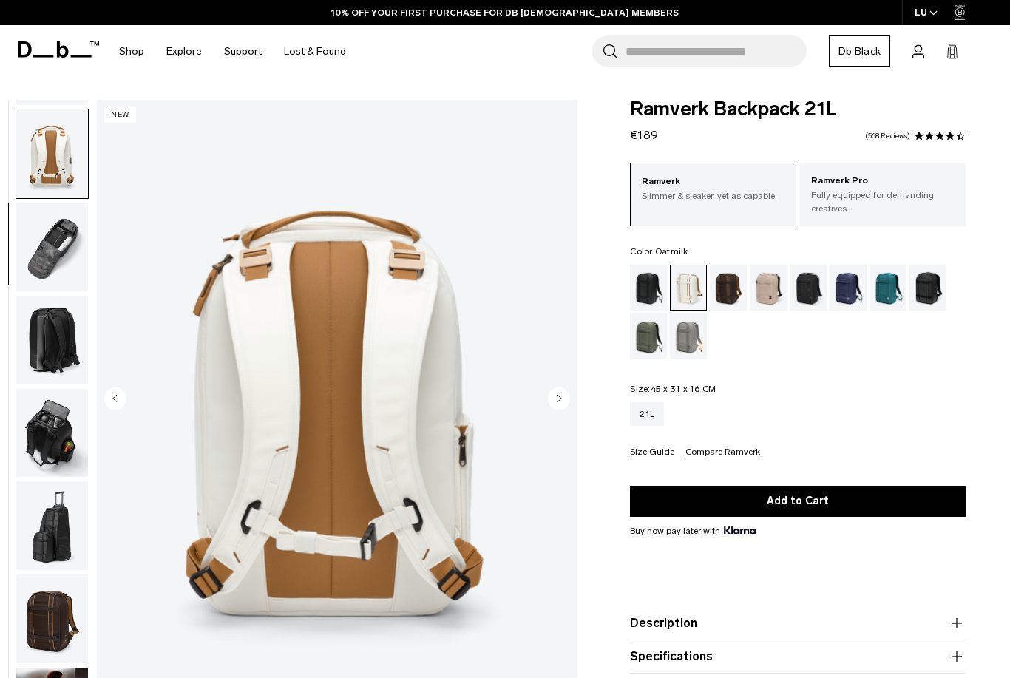
scroll to position [282, 0]
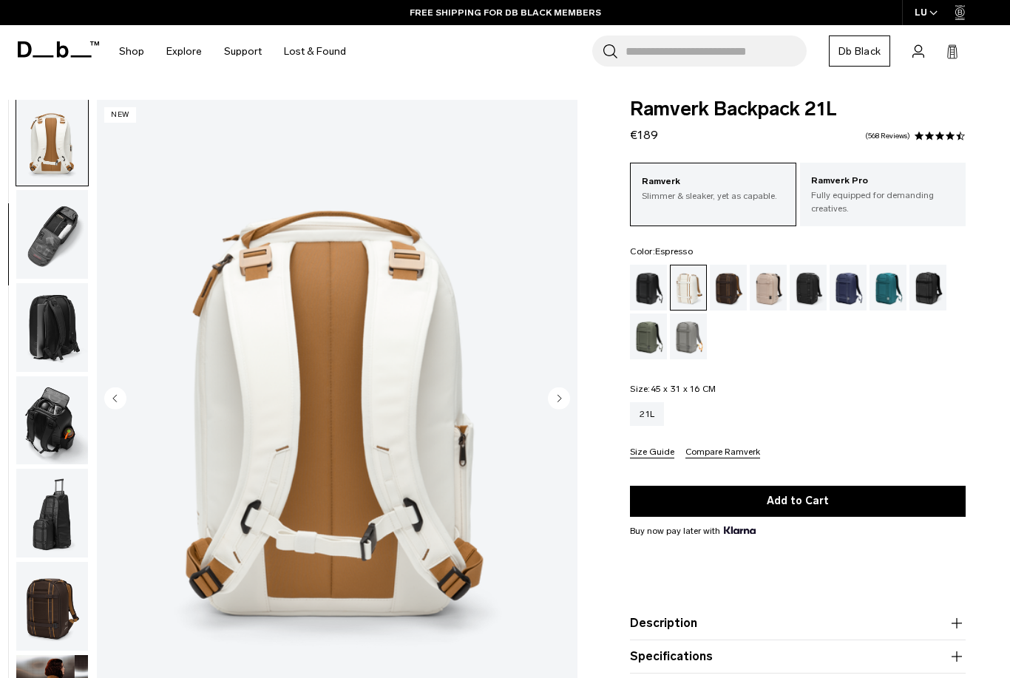
click at [725, 298] on div "Espresso" at bounding box center [729, 288] width 38 height 46
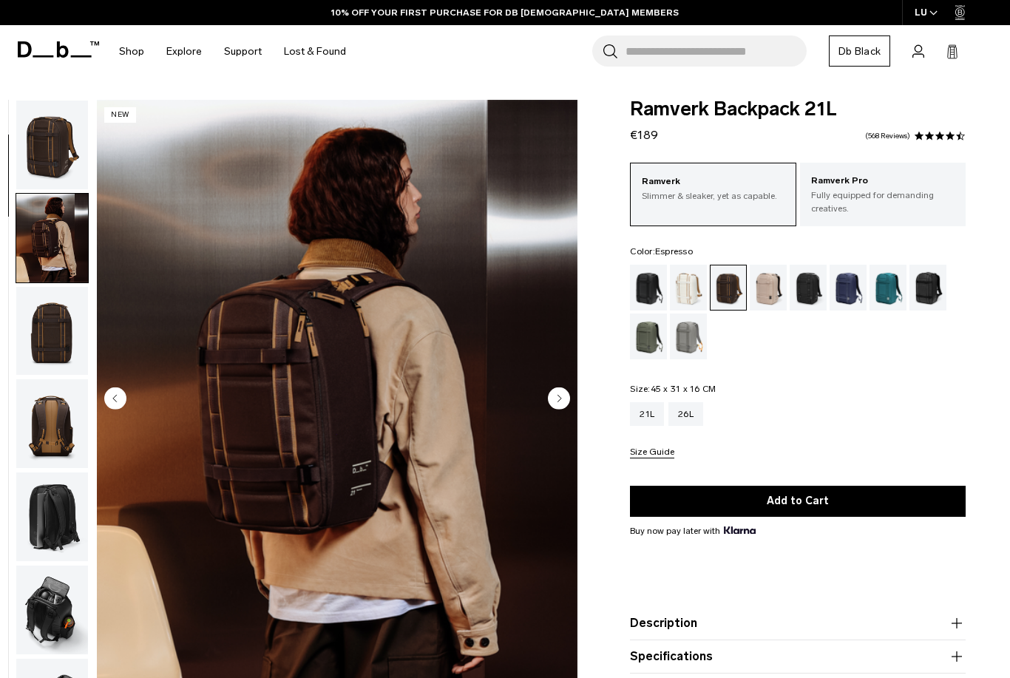
scroll to position [94, 0]
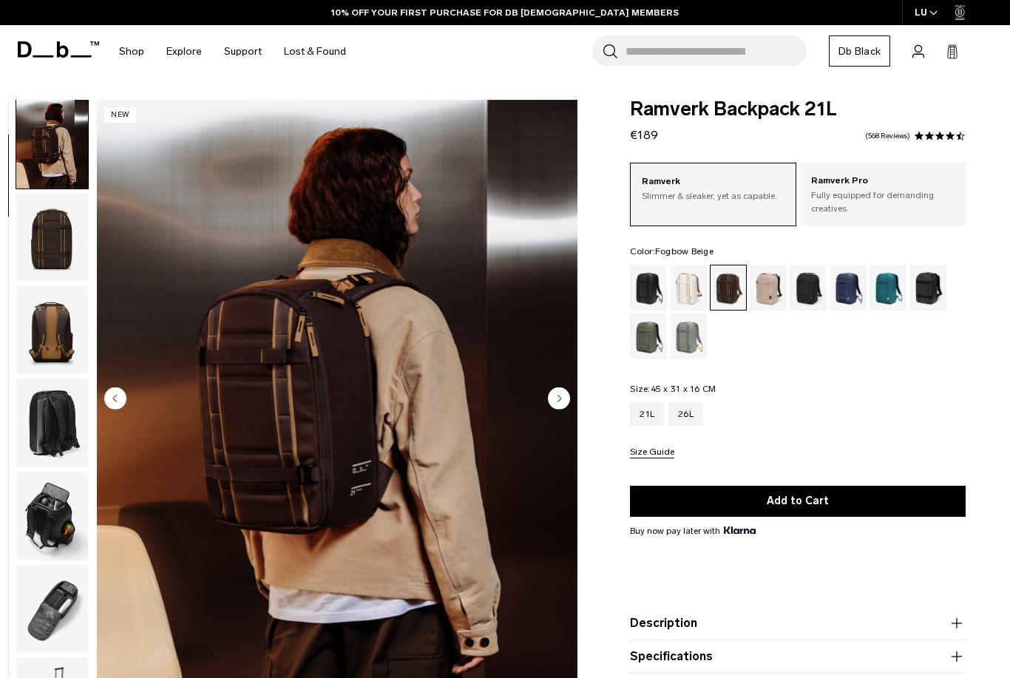
click at [775, 282] on div "Fogbow Beige" at bounding box center [769, 288] width 38 height 46
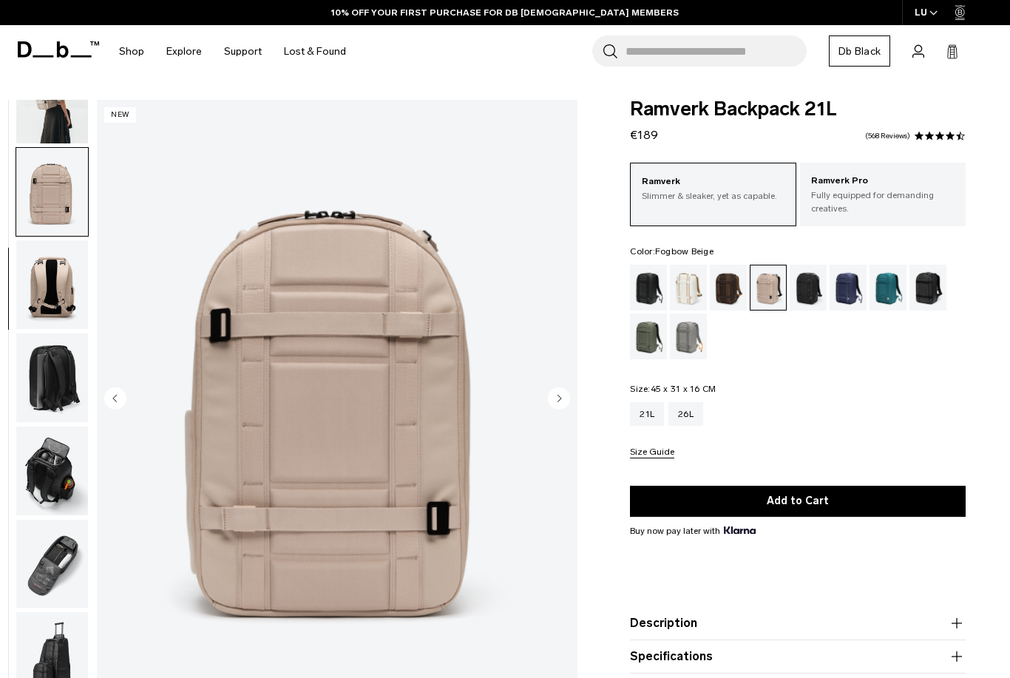
scroll to position [149, 0]
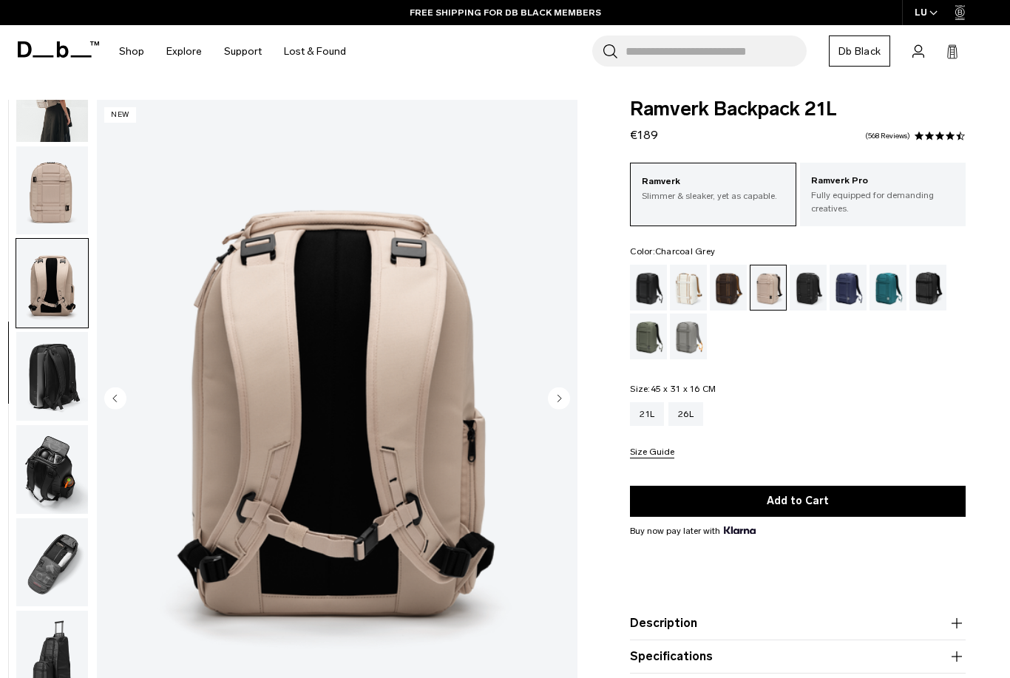
click at [812, 290] on div "Charcoal Grey" at bounding box center [808, 288] width 38 height 46
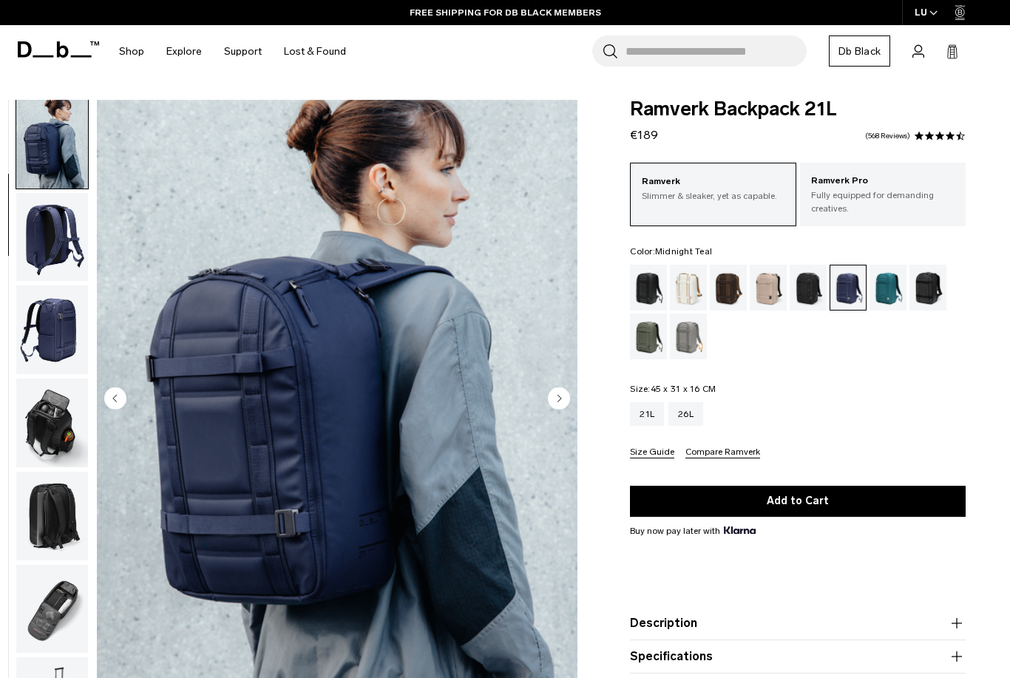
click at [882, 289] on div "Midnight Teal" at bounding box center [888, 288] width 38 height 46
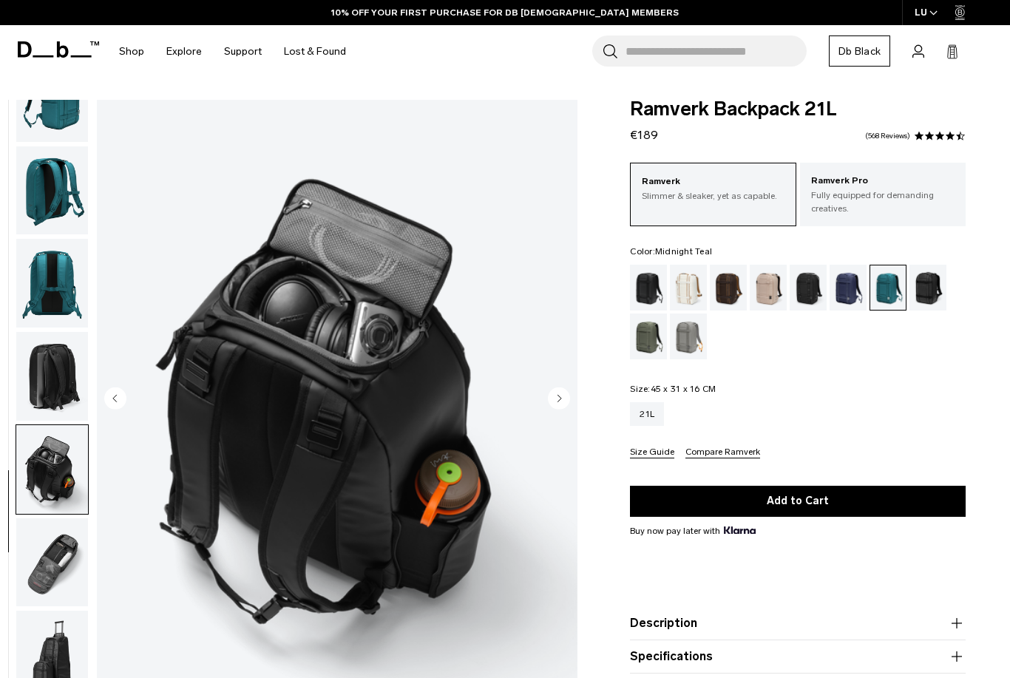
click at [929, 286] on div "Reflective Black" at bounding box center [928, 288] width 38 height 46
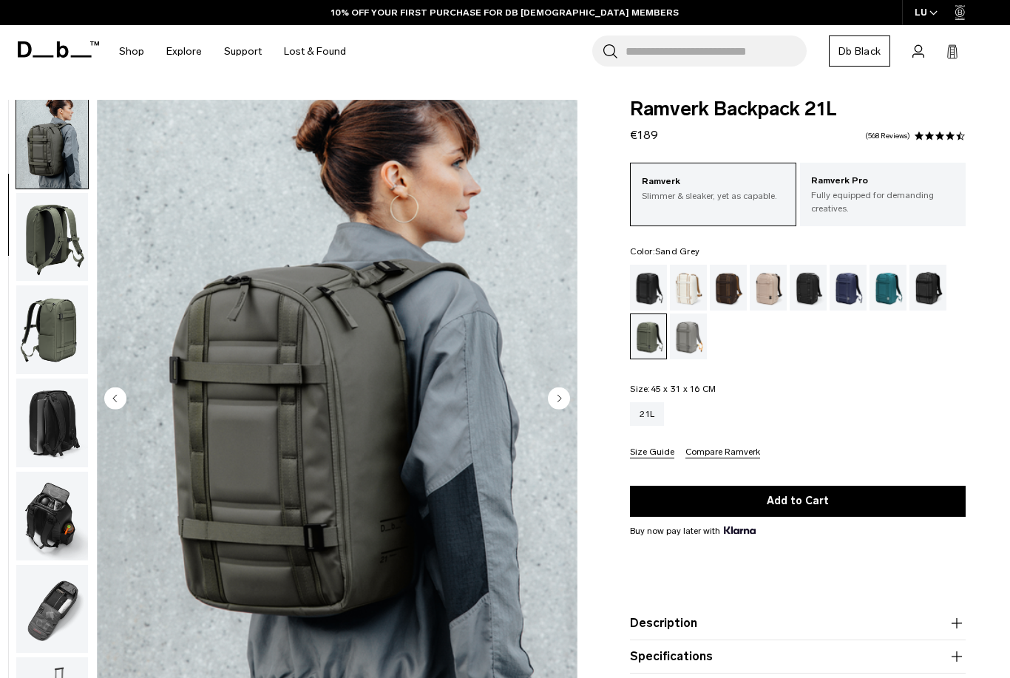
click at [696, 331] on div "Sand Grey" at bounding box center [689, 336] width 38 height 46
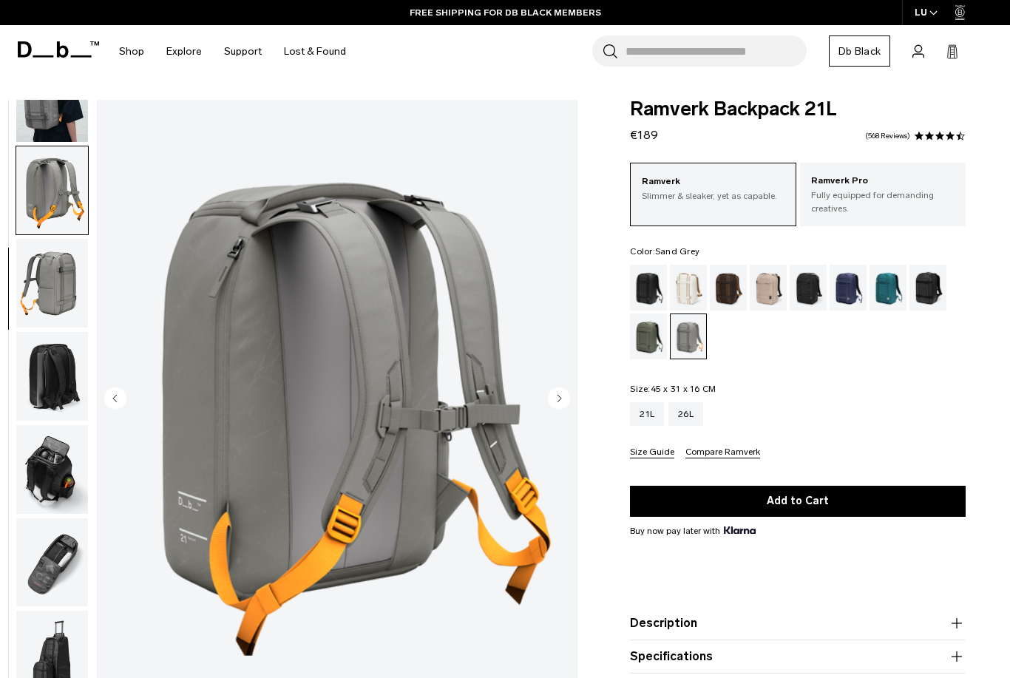
scroll to position [32, 0]
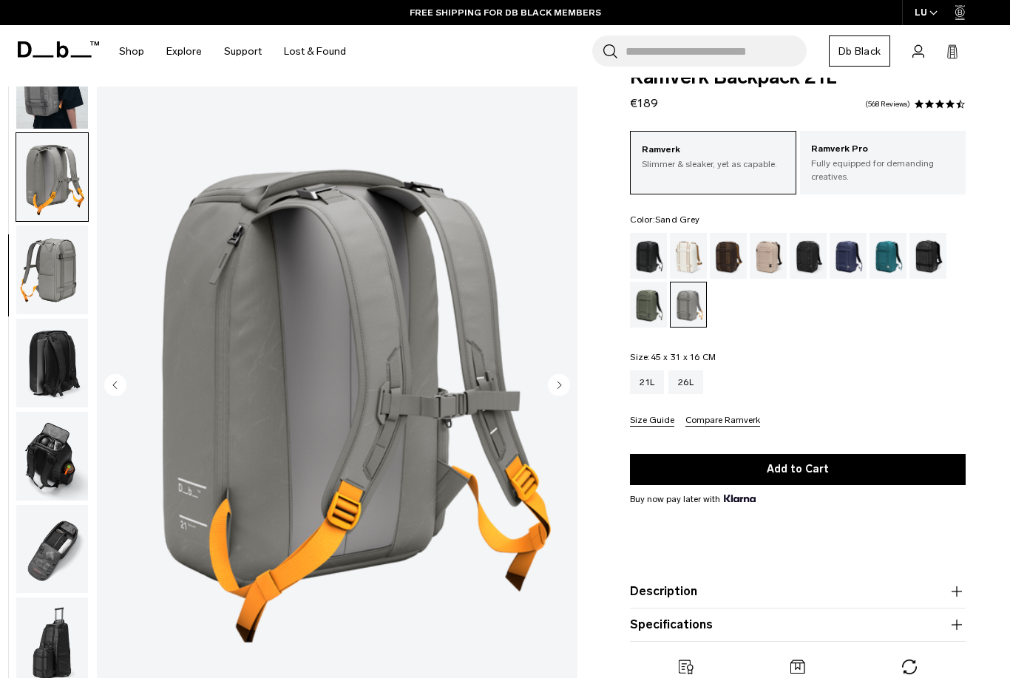
click at [640, 306] on div "Moss Green" at bounding box center [649, 305] width 38 height 46
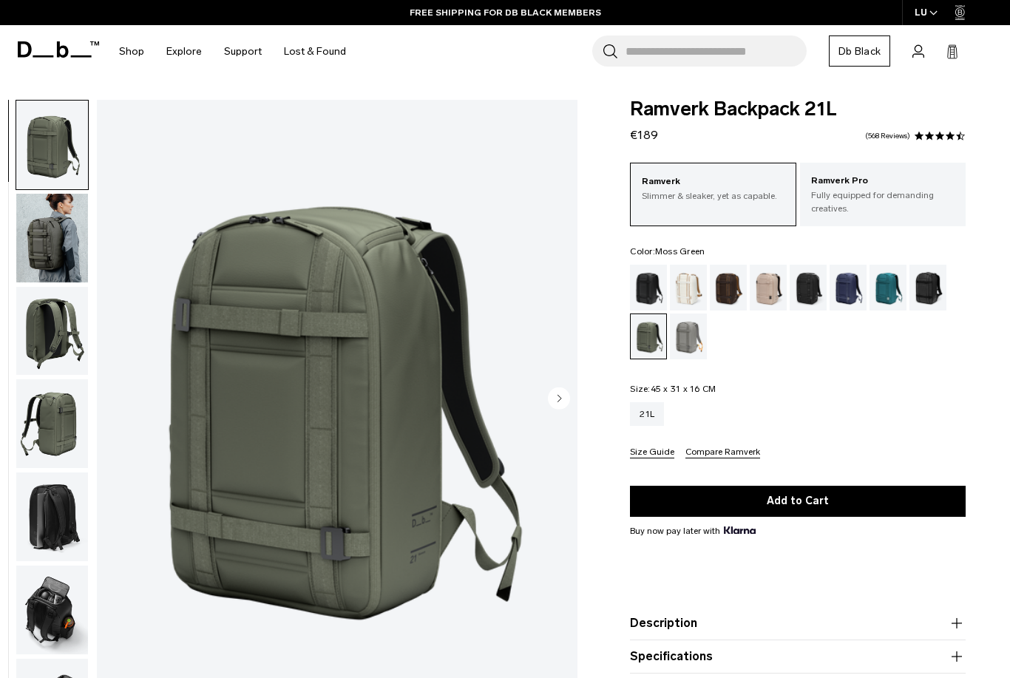
click at [645, 275] on div "Black Out" at bounding box center [649, 288] width 38 height 46
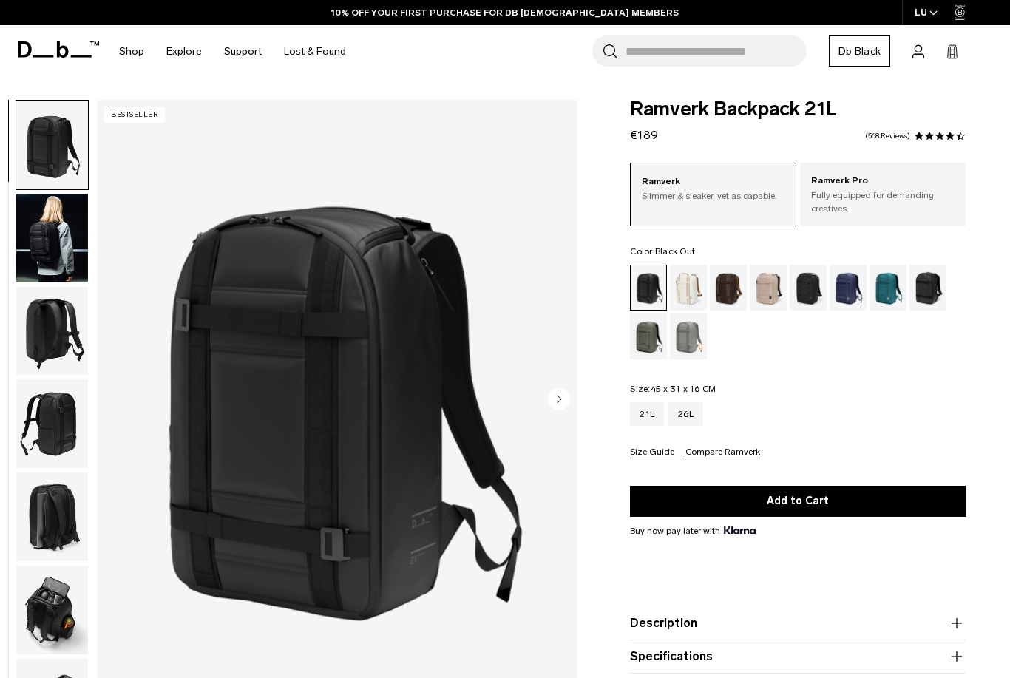
click at [650, 325] on div "Moss Green" at bounding box center [649, 336] width 38 height 46
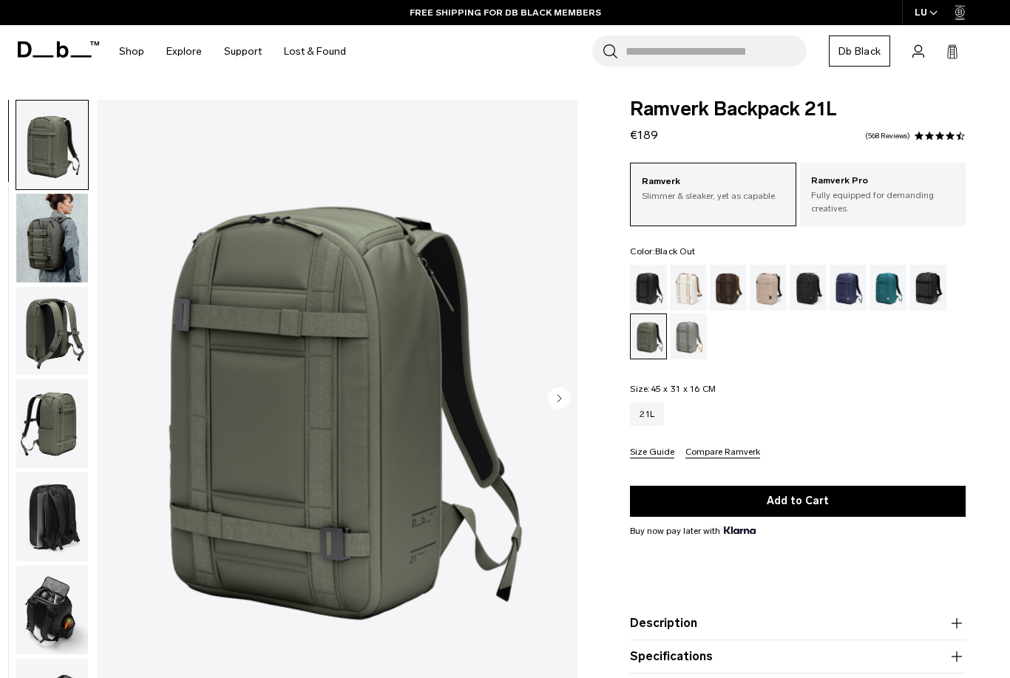
click at [645, 299] on div "Black Out" at bounding box center [649, 288] width 38 height 46
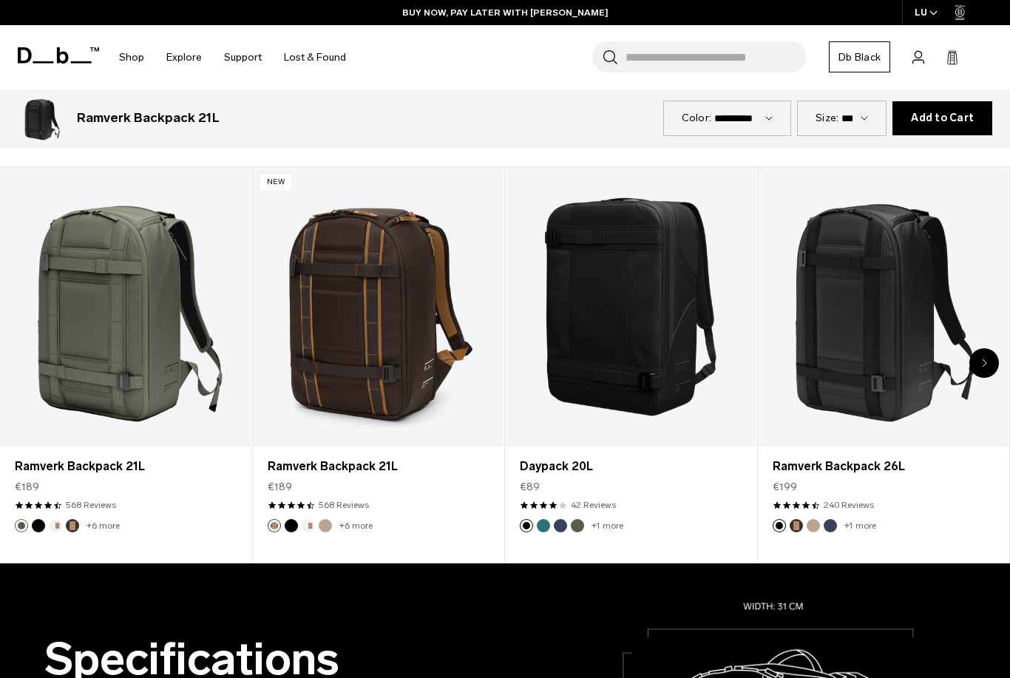
scroll to position [647, 0]
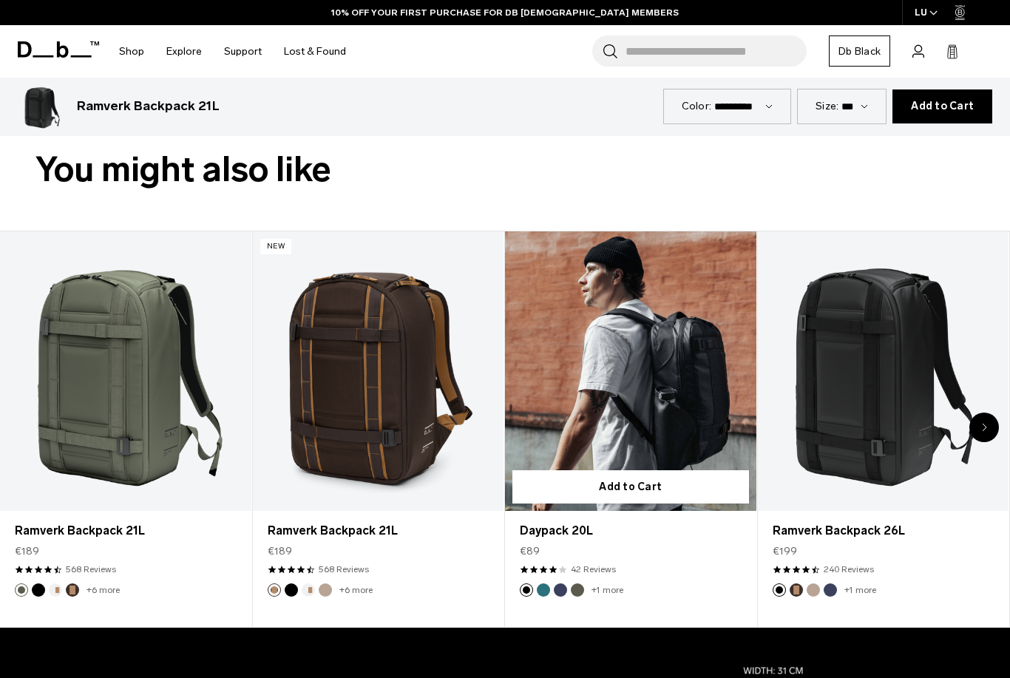
click at [676, 392] on link "Daypack 20L" at bounding box center [630, 370] width 251 height 279
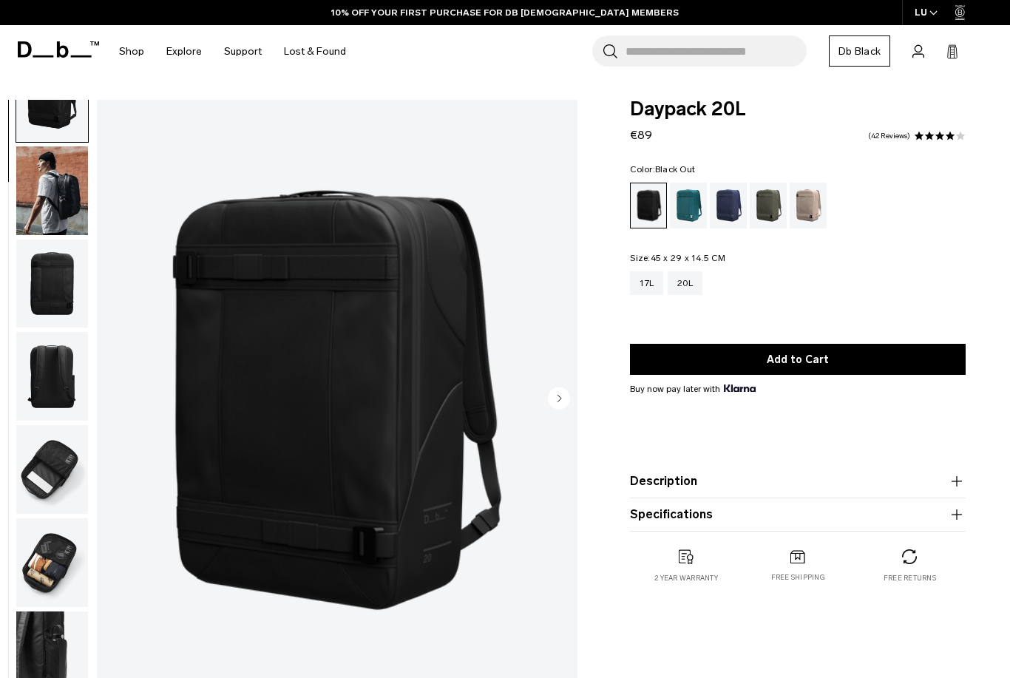
scroll to position [52, 0]
click at [53, 572] on img "button" at bounding box center [52, 562] width 72 height 89
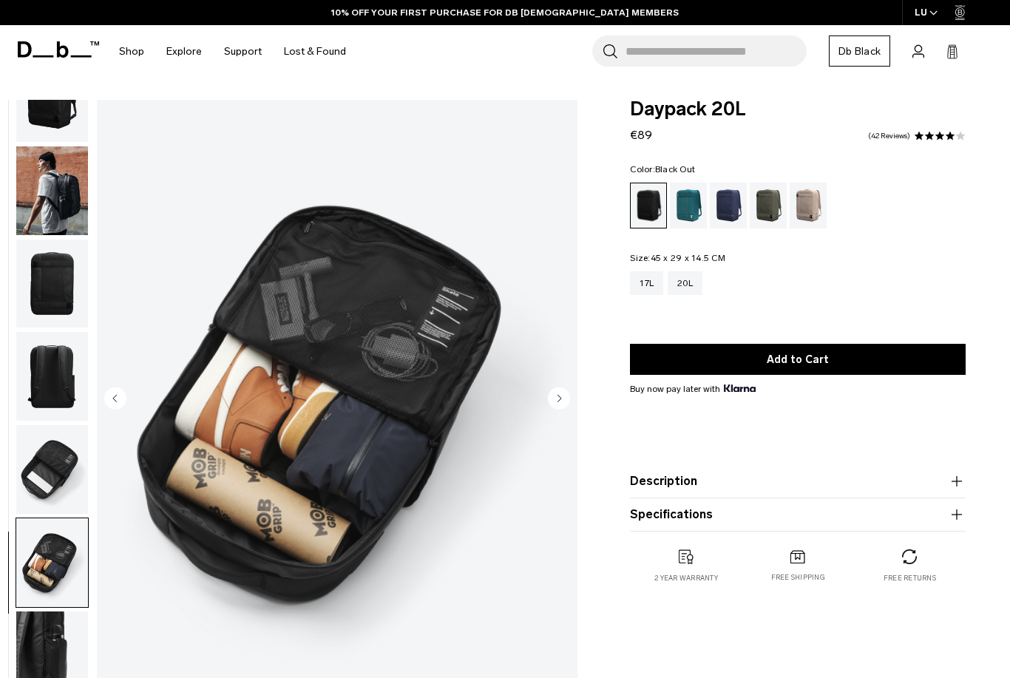
click at [64, 631] on img "button" at bounding box center [52, 655] width 72 height 89
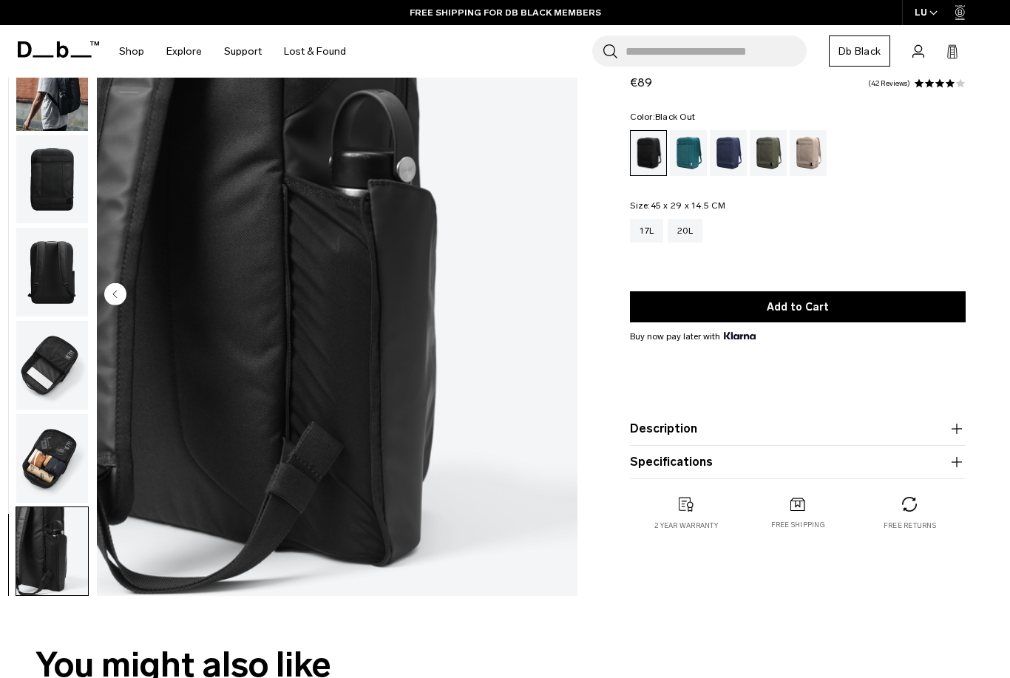
scroll to position [196, 0]
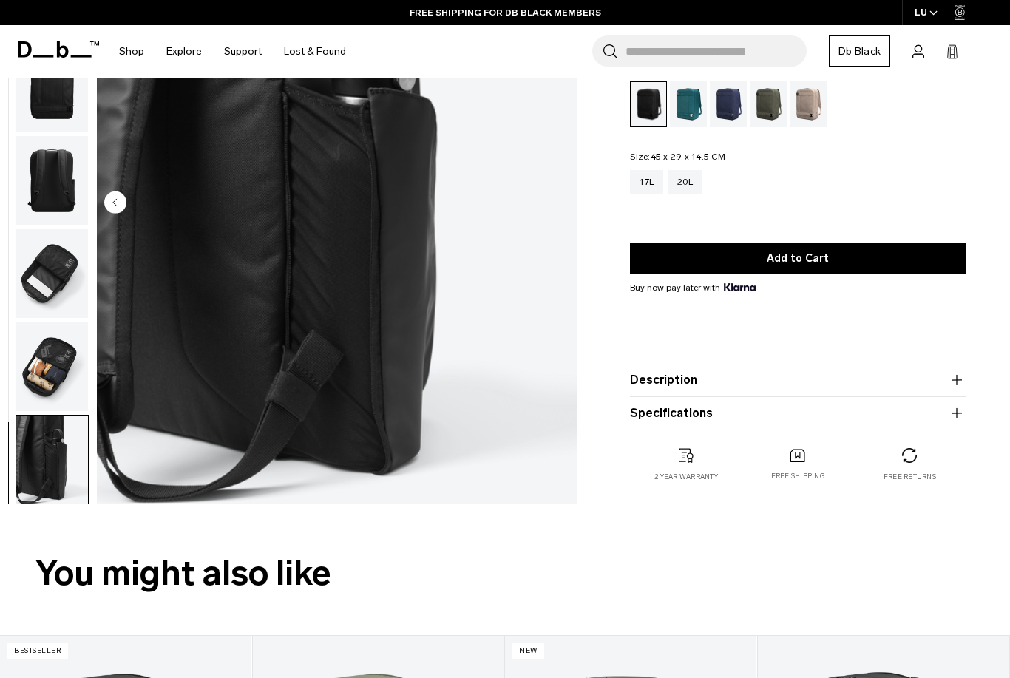
click at [837, 376] on button "Description" at bounding box center [798, 380] width 336 height 18
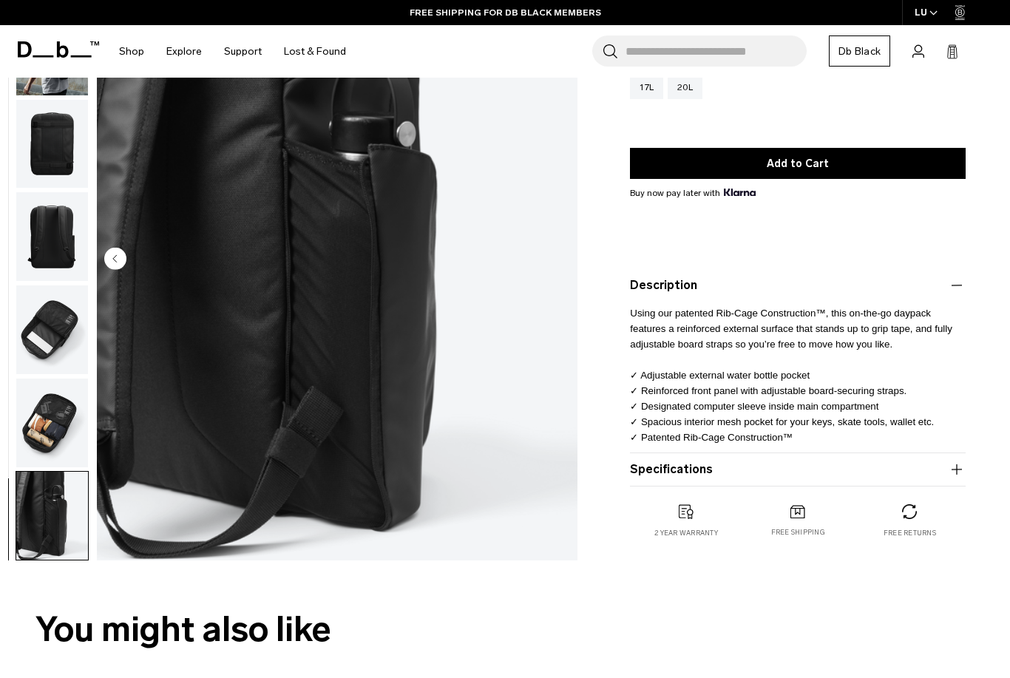
click at [860, 392] on span "Using our patented Rib-Cage Construction™, this on-the-go daypack features a re…" at bounding box center [791, 374] width 322 height 135
click at [858, 452] on product-accordion "Description Using our patented Rib-Cage Construction™, this on-the-go daypack f…" at bounding box center [798, 361] width 336 height 184
click at [885, 459] on product-accordion "Specifications Volume 20 Litres Dimensions 45 x 29 x 14.5 CM (H x W x D) Weight…" at bounding box center [798, 469] width 336 height 33
click at [883, 463] on button "Specifications" at bounding box center [798, 470] width 336 height 18
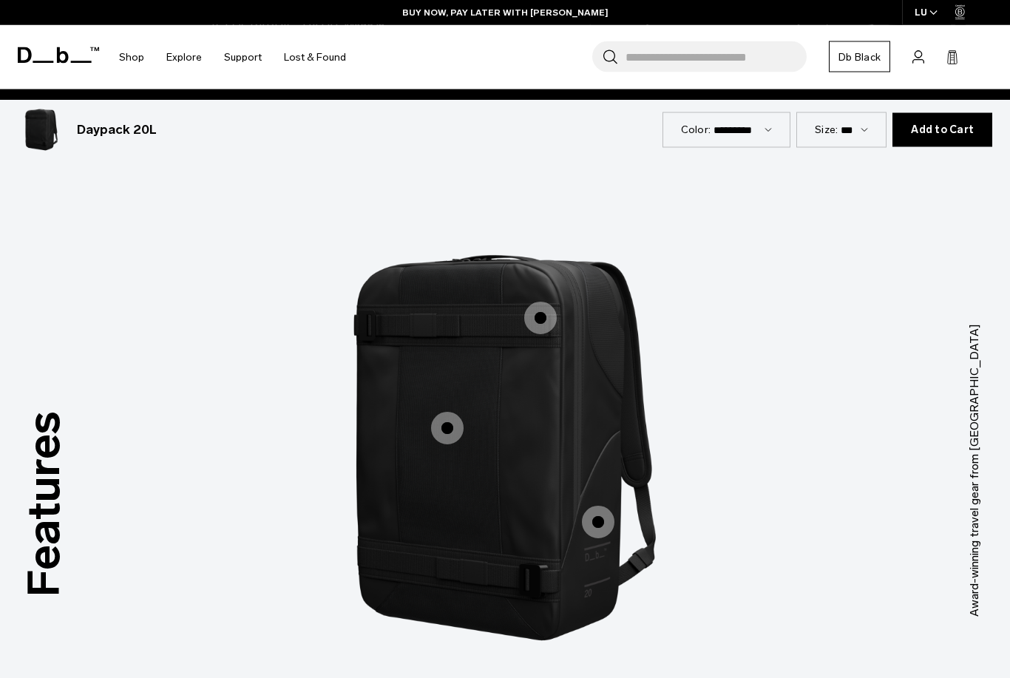
scroll to position [1758, 0]
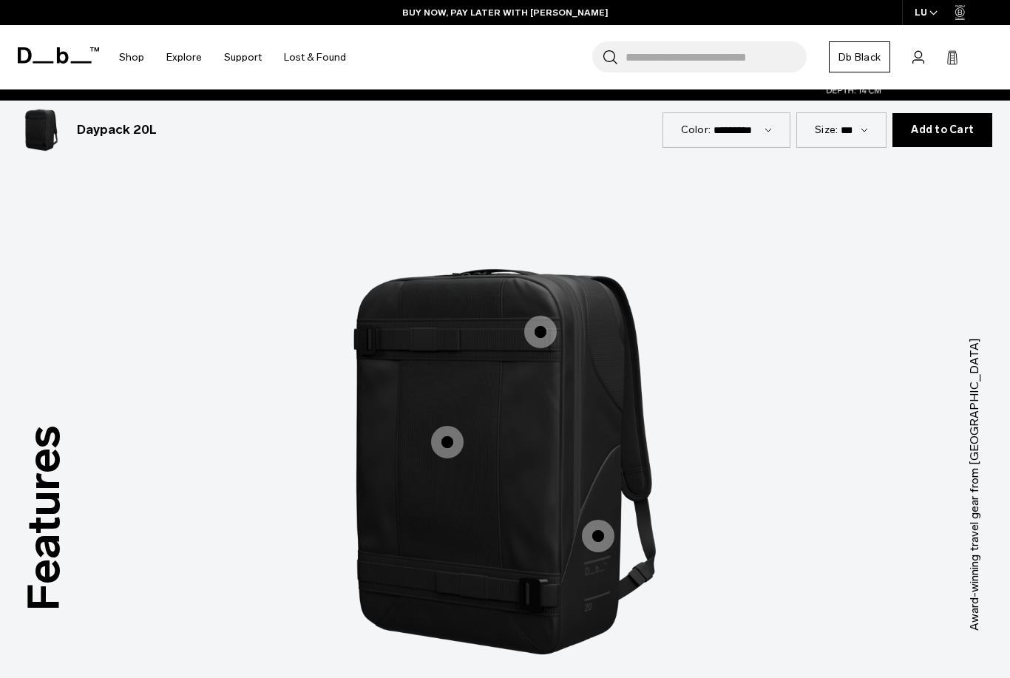
click at [456, 426] on span "1 / 3" at bounding box center [447, 442] width 33 height 33
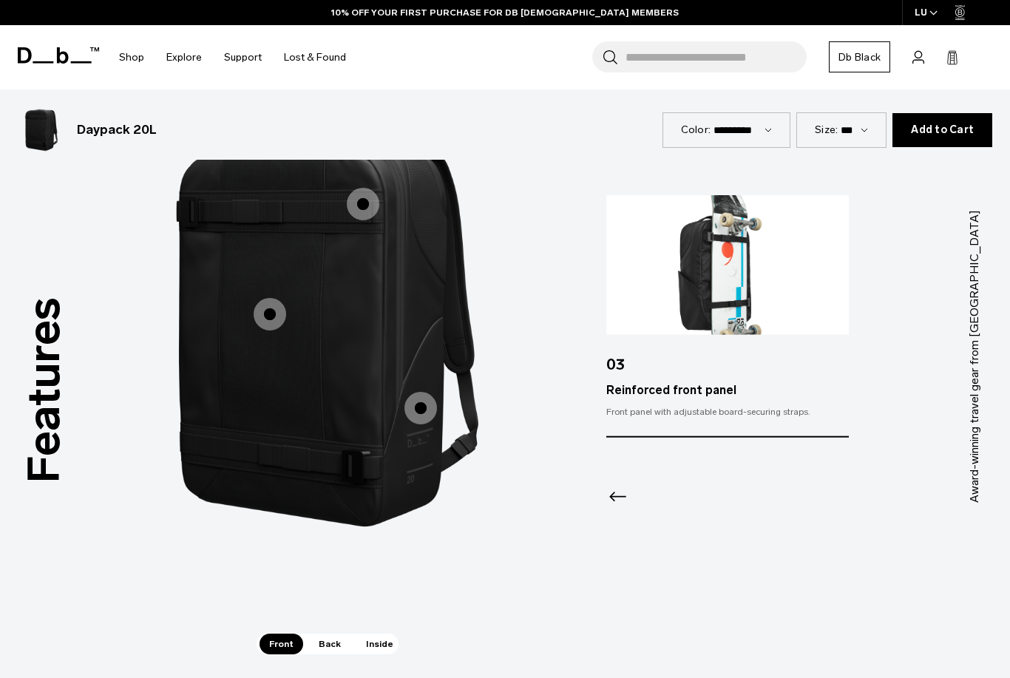
scroll to position [1889, 0]
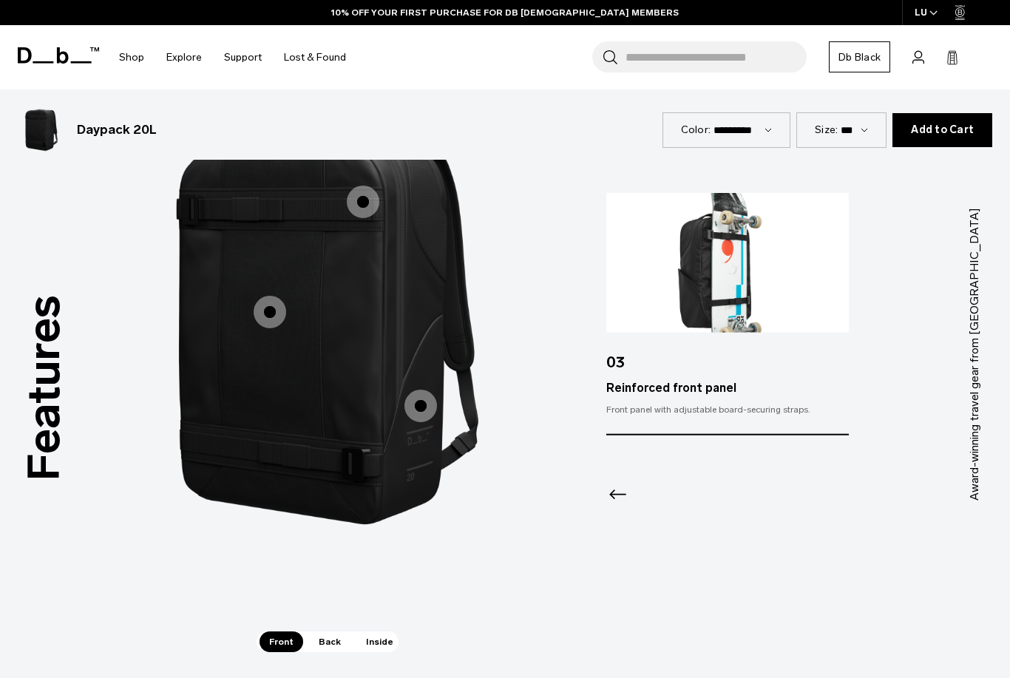
click at [341, 631] on span "Back" at bounding box center [329, 641] width 41 height 21
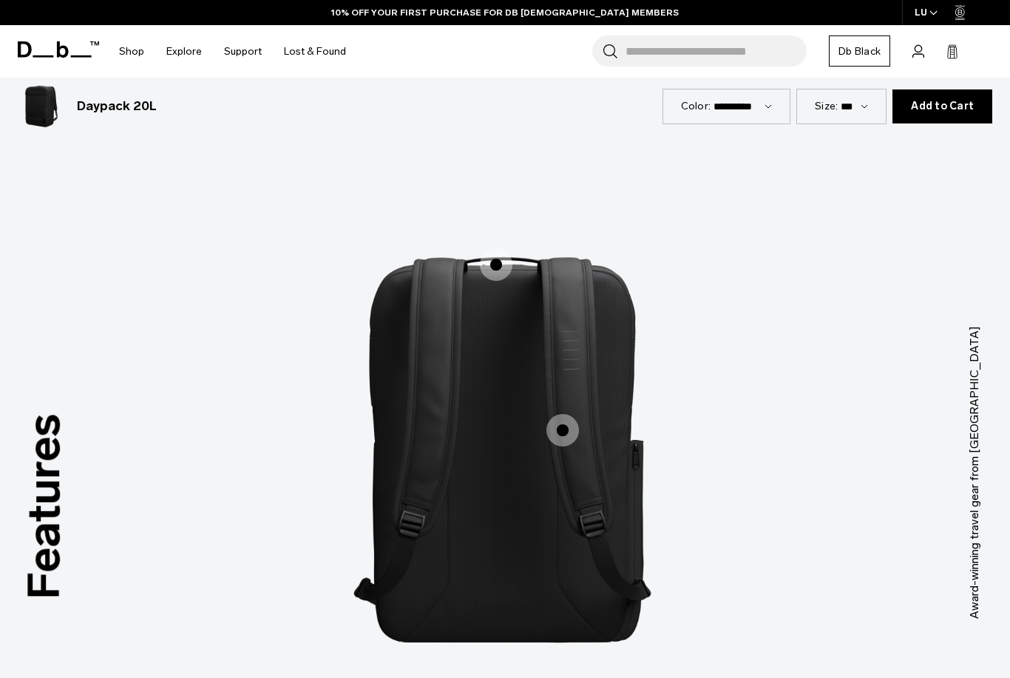
scroll to position [1770, 0]
click at [497, 251] on span "2 / 3" at bounding box center [496, 265] width 33 height 33
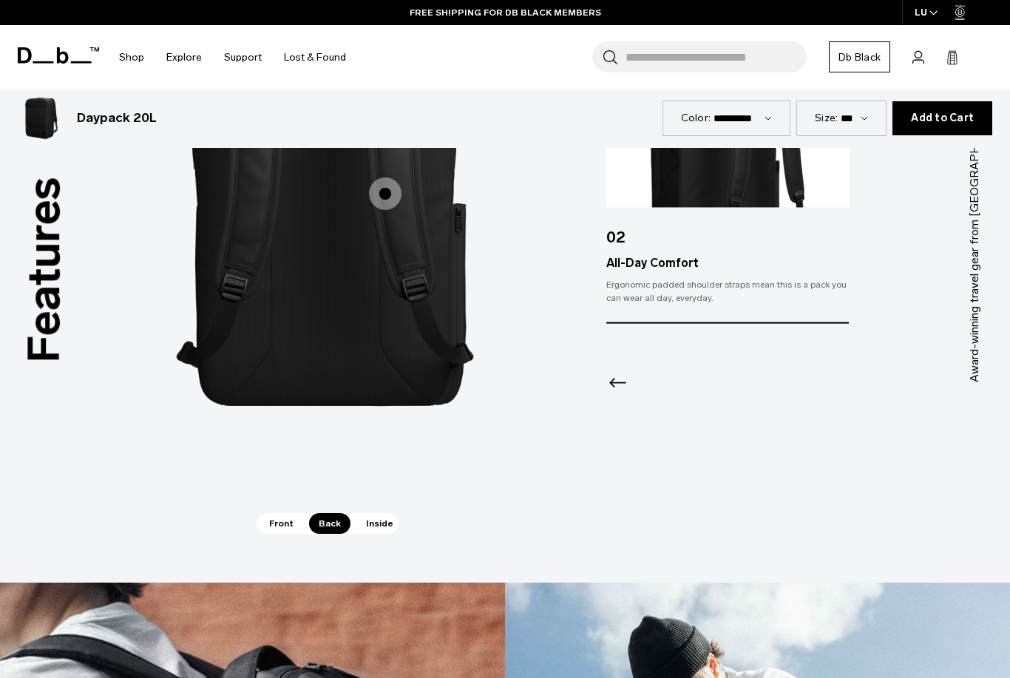
scroll to position [2008, 0]
click at [375, 512] on span "Inside" at bounding box center [379, 522] width 47 height 21
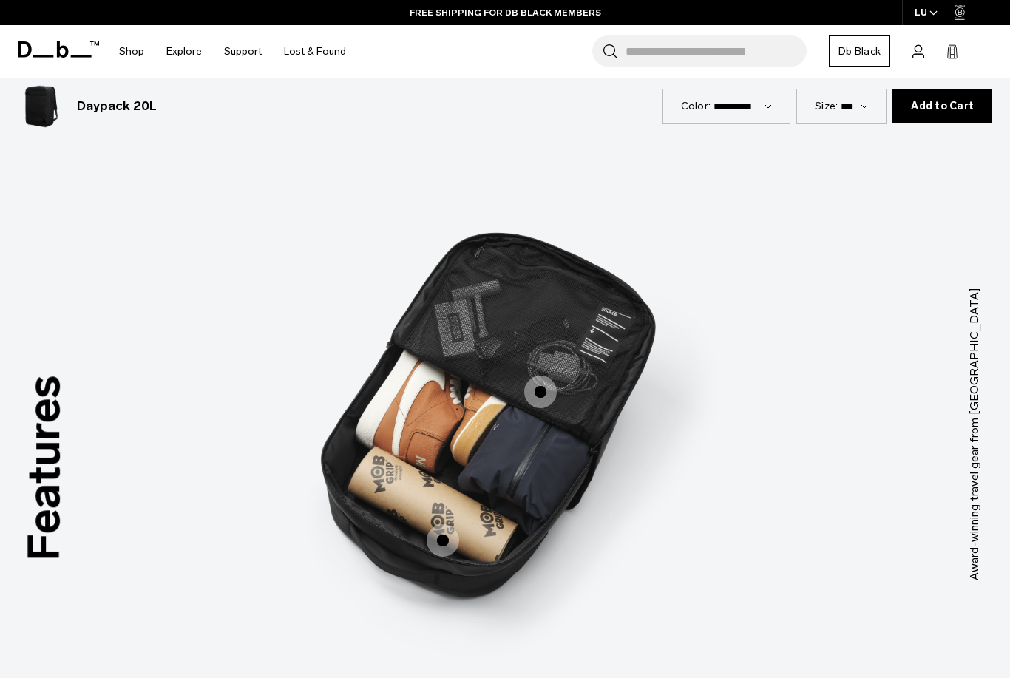
scroll to position [1808, 0]
click at [444, 526] on span "3 / 3" at bounding box center [442, 541] width 33 height 33
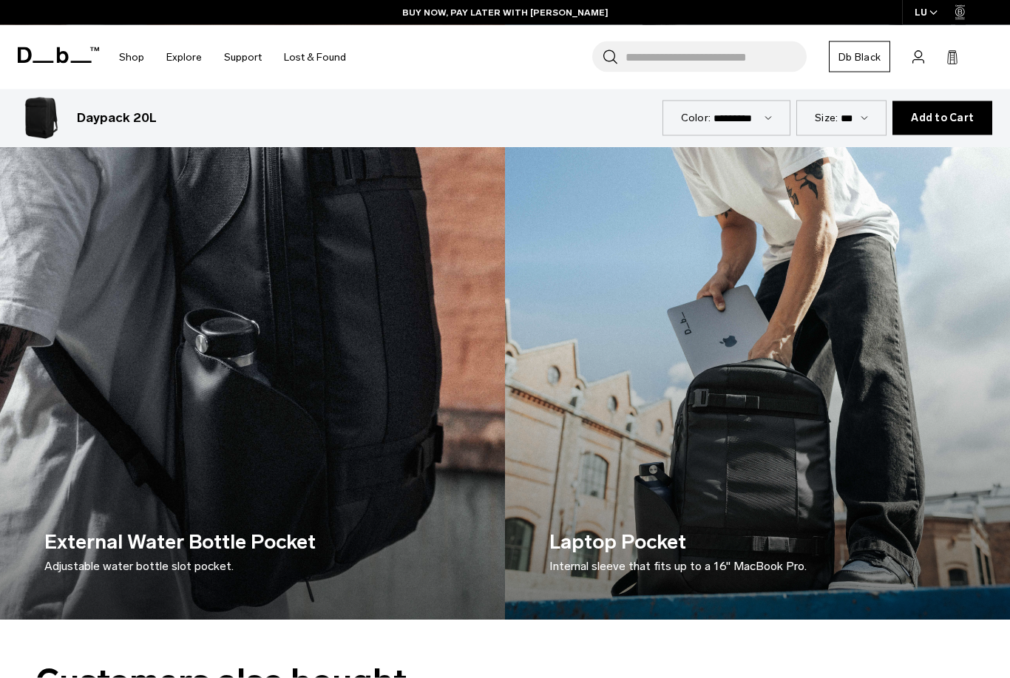
scroll to position [2601, 0]
click at [779, 425] on img at bounding box center [757, 303] width 505 height 631
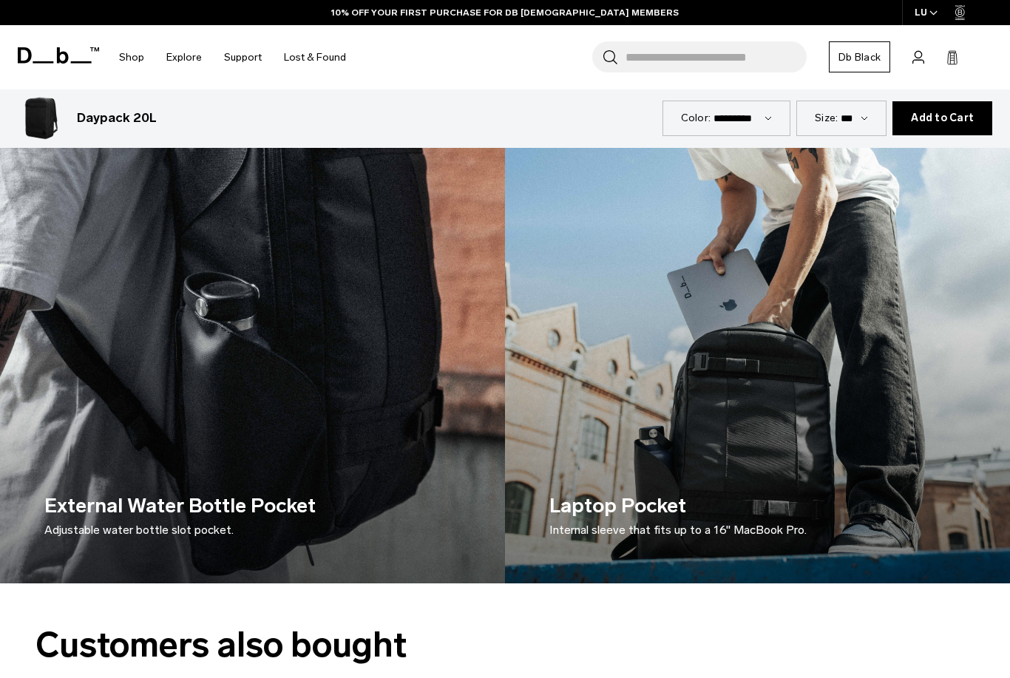
scroll to position [3071, 0]
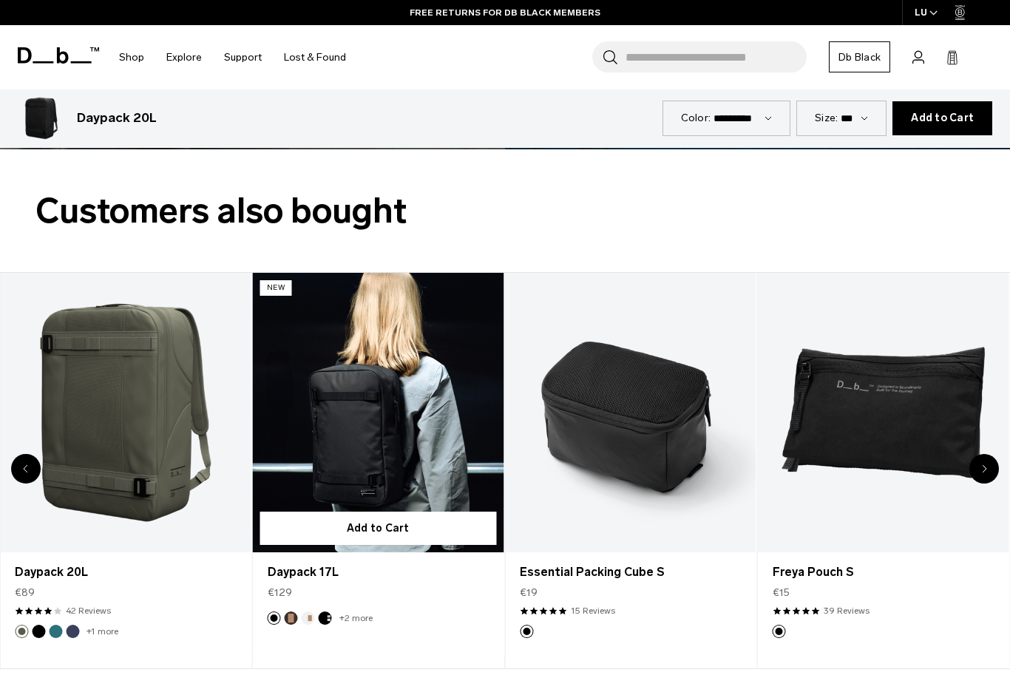
click at [399, 428] on link "Daypack 17L" at bounding box center [378, 412] width 251 height 279
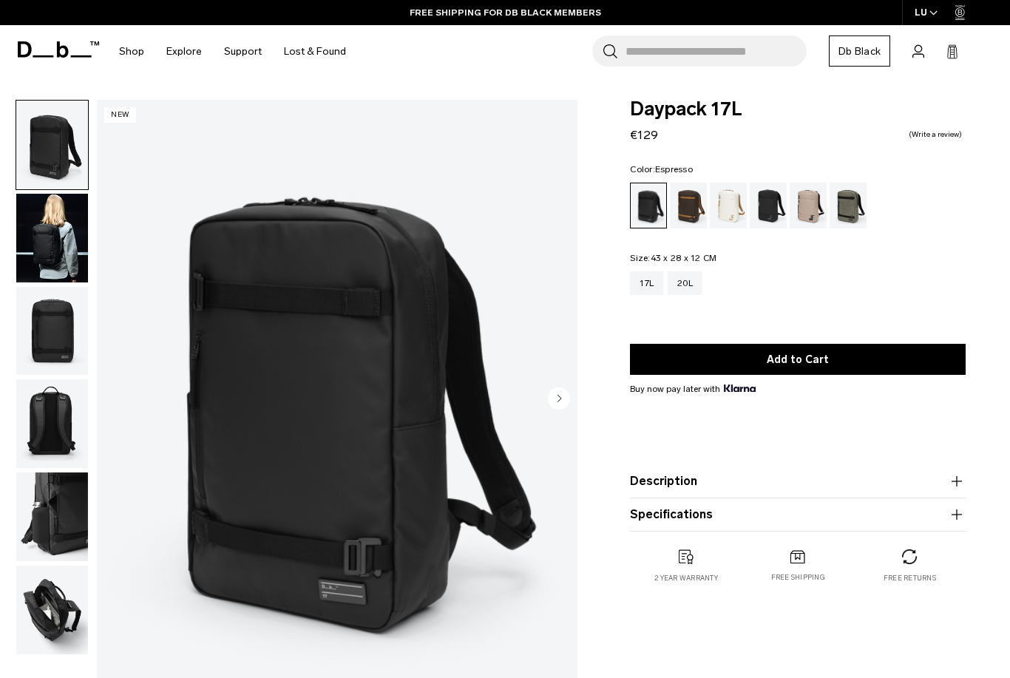
click at [698, 210] on div "Espresso" at bounding box center [689, 206] width 38 height 46
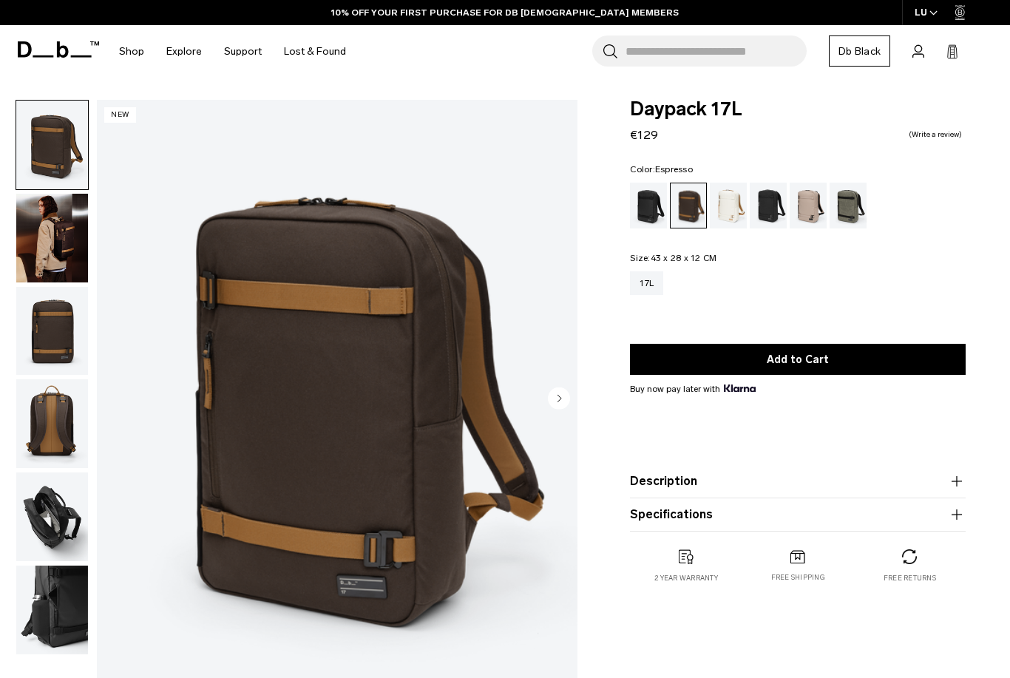
click at [54, 248] on img "button" at bounding box center [52, 238] width 72 height 89
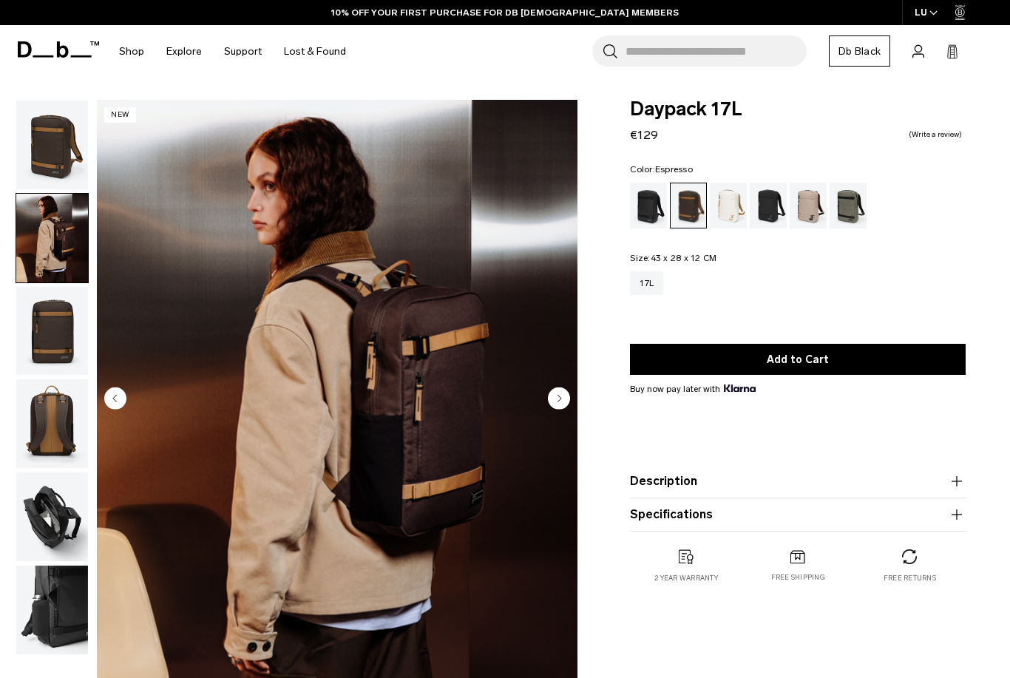
scroll to position [54, 0]
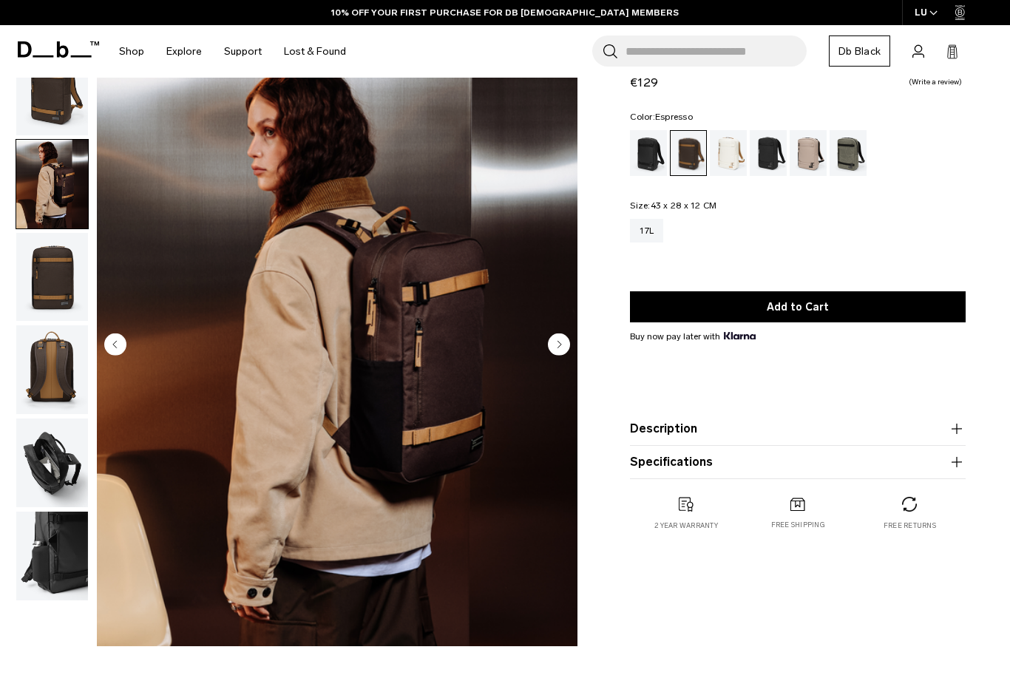
click at [789, 432] on button "Description" at bounding box center [798, 429] width 336 height 18
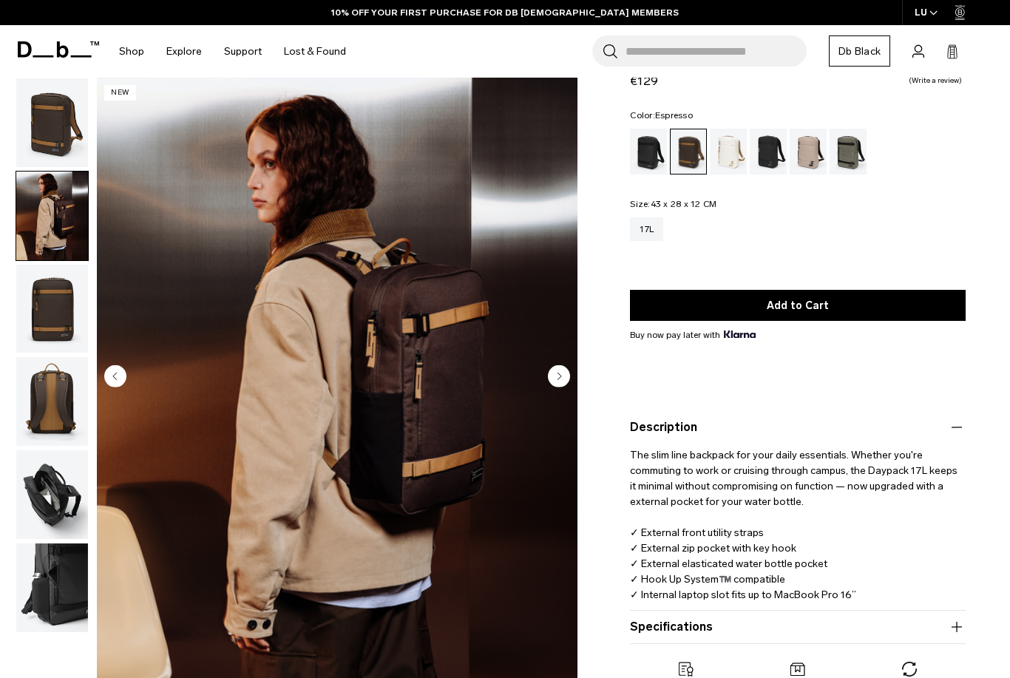
scroll to position [177, 0]
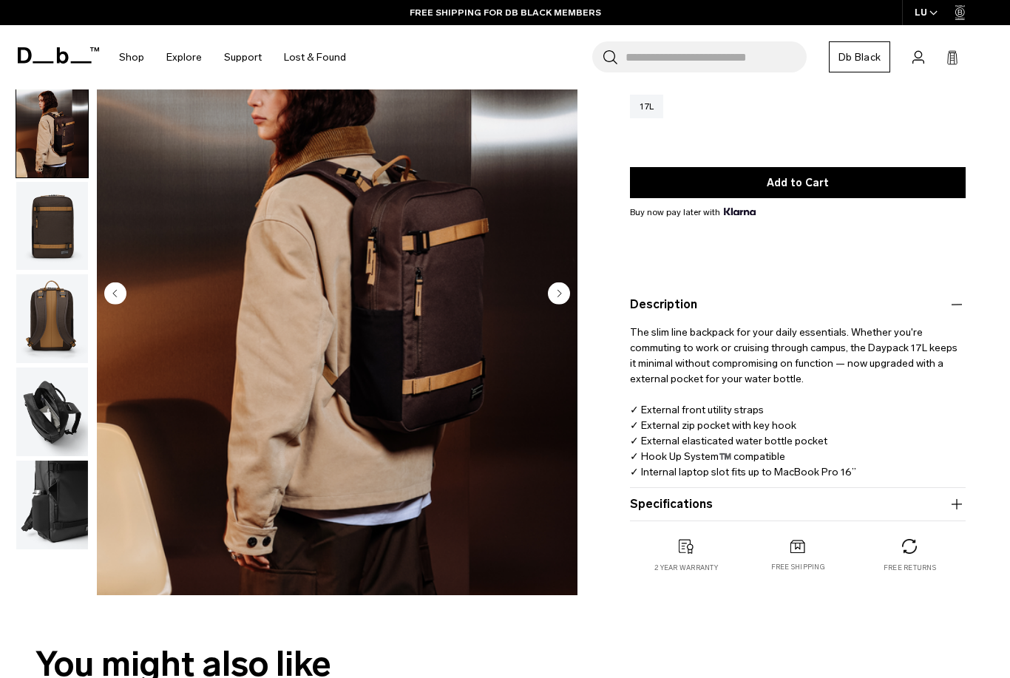
click at [816, 504] on button "Specifications" at bounding box center [798, 504] width 336 height 18
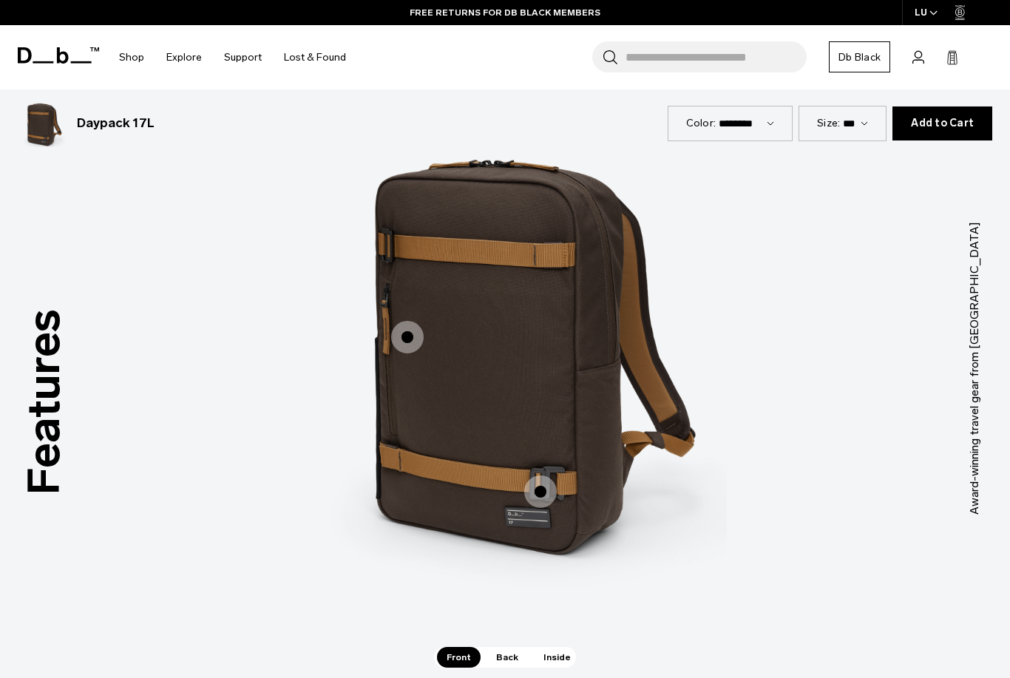
scroll to position [1856, 0]
click at [412, 322] on span "1 / 3" at bounding box center [407, 336] width 33 height 33
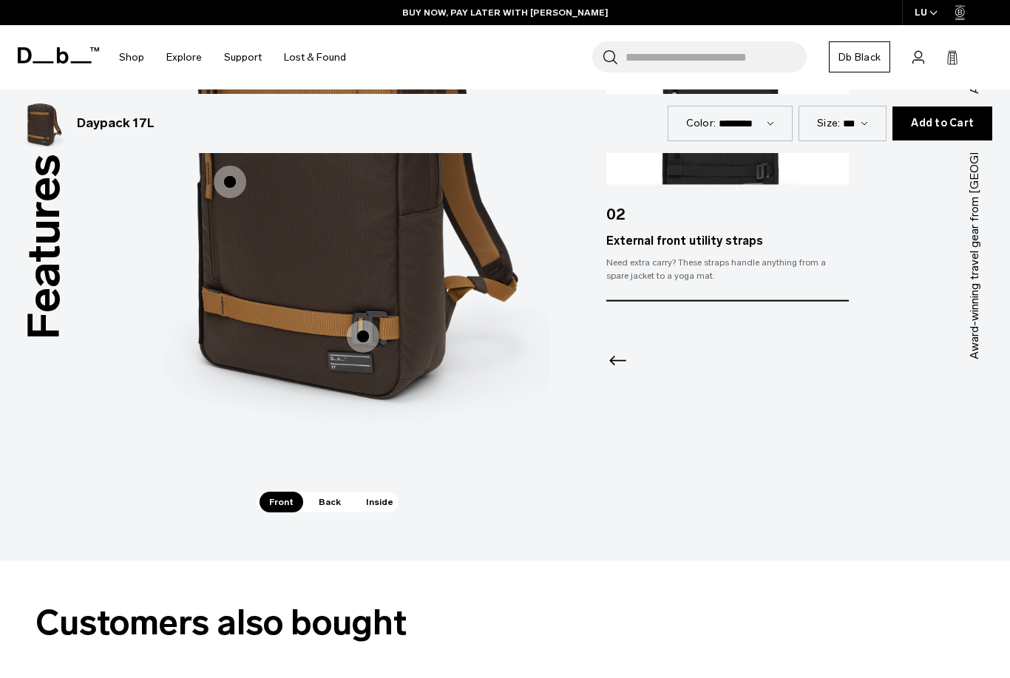
scroll to position [2013, 0]
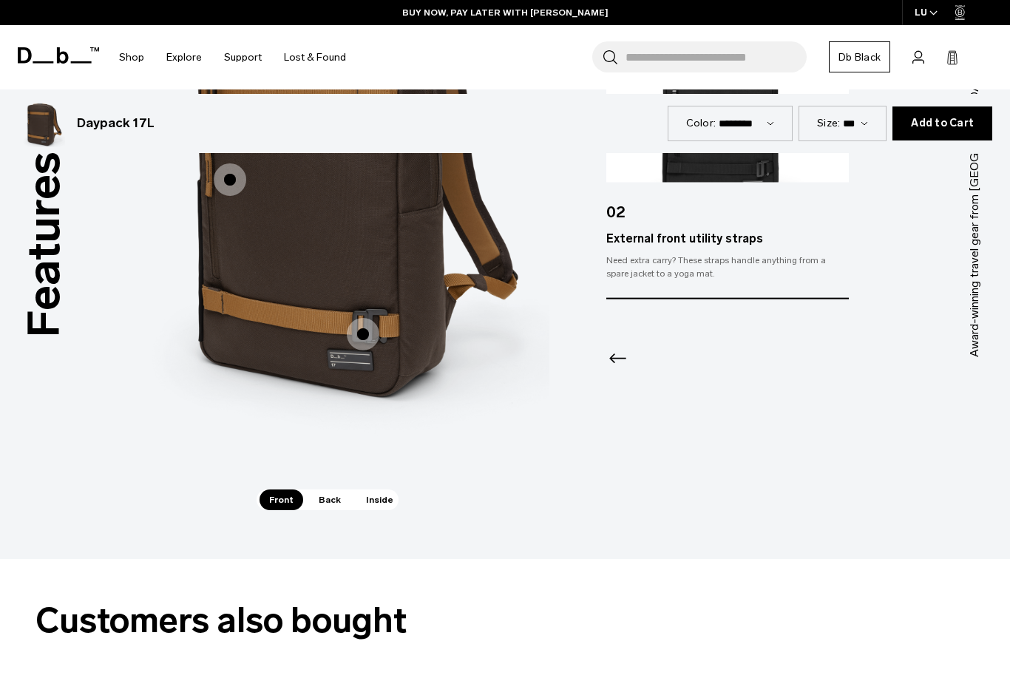
click at [332, 489] on span "Back" at bounding box center [329, 499] width 41 height 21
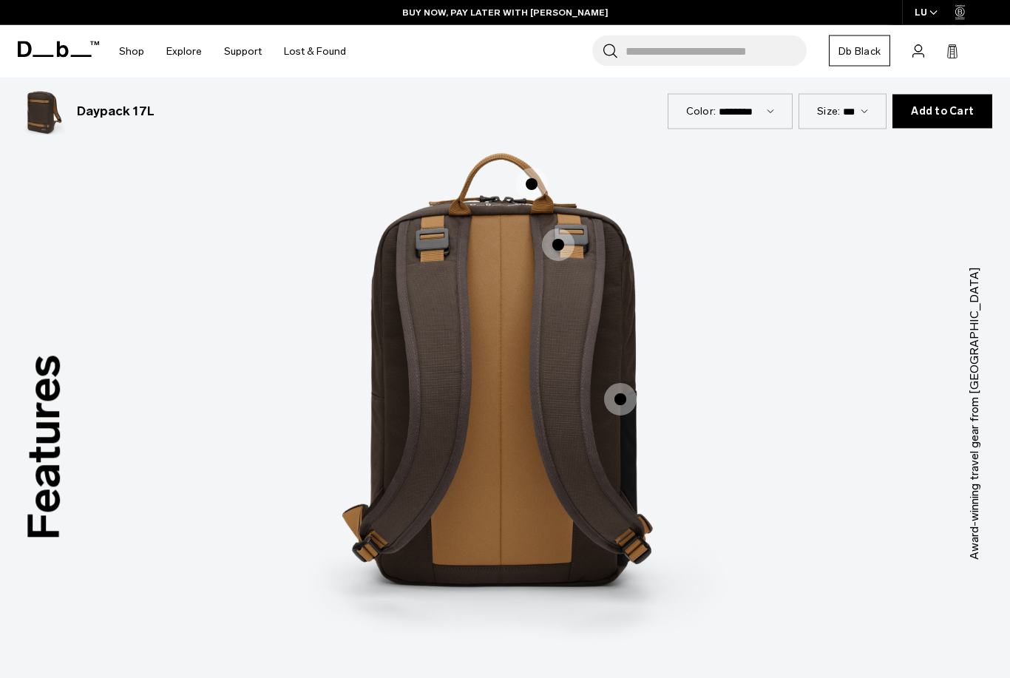
scroll to position [1784, 0]
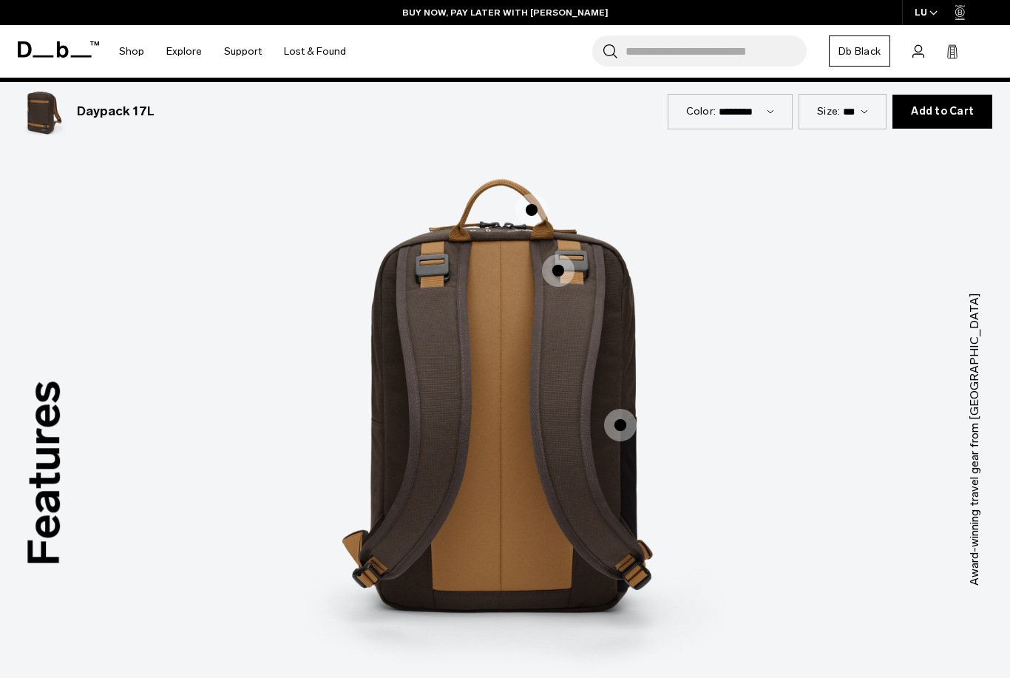
click at [614, 410] on span "2 / 3" at bounding box center [620, 425] width 33 height 33
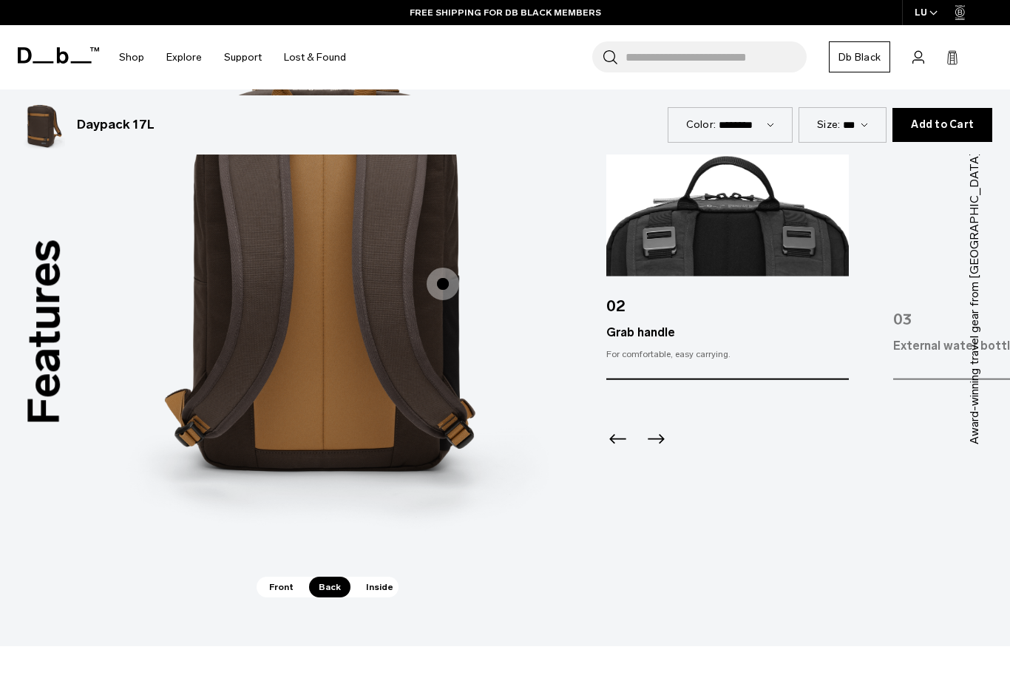
scroll to position [1927, 0]
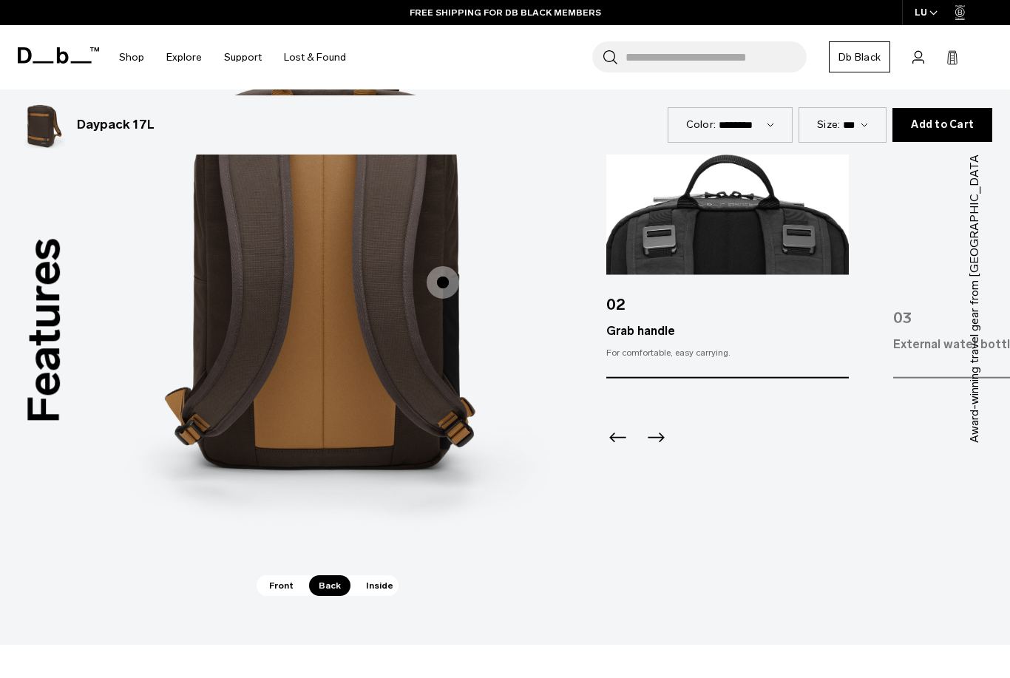
click at [375, 577] on span "Inside" at bounding box center [379, 585] width 47 height 21
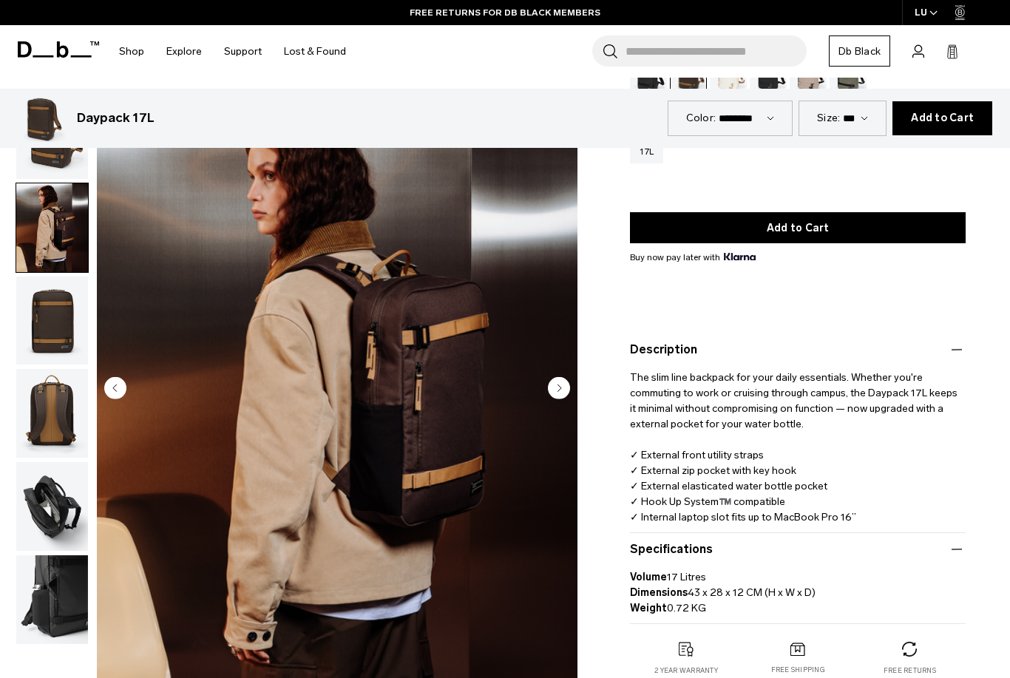
scroll to position [0, 0]
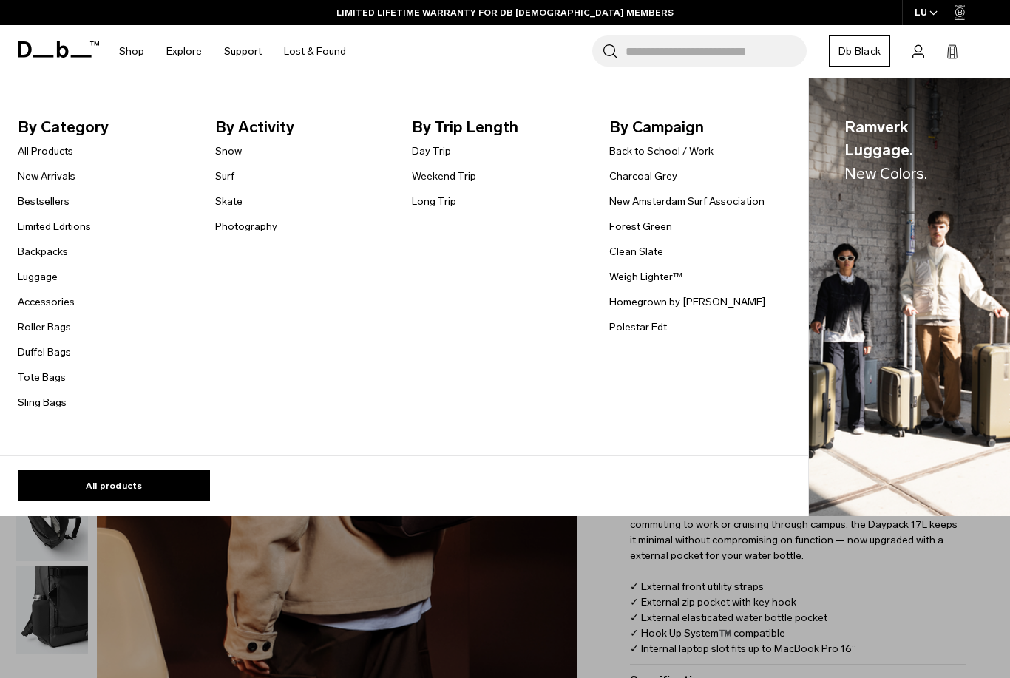
click at [49, 203] on link "Bestsellers" at bounding box center [44, 202] width 52 height 16
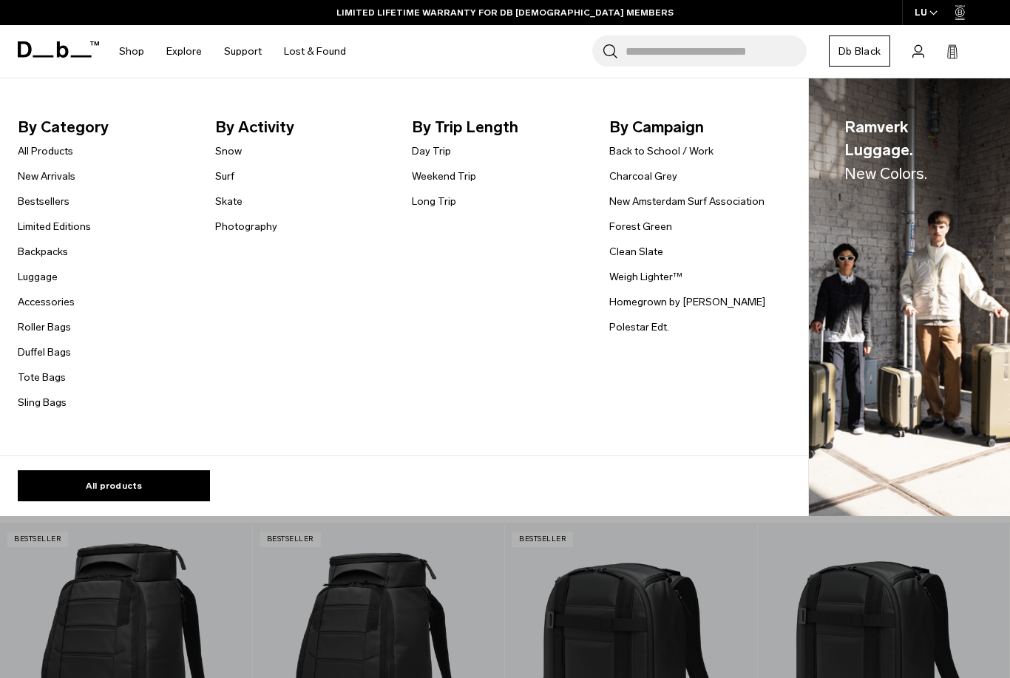
click at [67, 228] on link "Limited Editions" at bounding box center [54, 227] width 73 height 16
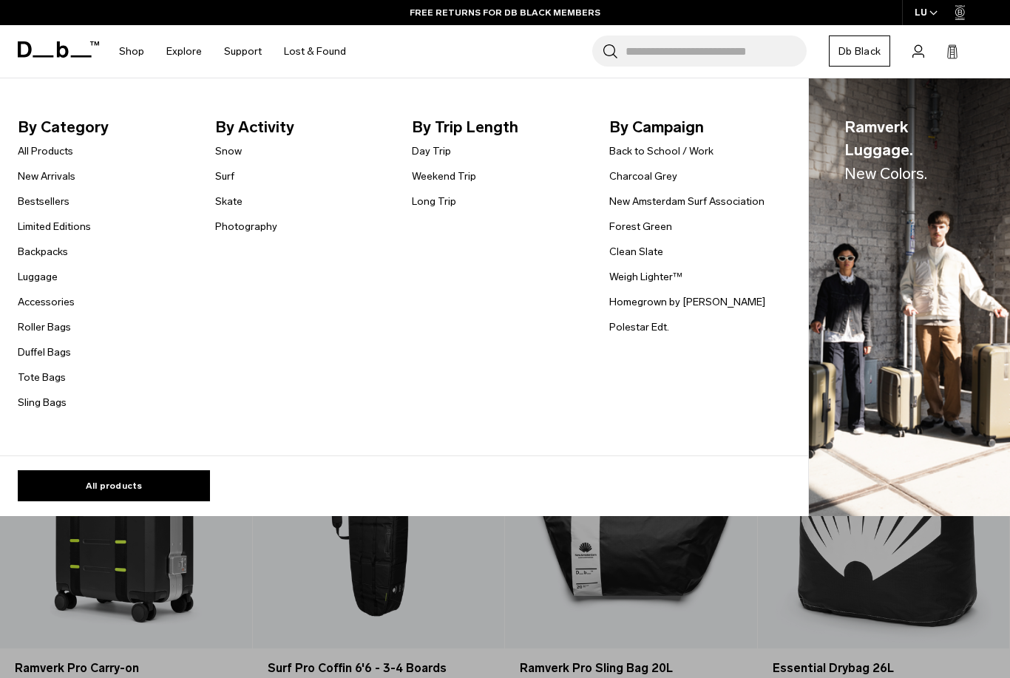
click at [33, 249] on link "Backpacks" at bounding box center [43, 252] width 50 height 16
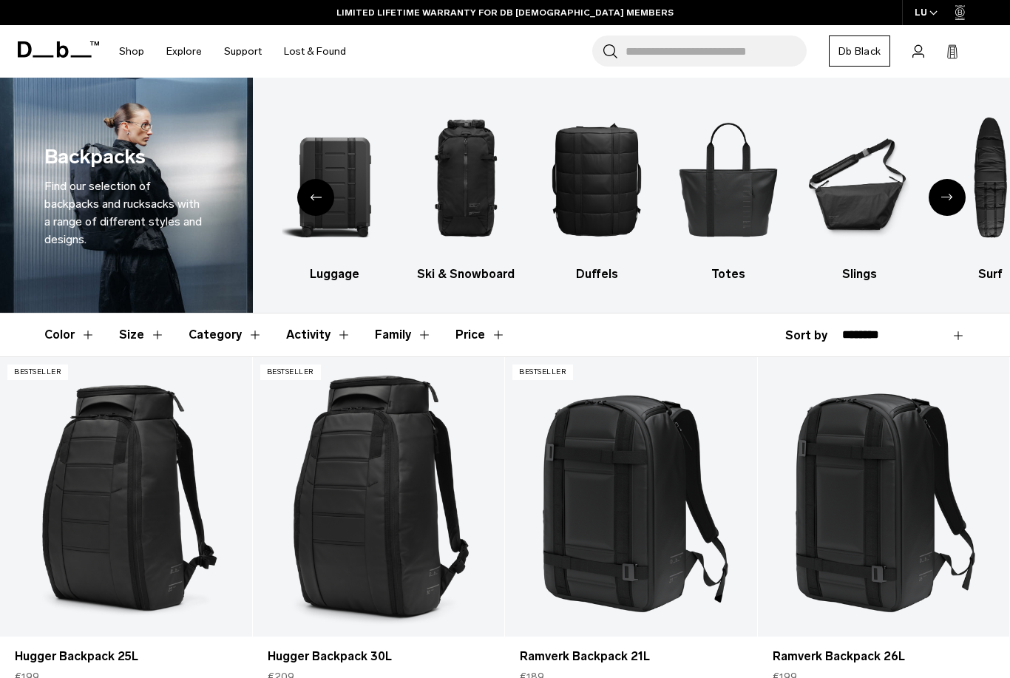
click at [189, 333] on button "Category" at bounding box center [225, 334] width 74 height 43
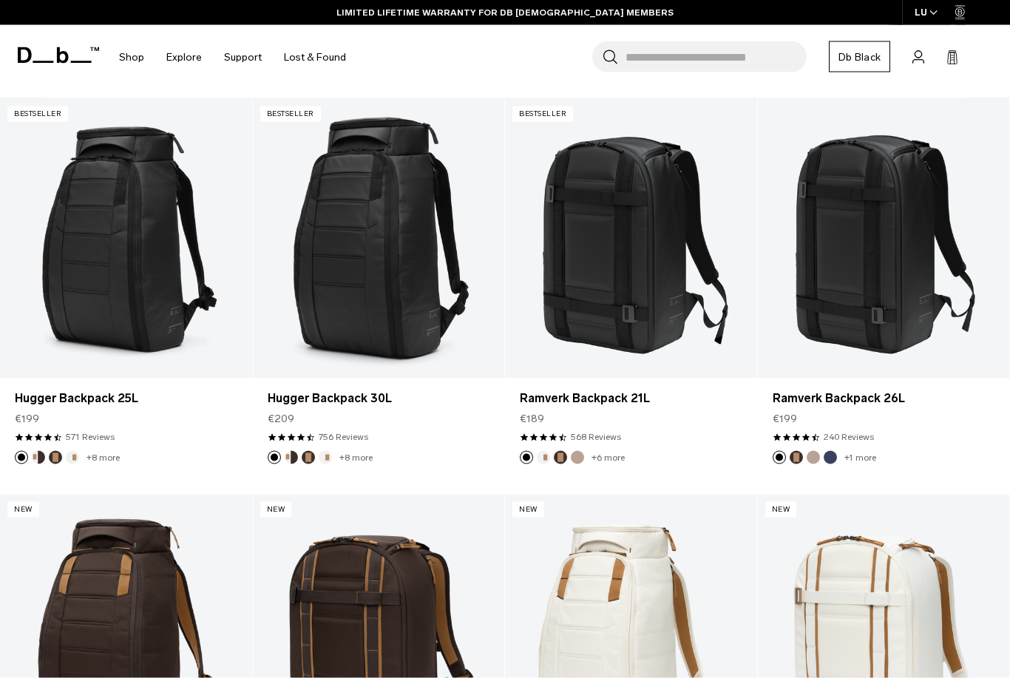
scroll to position [384, 0]
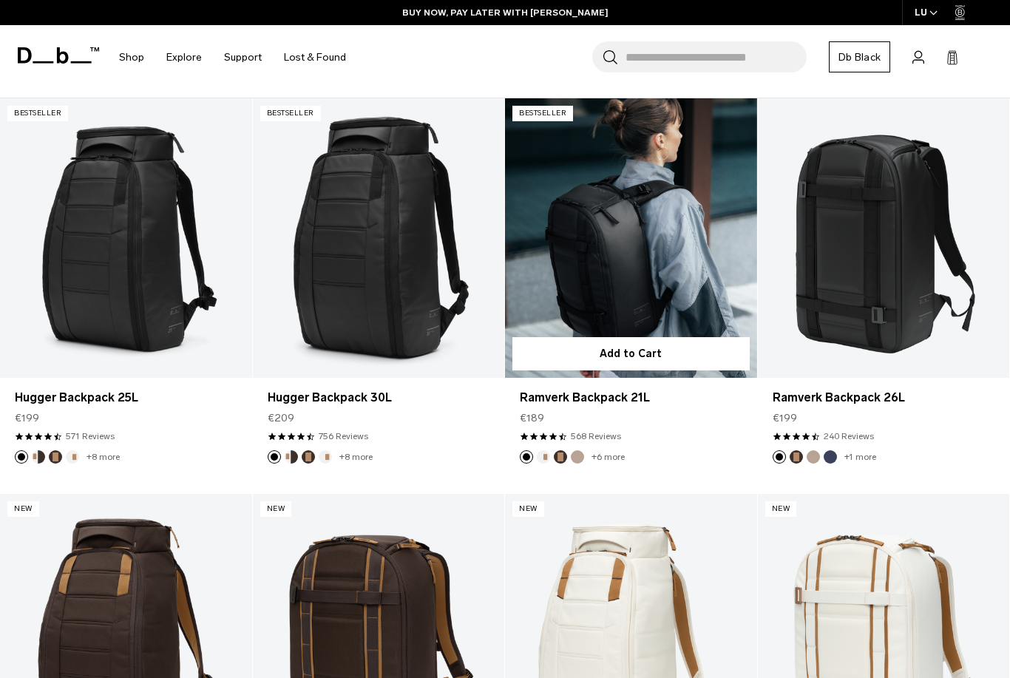
click at [660, 234] on link "Ramverk Backpack 21L" at bounding box center [631, 237] width 252 height 279
